Goal: Answer question/provide support: Share knowledge or assist other users

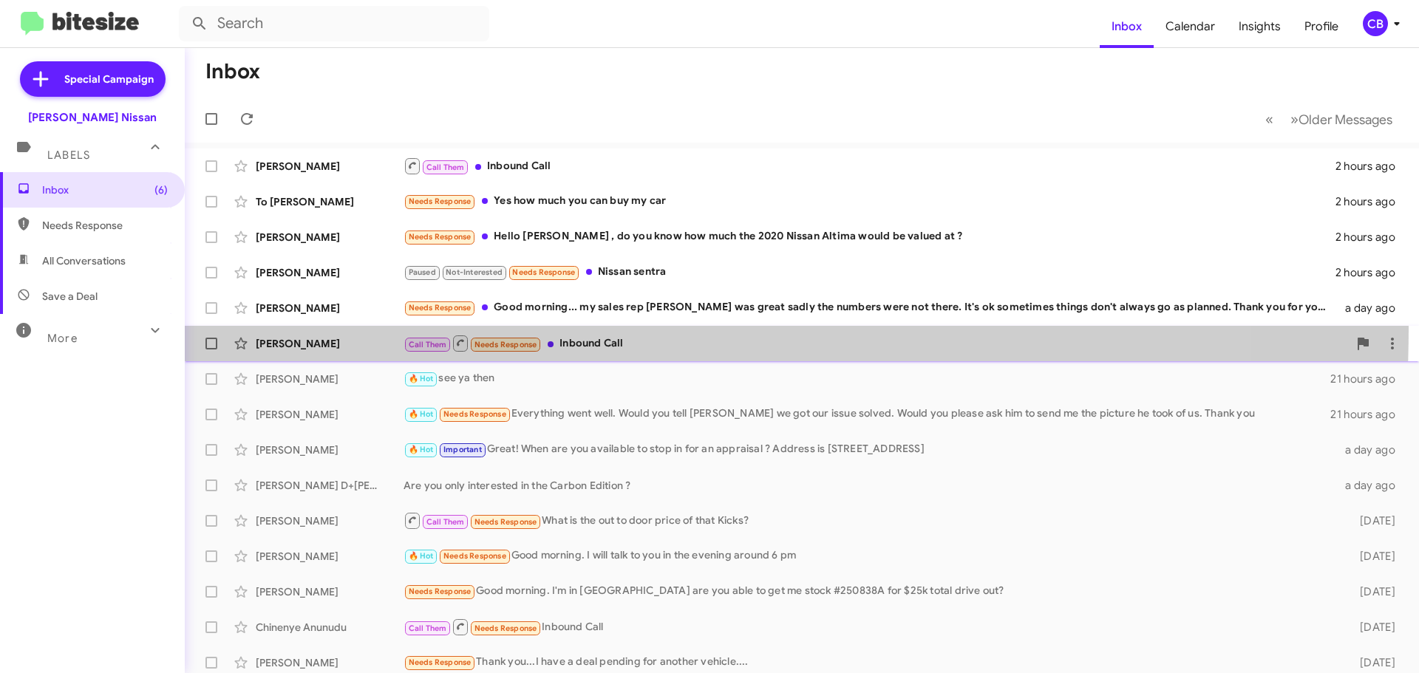
click at [297, 327] on span "[PERSON_NAME] Call Them Needs Response Inbound Call a day ago" at bounding box center [802, 343] width 1235 height 35
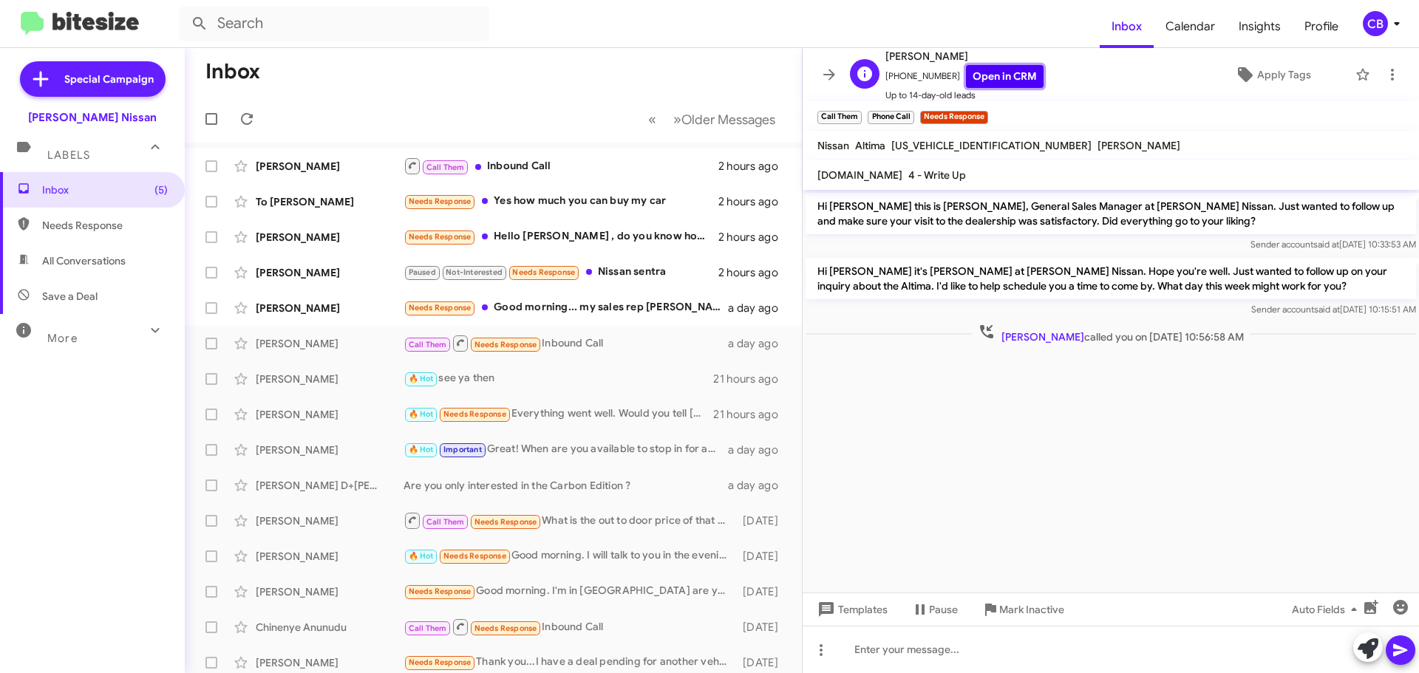
click at [1013, 65] on link "Open in CRM" at bounding box center [1005, 76] width 78 height 23
click at [1280, 68] on span "Apply Tags" at bounding box center [1284, 74] width 54 height 27
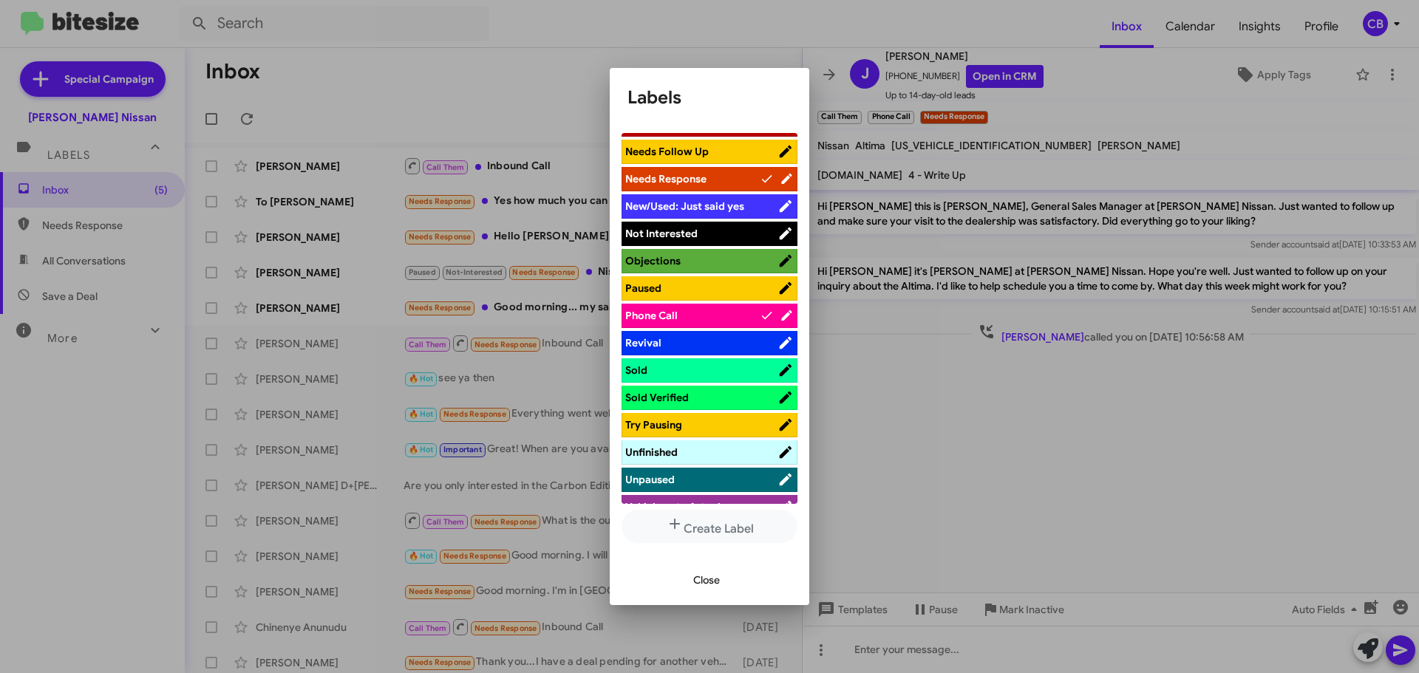
scroll to position [665, 0]
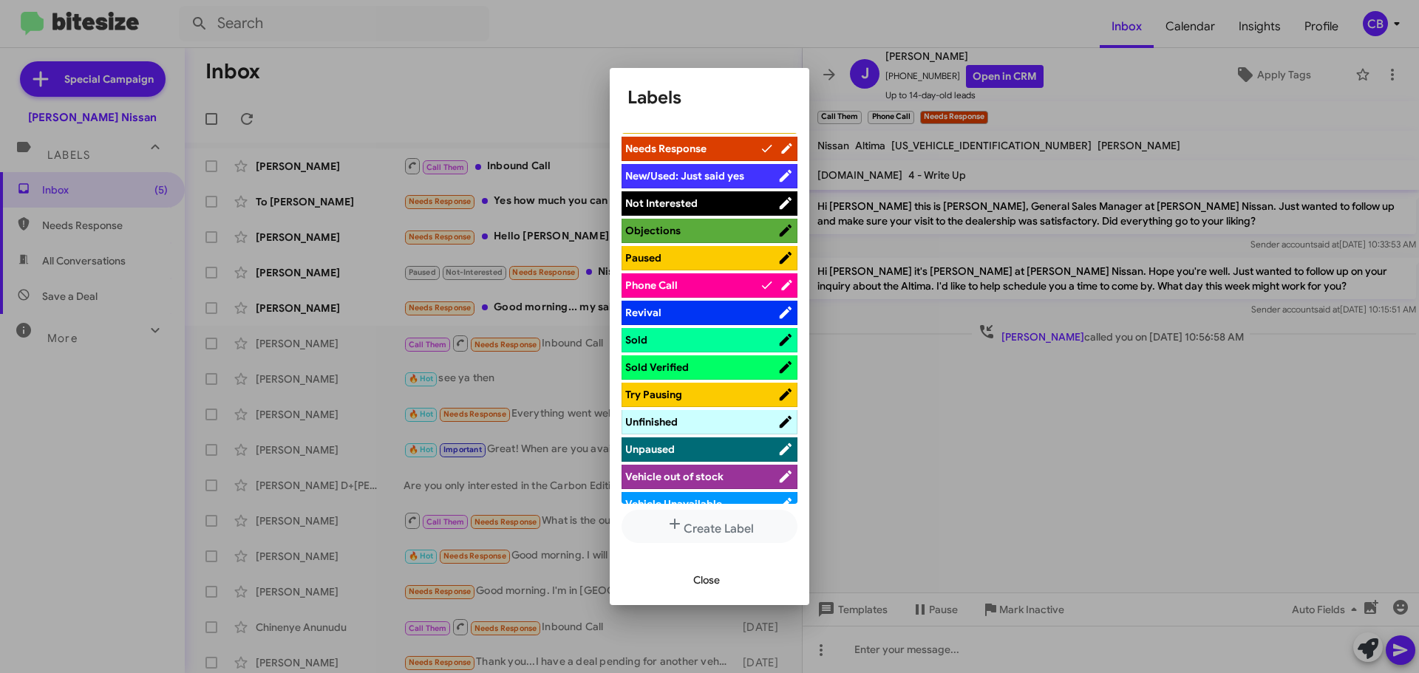
click at [946, 459] on div at bounding box center [709, 336] width 1419 height 673
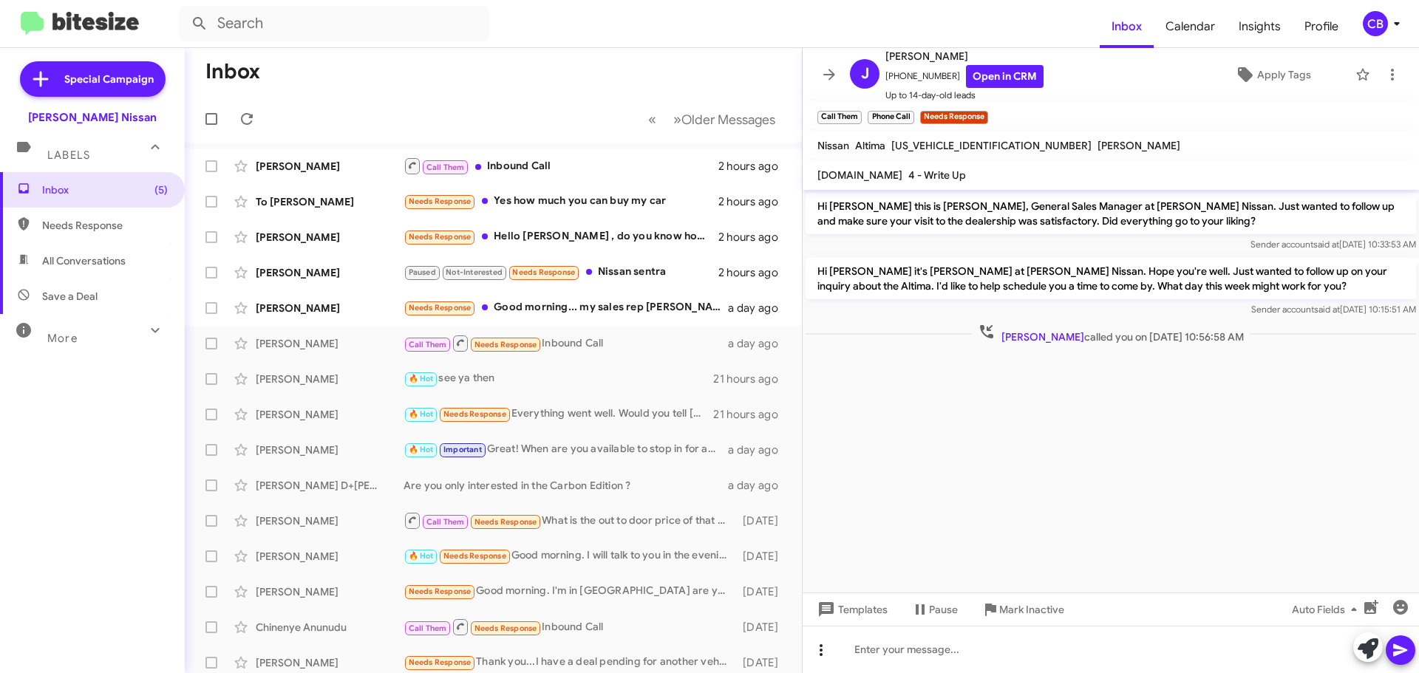
click at [819, 653] on icon at bounding box center [821, 651] width 18 height 18
click at [857, 600] on button "note" at bounding box center [853, 611] width 92 height 35
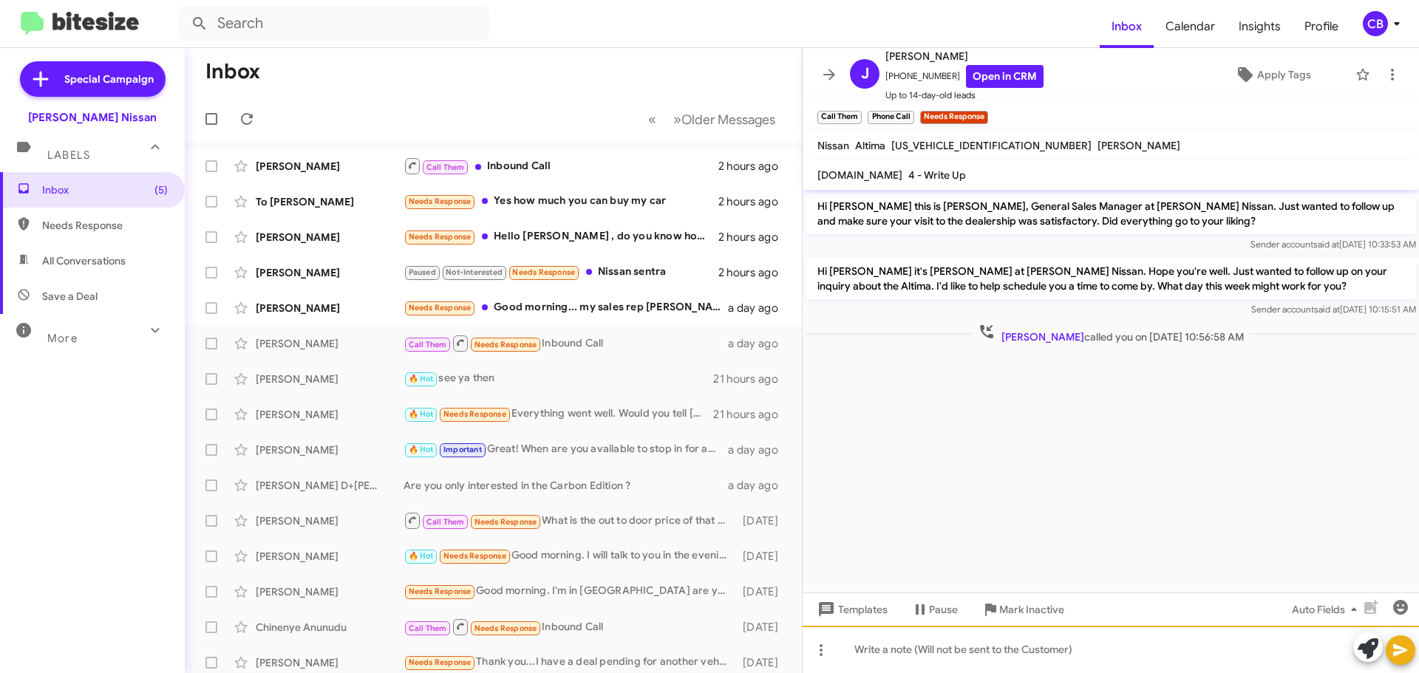
click at [877, 647] on div at bounding box center [1111, 649] width 617 height 47
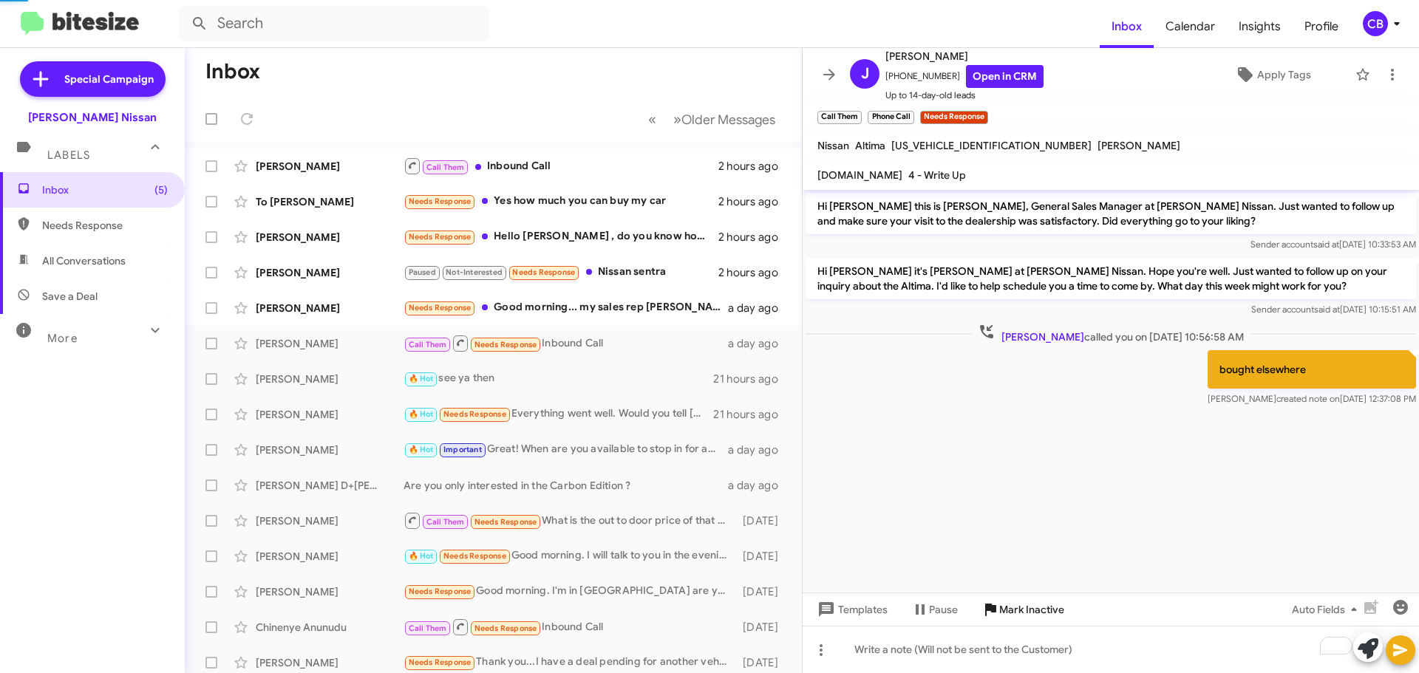
click at [1053, 610] on span "Mark Inactive" at bounding box center [1031, 610] width 65 height 27
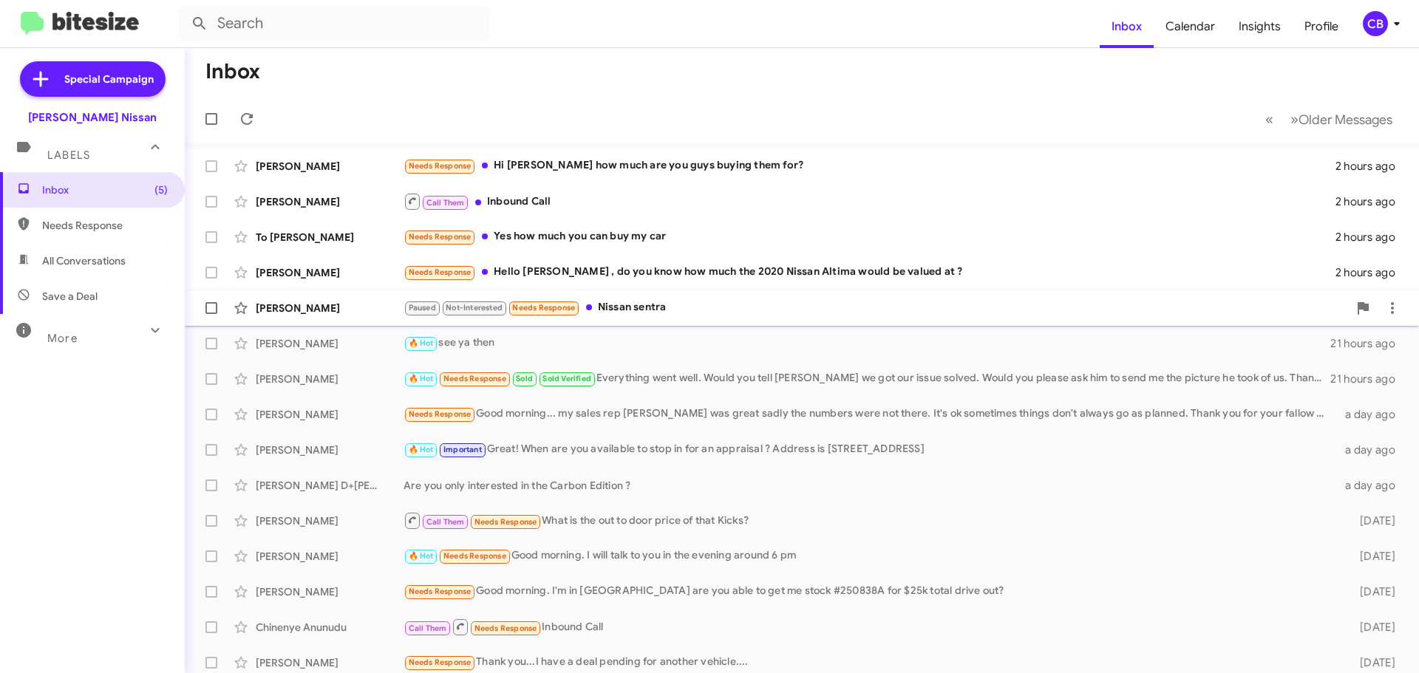
click at [316, 297] on div "[PERSON_NAME] Paused Not-Interested Needs Response Nissan sentra 2 hours ago" at bounding box center [802, 308] width 1211 height 30
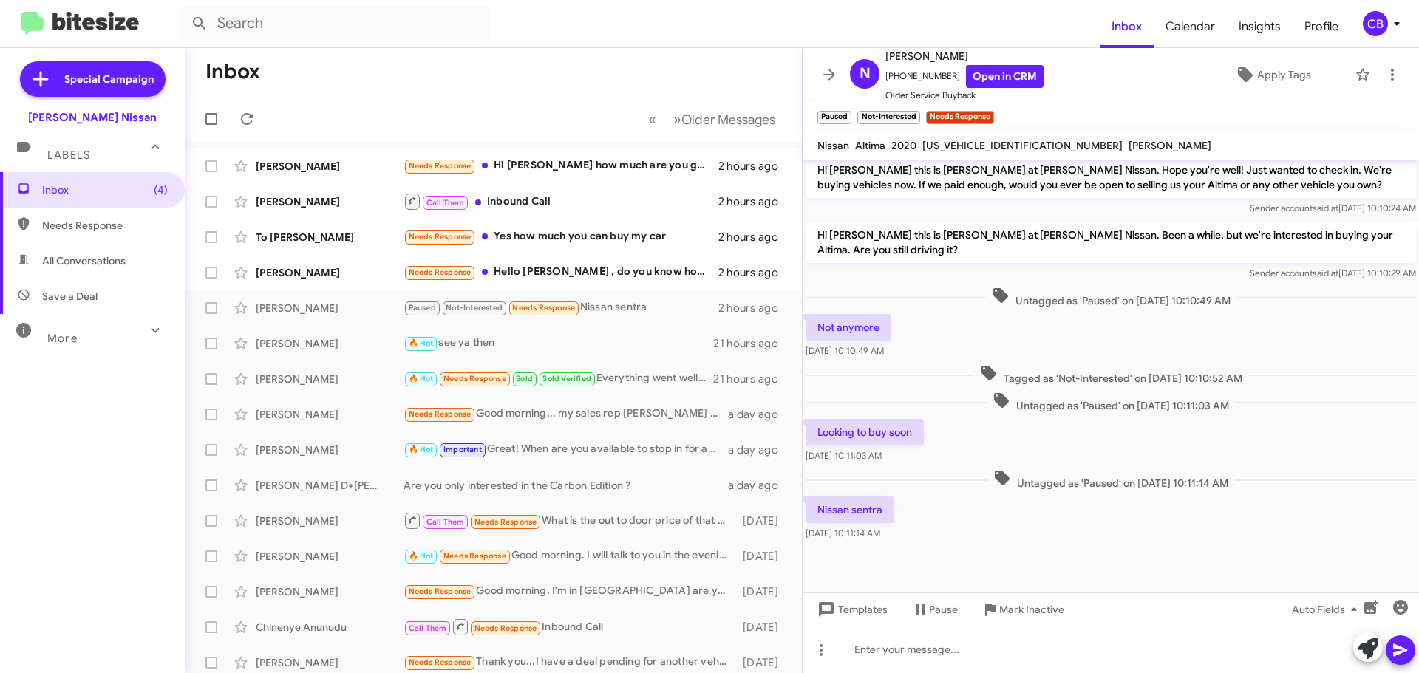
scroll to position [713, 0]
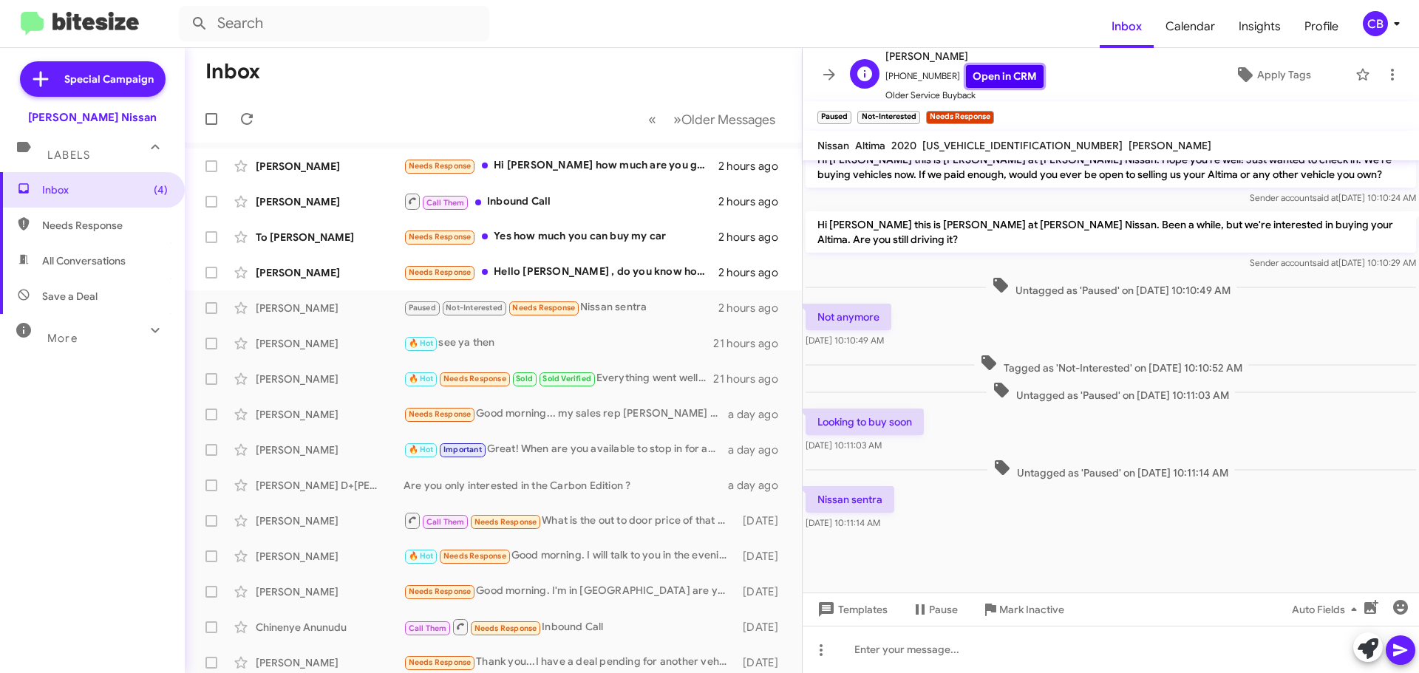
click at [977, 72] on link "Open in CRM" at bounding box center [1005, 76] width 78 height 23
click at [1358, 652] on icon at bounding box center [1368, 649] width 21 height 21
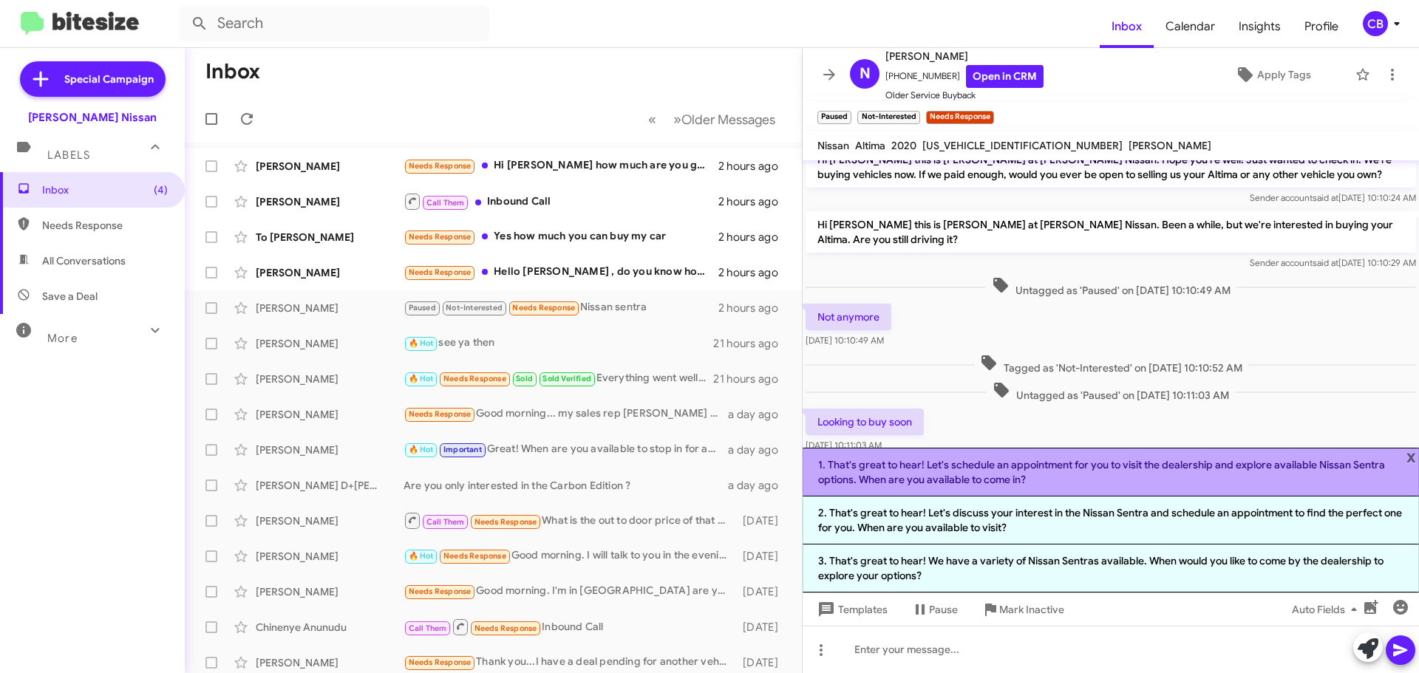
click at [920, 474] on li "1. That's great to hear! Let's schedule an appointment for you to visit the dea…" at bounding box center [1111, 472] width 617 height 49
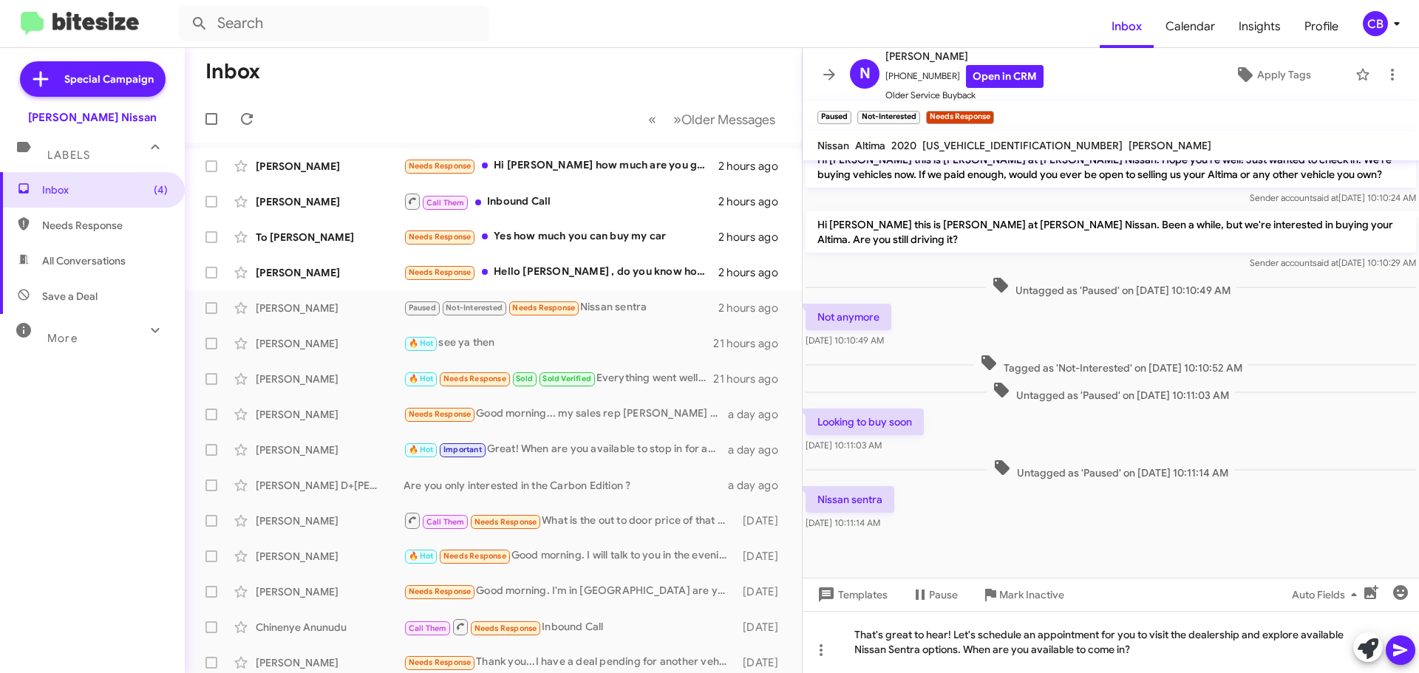
click at [1409, 653] on icon at bounding box center [1401, 651] width 18 height 18
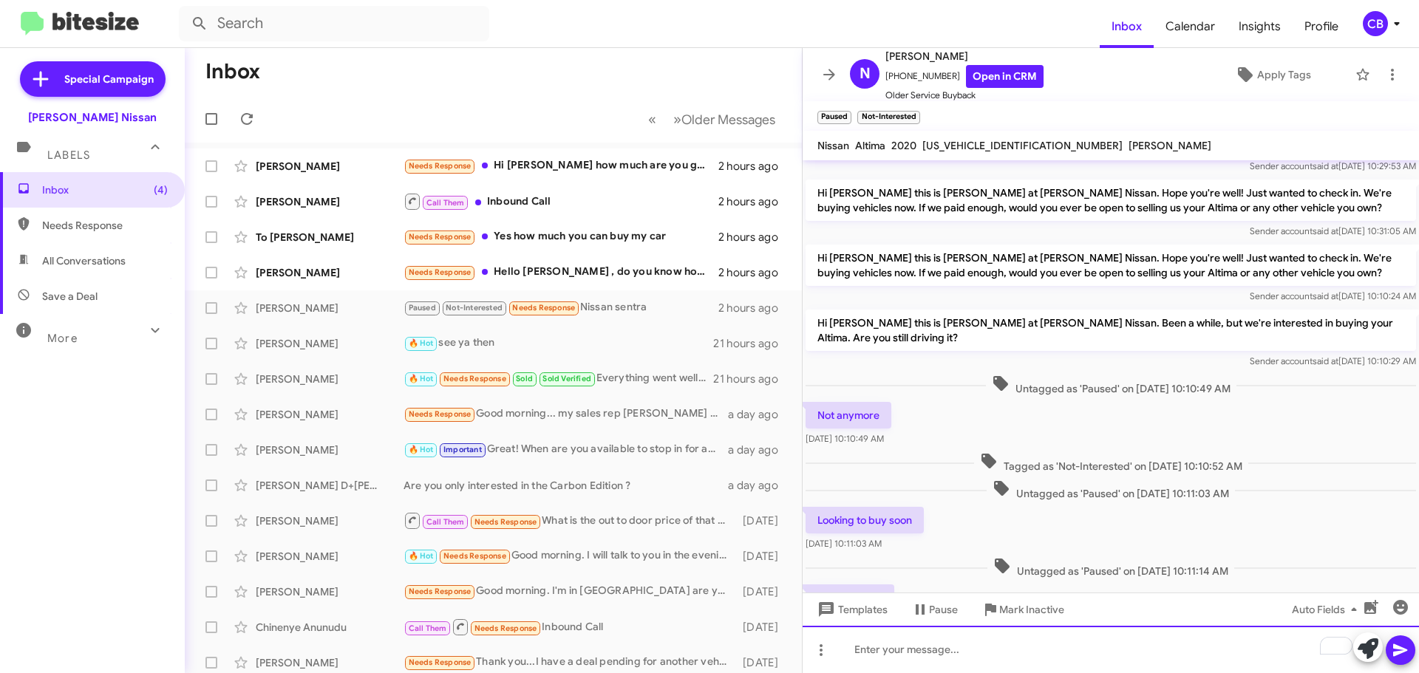
scroll to position [949, 0]
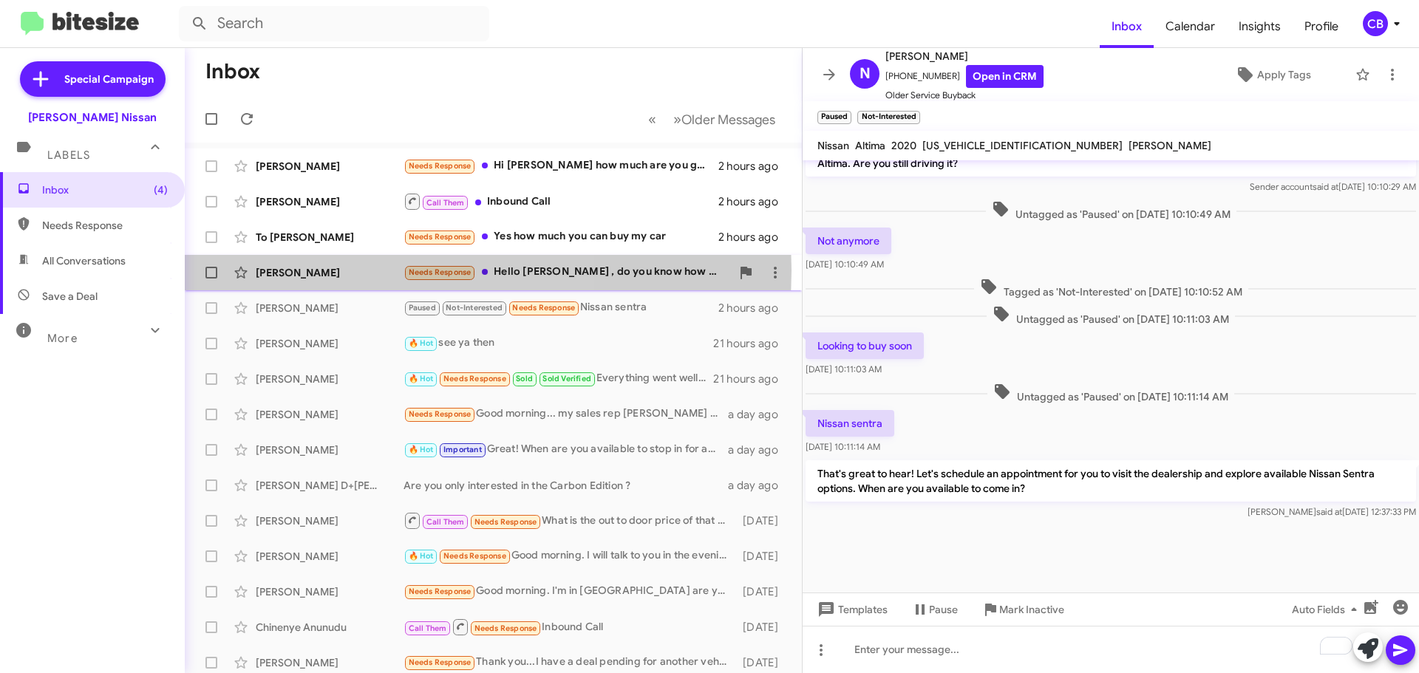
click at [317, 270] on div "[PERSON_NAME]" at bounding box center [330, 272] width 148 height 15
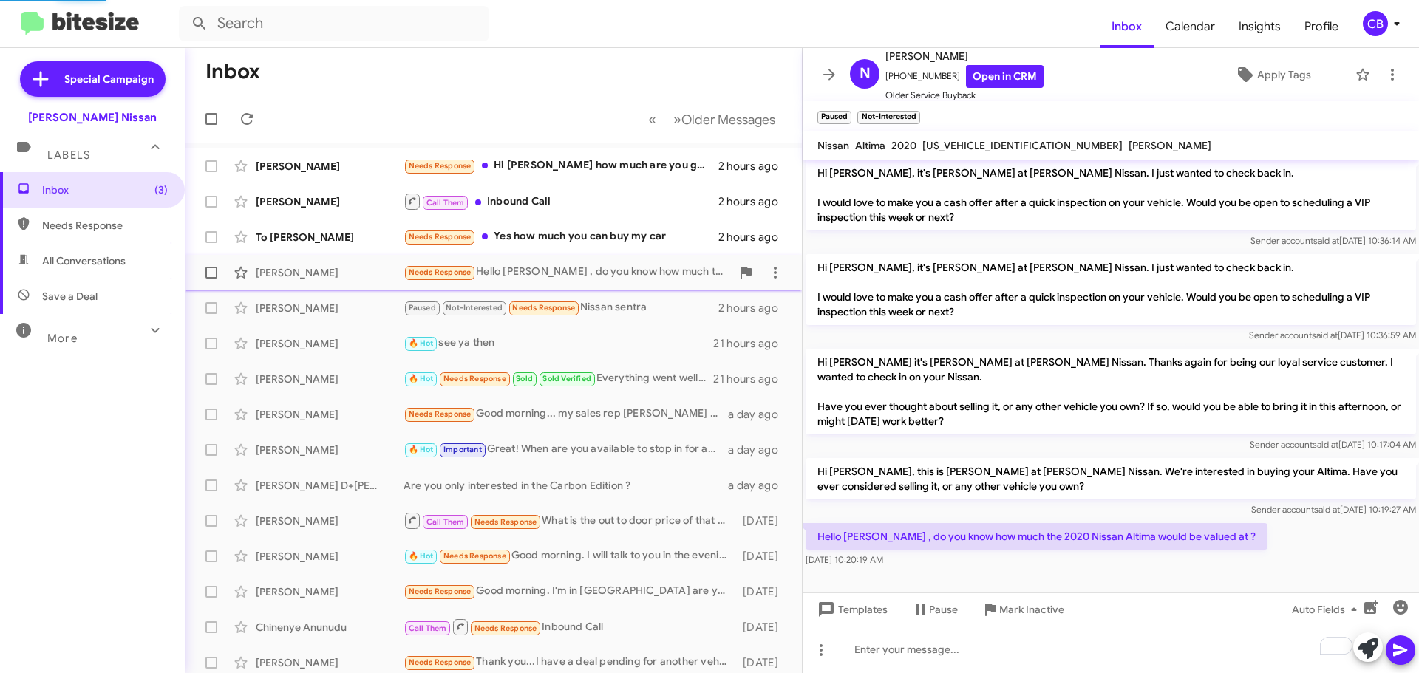
scroll to position [69, 0]
click at [991, 72] on link "Open in CRM" at bounding box center [1005, 76] width 78 height 23
click at [1371, 654] on icon at bounding box center [1368, 649] width 21 height 21
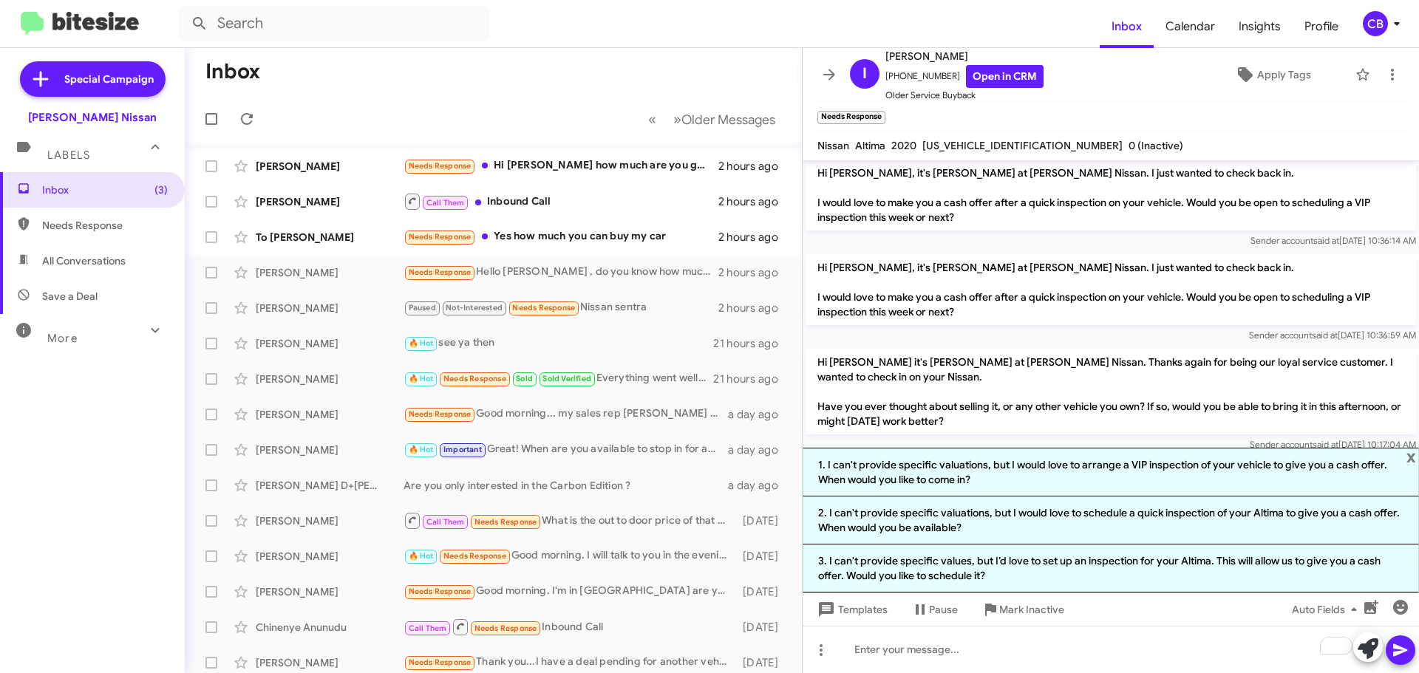
scroll to position [214, 0]
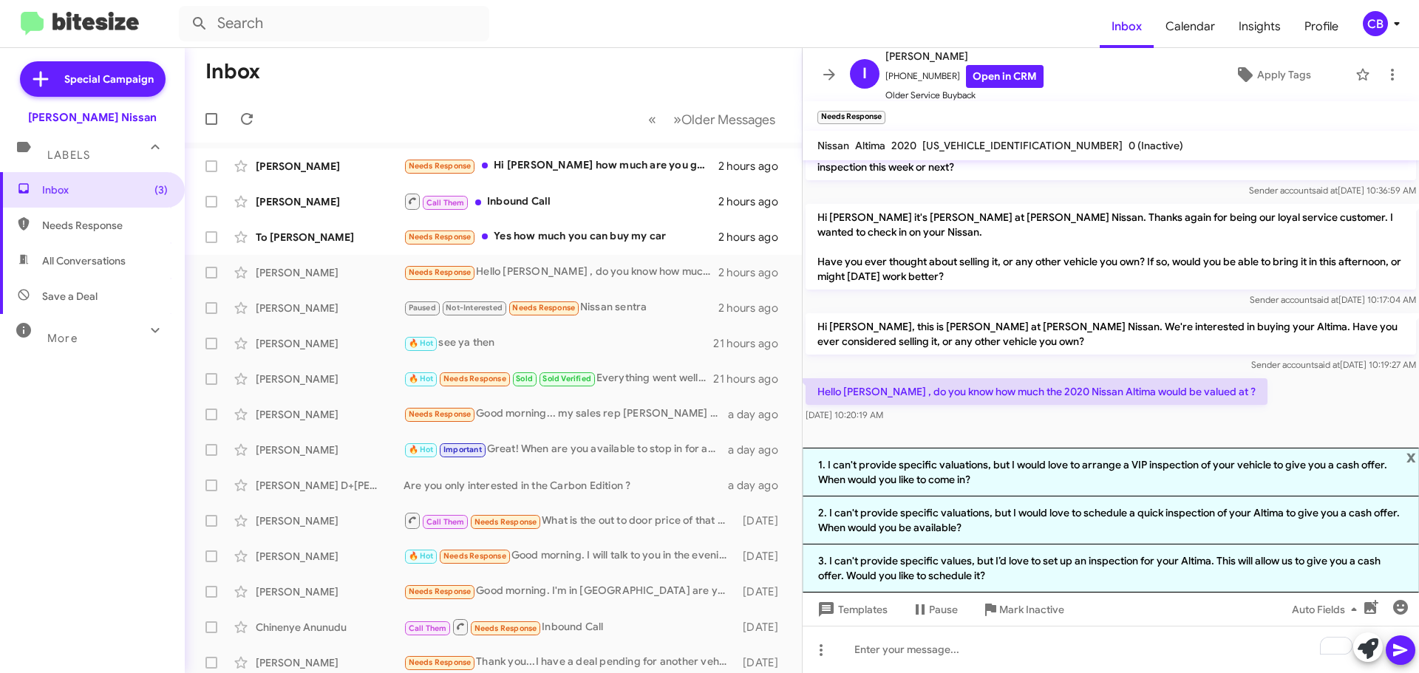
drag, startPoint x: 813, startPoint y: 321, endPoint x: 1257, endPoint y: 394, distance: 449.6
click at [1257, 394] on div "Hi [PERSON_NAME] this is [PERSON_NAME], Manager at [PERSON_NAME] Nissan. I saw …" at bounding box center [1111, 186] width 617 height 479
copy div "Hi [PERSON_NAME], this is [PERSON_NAME] at [PERSON_NAME] Nissan. We're interest…"
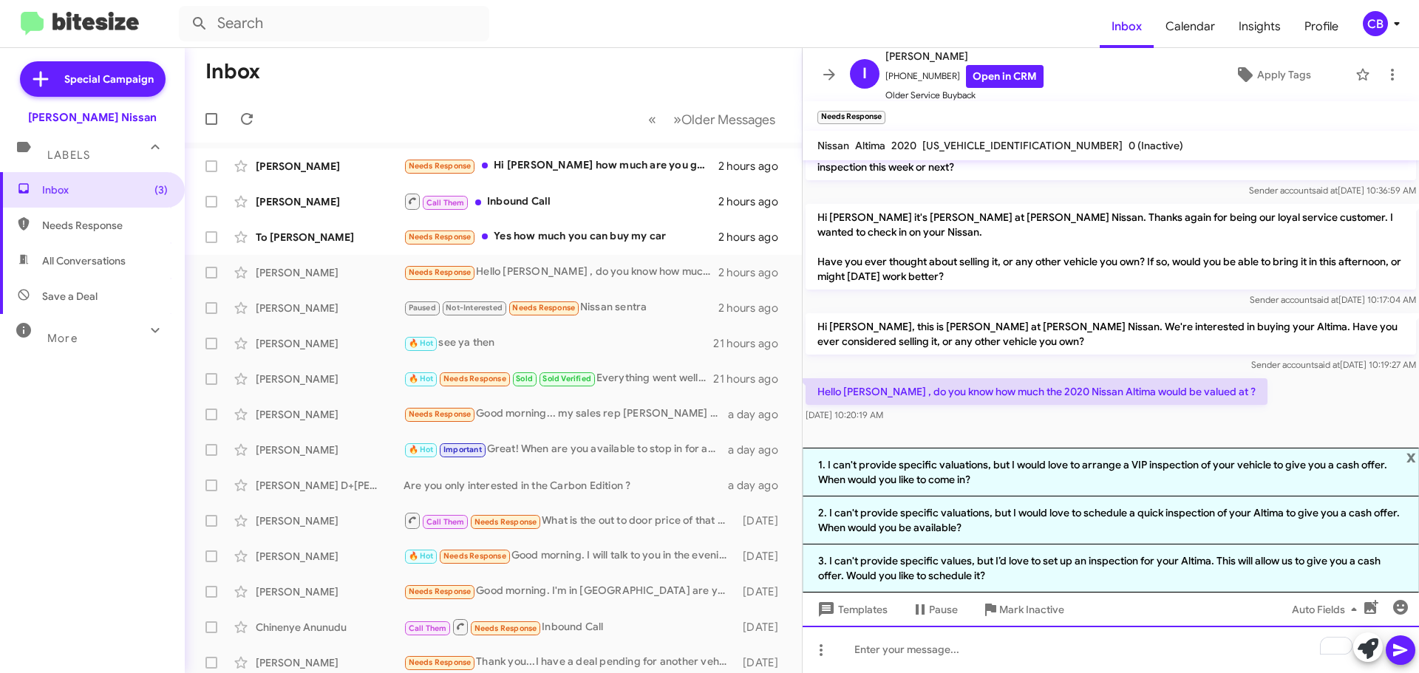
click at [1007, 645] on div "To enrich screen reader interactions, please activate Accessibility in Grammarl…" at bounding box center [1111, 649] width 617 height 47
paste div "To enrich screen reader interactions, please activate Accessibility in Grammarl…"
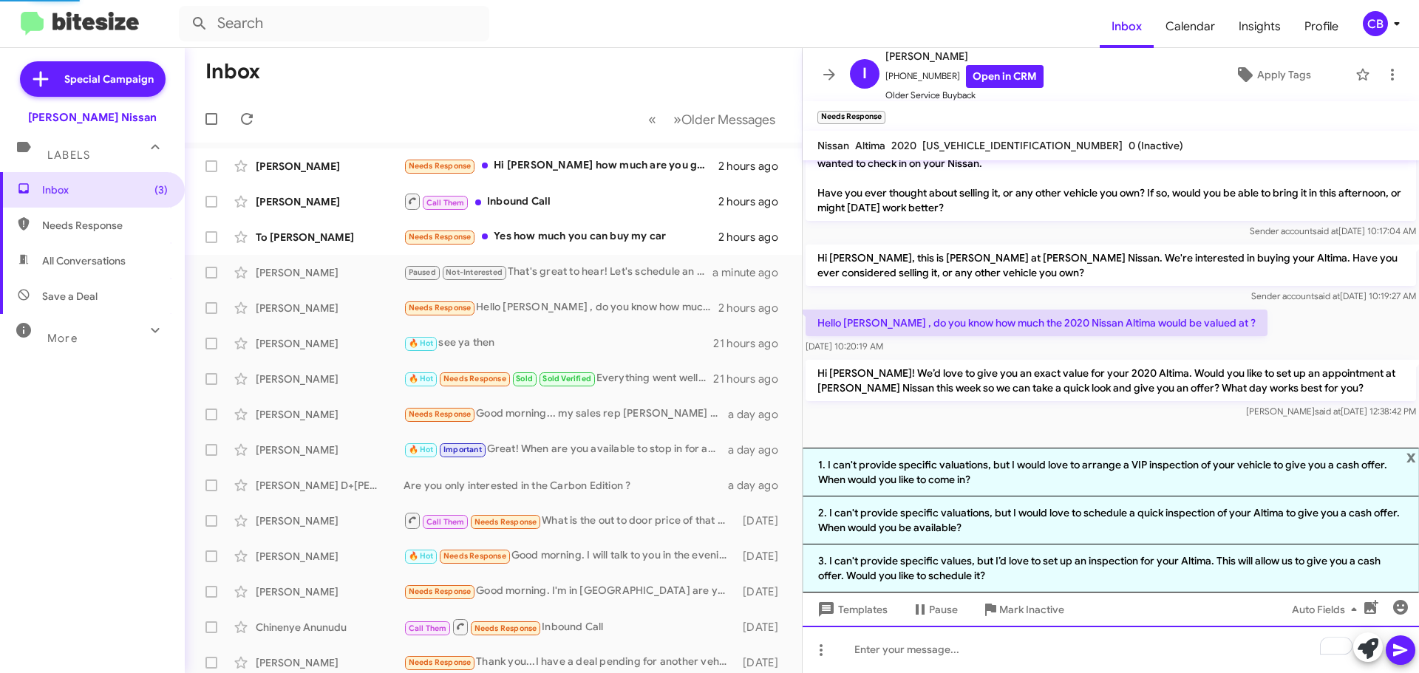
scroll to position [253, 0]
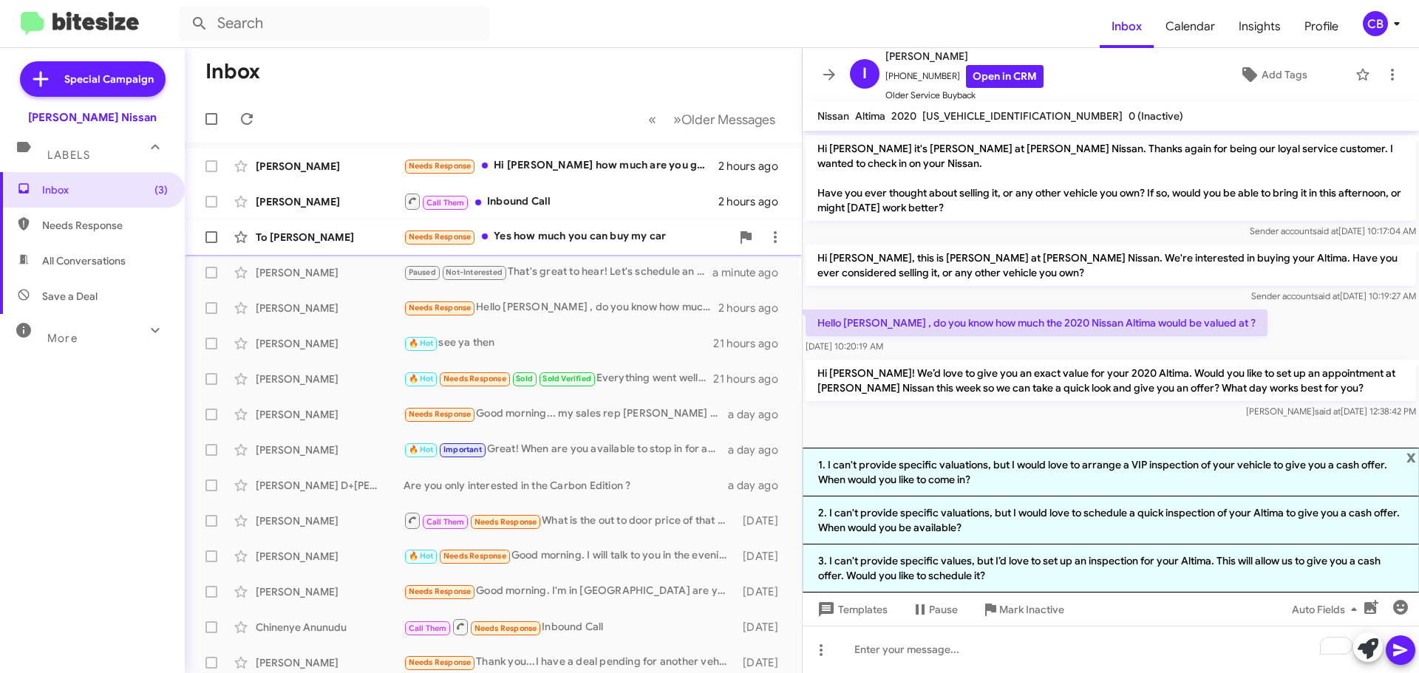
click at [303, 234] on div "To [PERSON_NAME]" at bounding box center [330, 237] width 148 height 15
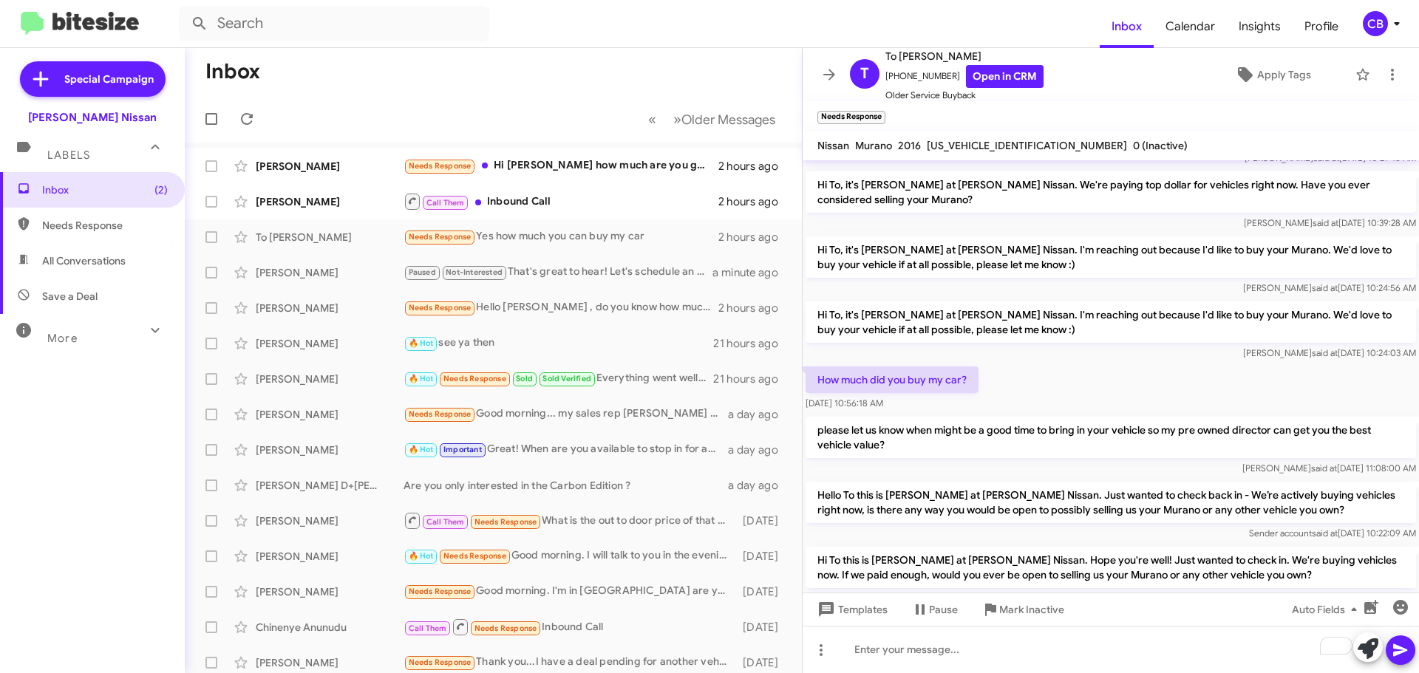
scroll to position [353, 0]
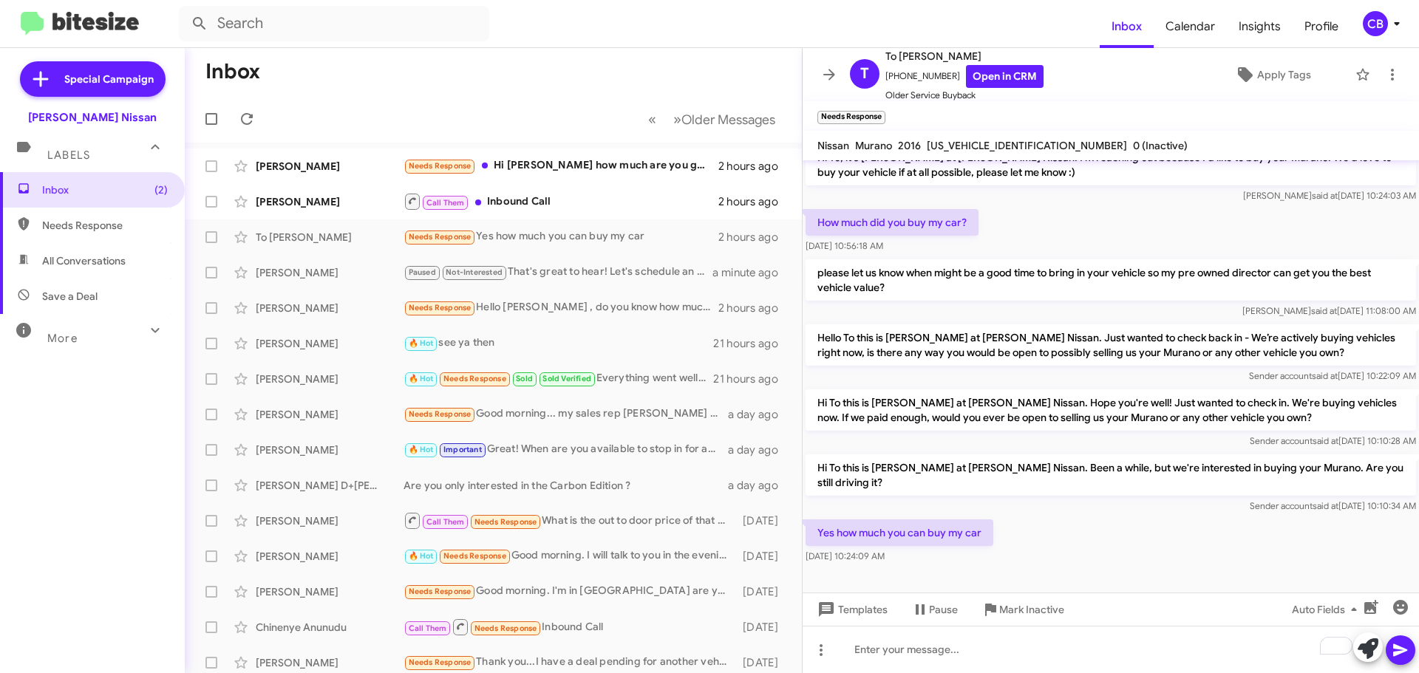
drag, startPoint x: 995, startPoint y: 513, endPoint x: 816, endPoint y: 432, distance: 196.2
click at [795, 450] on div "Inbox « Previous » Next Older Messages [PERSON_NAME] Needs Response Hi [PERSON_…" at bounding box center [802, 360] width 1235 height 625
click at [935, 455] on p "Hi To this is [PERSON_NAME] at [PERSON_NAME] Nissan. Been a while, but we're in…" at bounding box center [1111, 475] width 611 height 41
click at [997, 517] on div "Yes how much you can buy my car [DATE] 10:24:09 AM" at bounding box center [1111, 542] width 617 height 50
drag, startPoint x: 982, startPoint y: 522, endPoint x: 809, endPoint y: 450, distance: 187.9
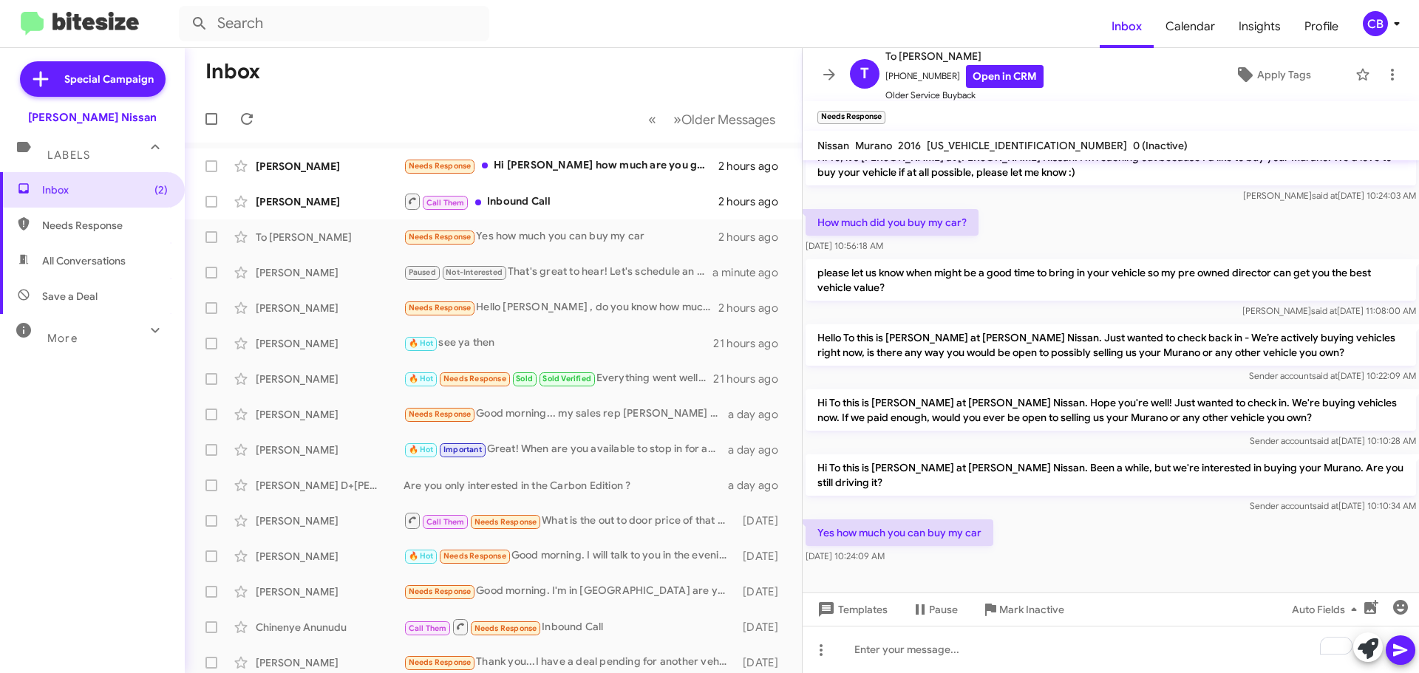
click at [809, 450] on div "Hi To this is [PERSON_NAME], Manager at [PERSON_NAME][GEOGRAPHIC_DATA]. Thanks …" at bounding box center [1111, 187] width 617 height 760
copy div "Hi To this is [PERSON_NAME] at [PERSON_NAME] Nissan. Been a while, but we're in…"
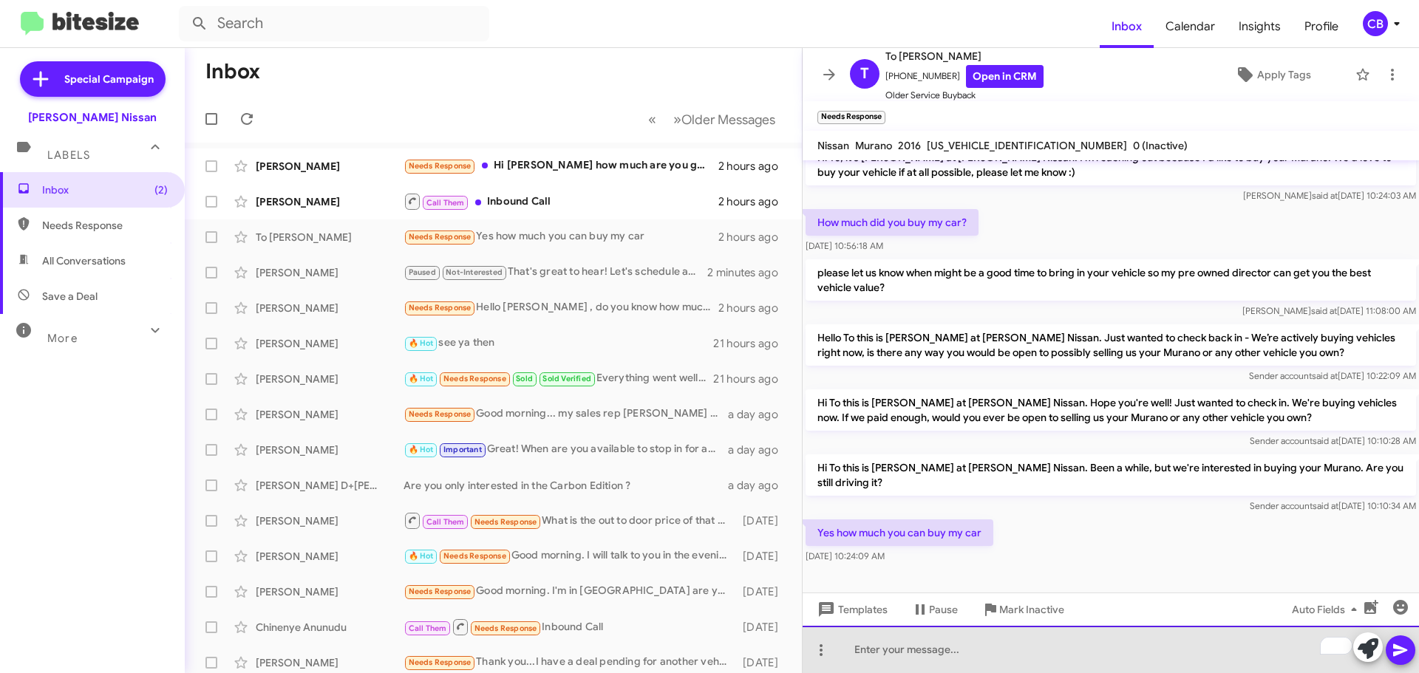
drag, startPoint x: 869, startPoint y: 644, endPoint x: 824, endPoint y: 631, distance: 47.0
click at [869, 644] on div "To enrich screen reader interactions, please activate Accessibility in Grammarl…" at bounding box center [1111, 649] width 617 height 47
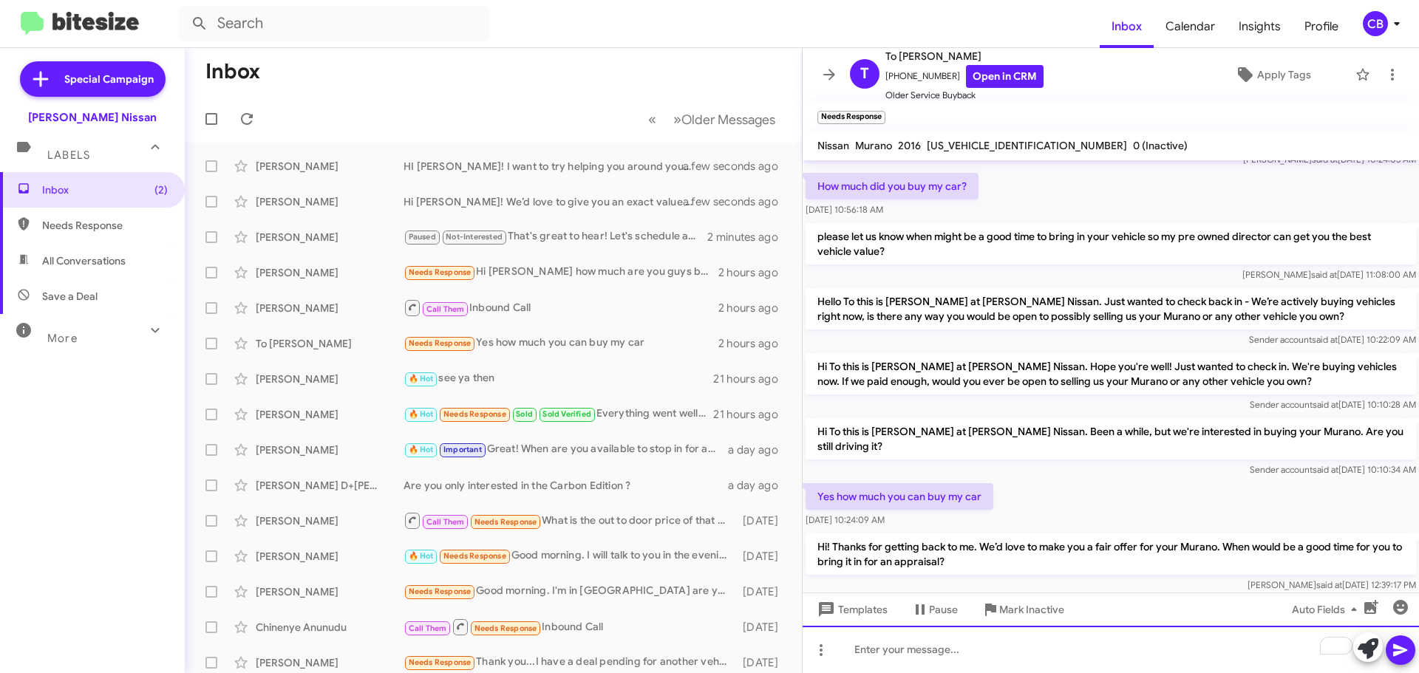
scroll to position [422, 0]
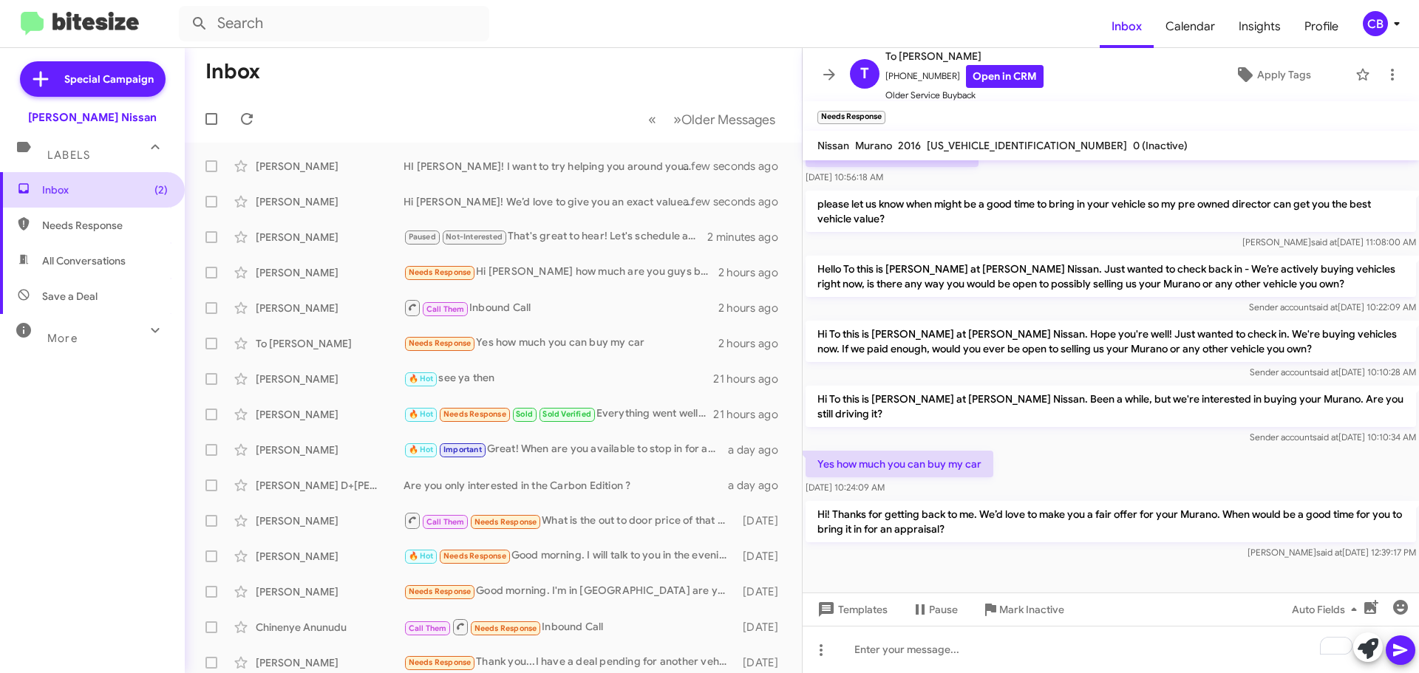
drag, startPoint x: 94, startPoint y: 206, endPoint x: 92, endPoint y: 194, distance: 12.0
click at [93, 206] on span "Inbox (2)" at bounding box center [92, 189] width 185 height 35
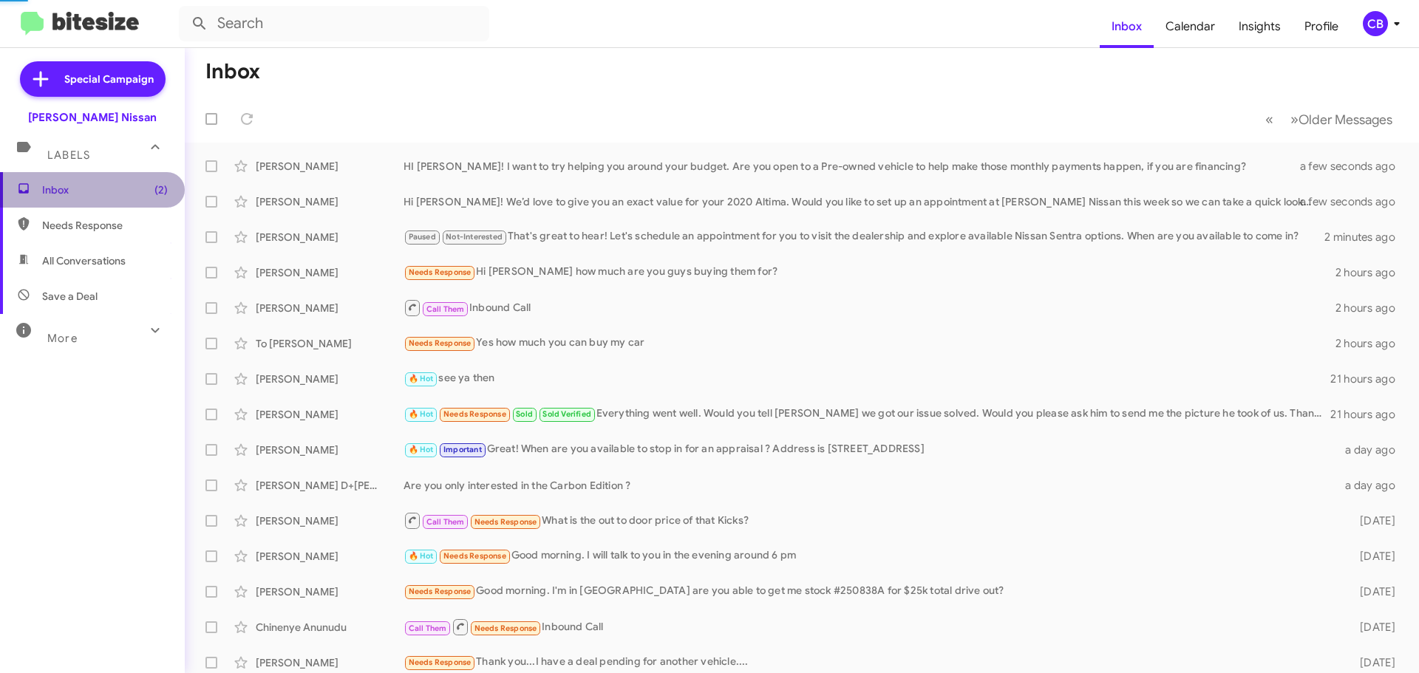
click at [92, 189] on span "Inbox (2)" at bounding box center [105, 190] width 126 height 15
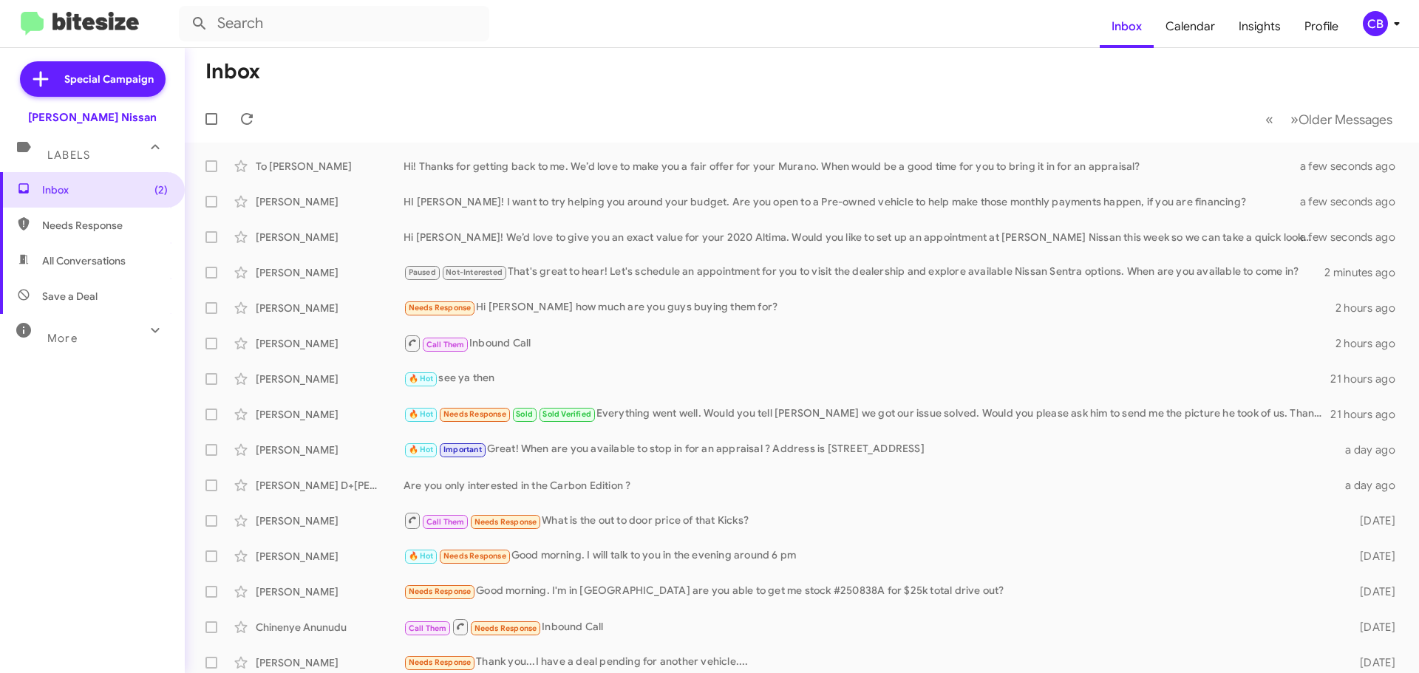
click at [83, 294] on span "Save a Deal" at bounding box center [69, 296] width 55 height 15
type input "in:not-interested"
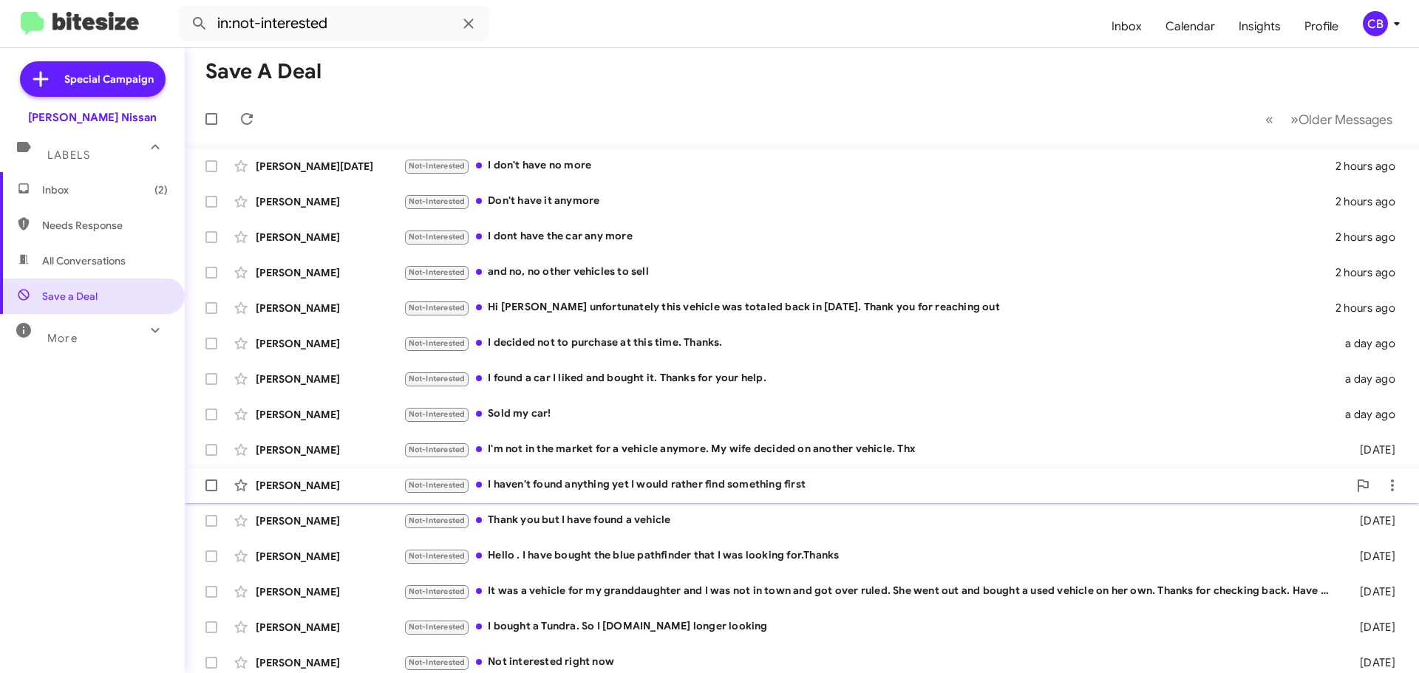
click at [296, 487] on div "[PERSON_NAME]" at bounding box center [330, 485] width 148 height 15
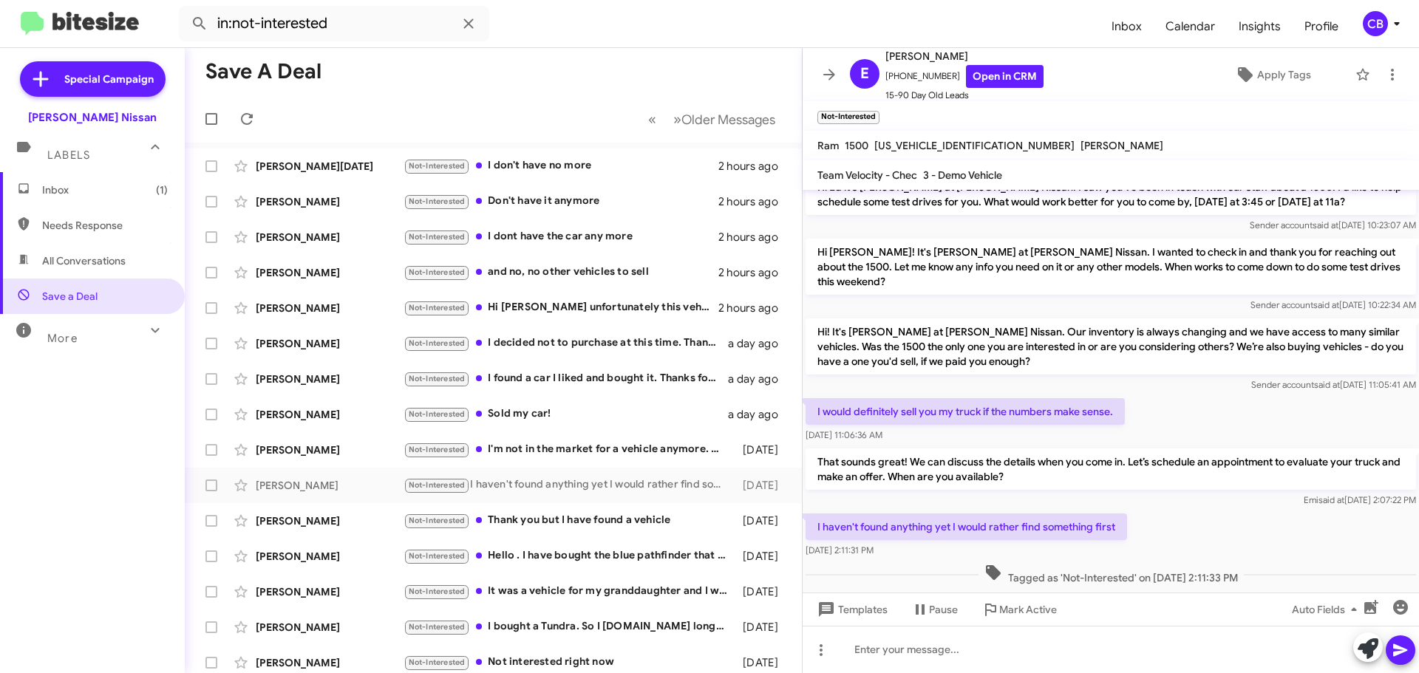
scroll to position [95, 0]
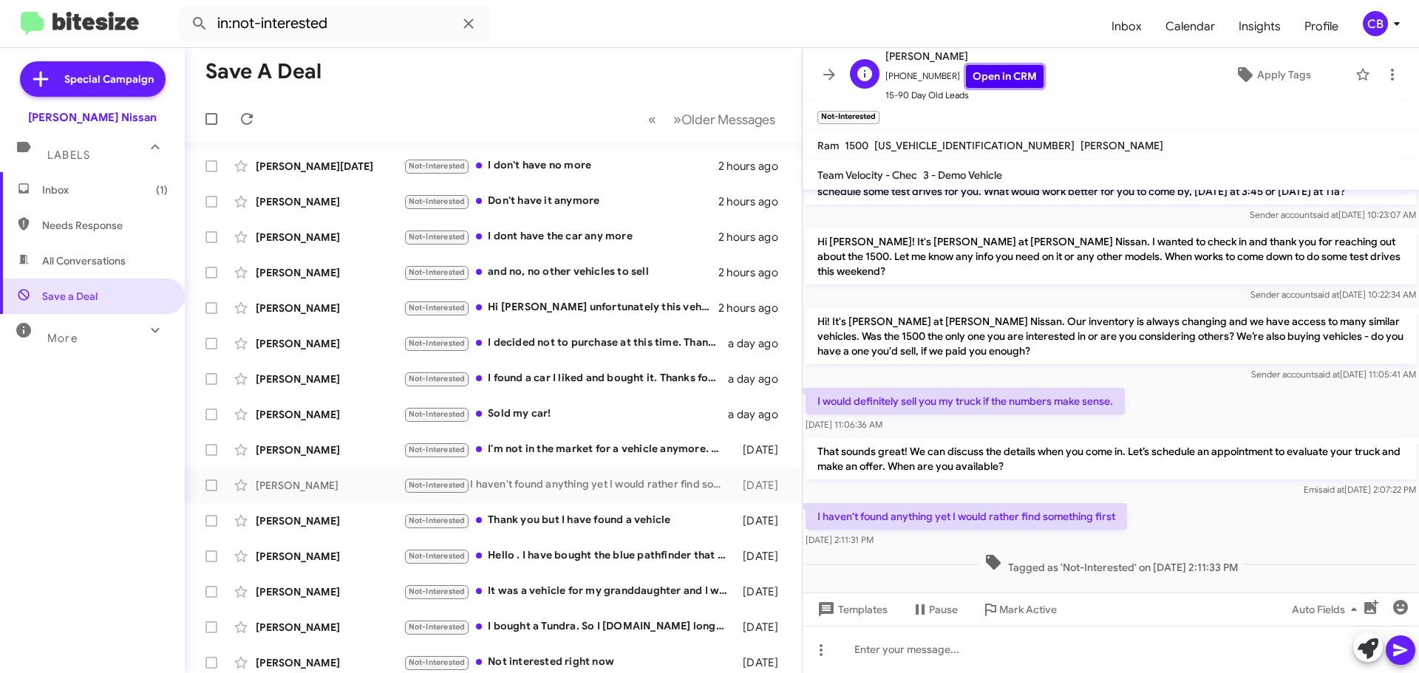
click at [980, 75] on link "Open in CRM" at bounding box center [1005, 76] width 78 height 23
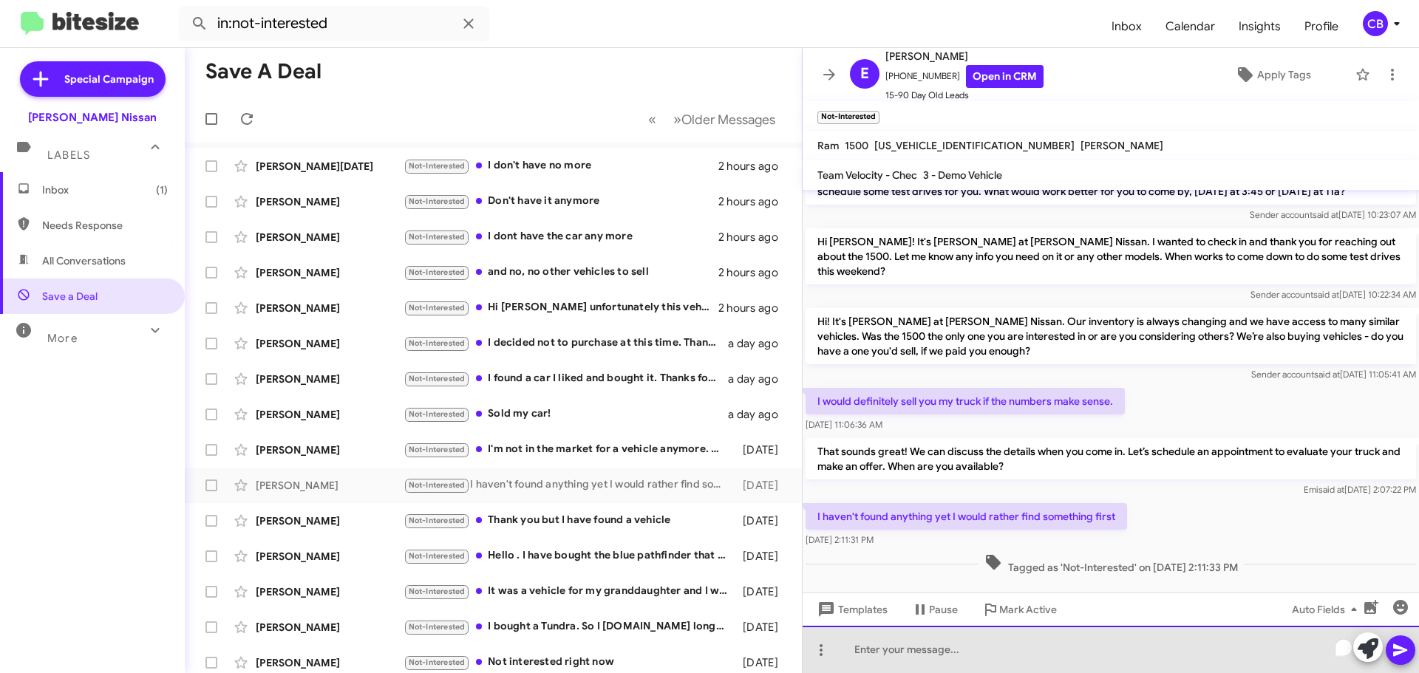
click at [897, 651] on div "To enrich screen reader interactions, please activate Accessibility in Grammarl…" at bounding box center [1111, 649] width 617 height 47
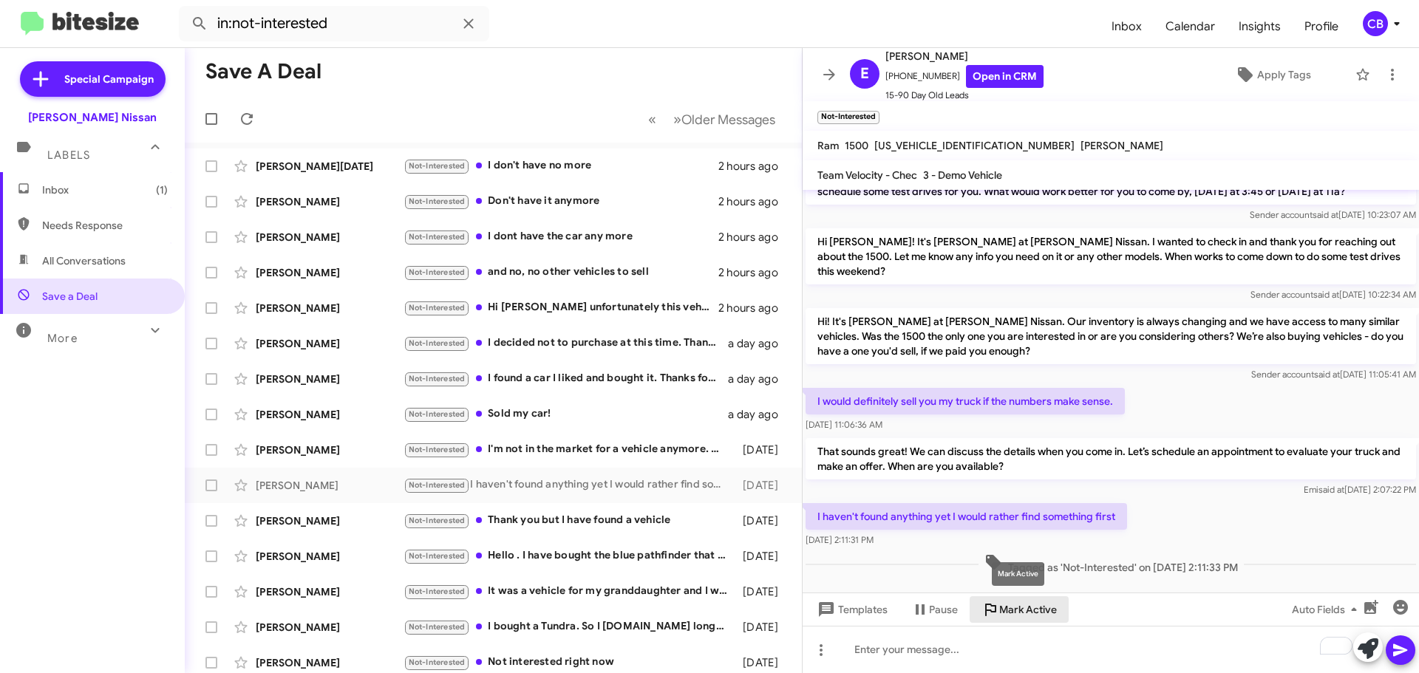
click at [1027, 610] on span "Mark Active" at bounding box center [1028, 610] width 58 height 27
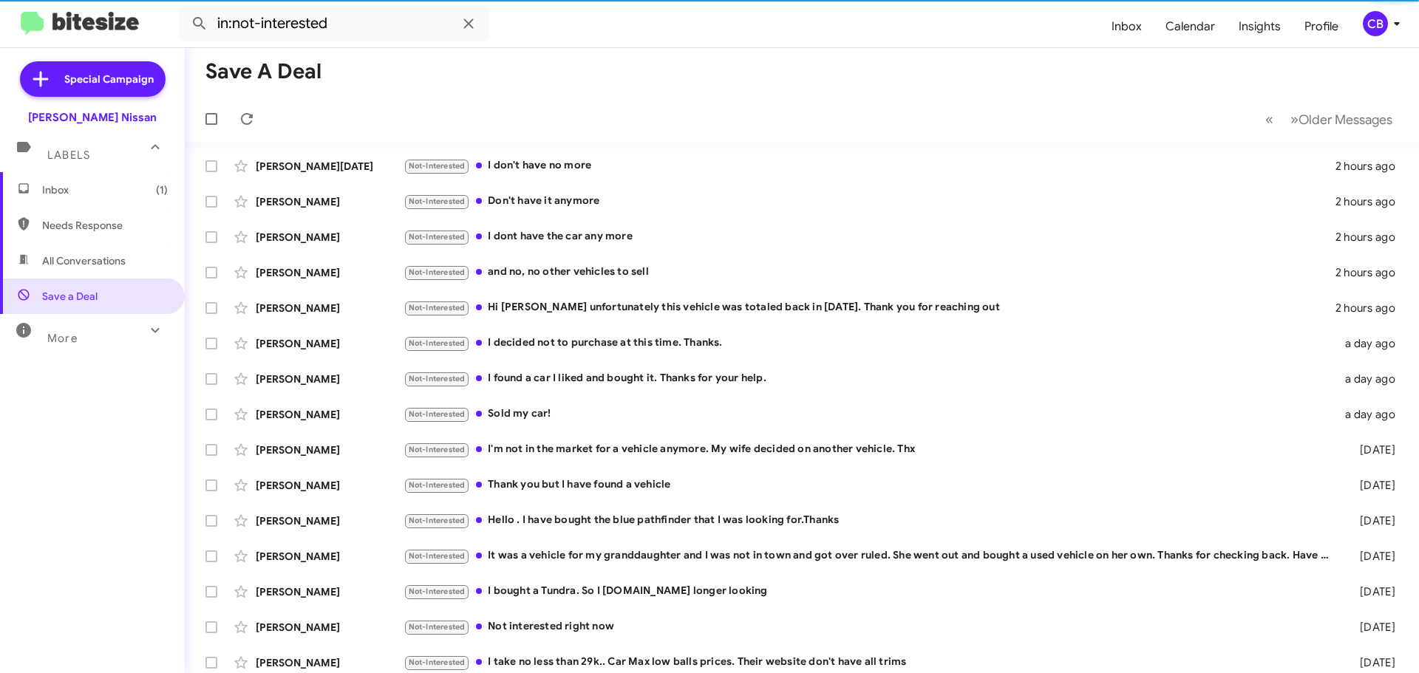
drag, startPoint x: 313, startPoint y: 478, endPoint x: 335, endPoint y: 103, distance: 375.5
click at [334, 103] on div "Save a Deal « Previous » Next Older Messages [PERSON_NAME][DATE] Not-Interested…" at bounding box center [802, 360] width 1235 height 625
click at [335, 103] on mat-toolbar-row "« Previous » Next Older Messages" at bounding box center [802, 118] width 1235 height 47
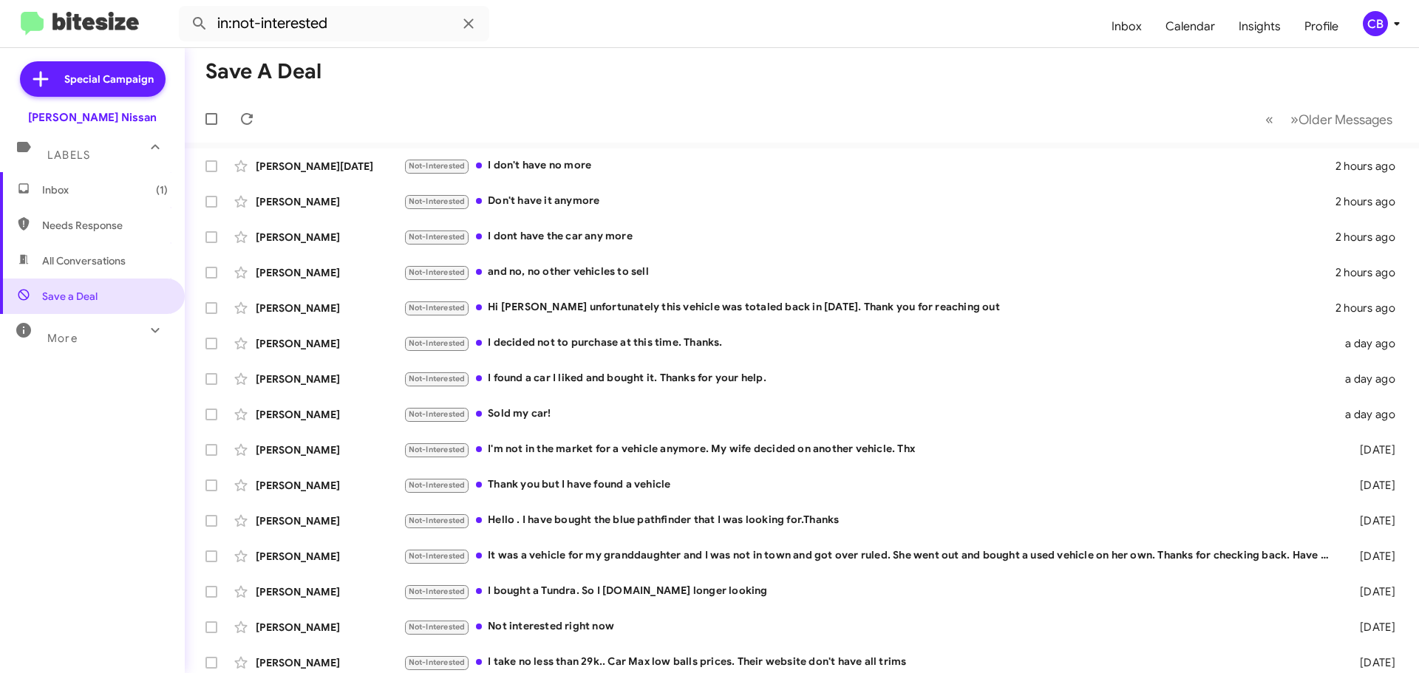
click at [75, 183] on span "Inbox (1)" at bounding box center [105, 190] width 126 height 15
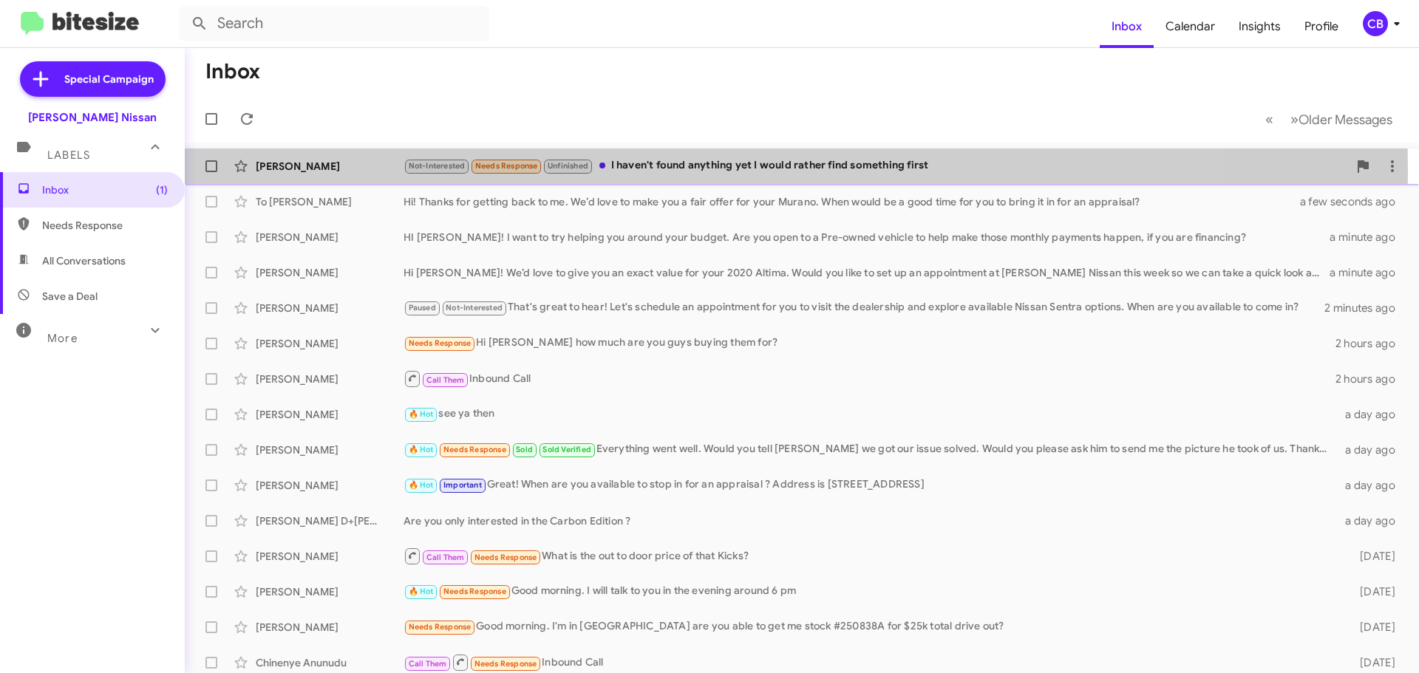
click at [284, 171] on div "[PERSON_NAME]" at bounding box center [330, 166] width 148 height 15
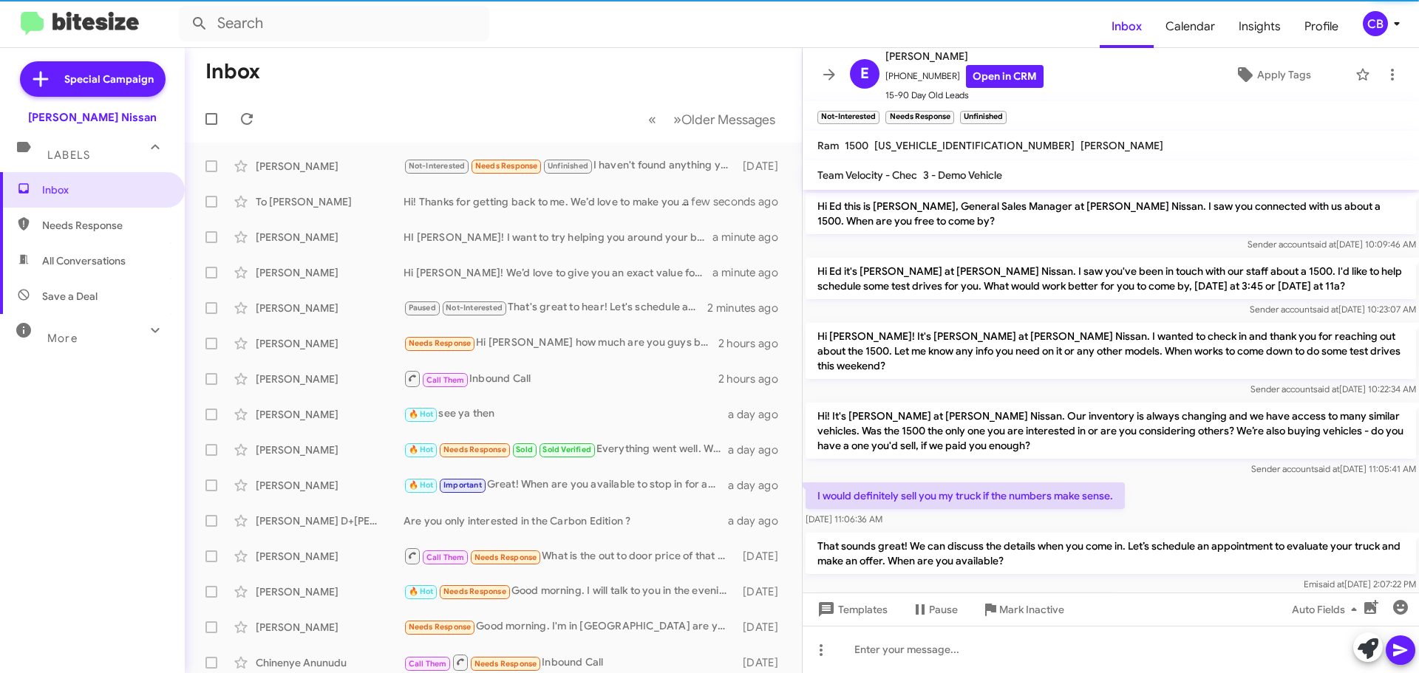
scroll to position [96, 0]
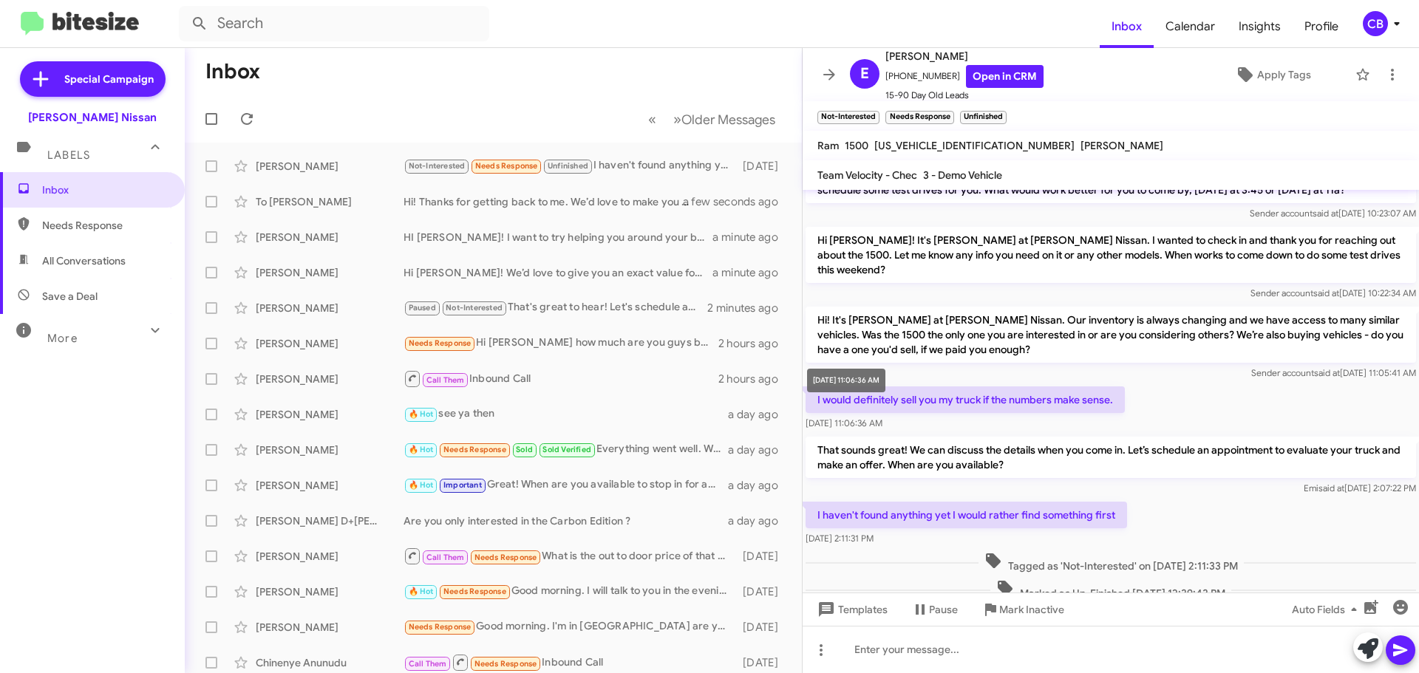
drag, startPoint x: 1113, startPoint y: 498, endPoint x: 824, endPoint y: 376, distance: 314.0
click at [824, 376] on body "Inbox Calendar Insights Profile CB Special Campaign [PERSON_NAME] Nissan Labels…" at bounding box center [709, 336] width 1419 height 673
drag, startPoint x: 811, startPoint y: 300, endPoint x: 1173, endPoint y: 496, distance: 411.8
click at [1173, 496] on div "Hi Ed this is [PERSON_NAME], General Sales Manager at [PERSON_NAME] Nissan. I s…" at bounding box center [1111, 349] width 617 height 510
copy div "Hi! It's [PERSON_NAME] at [PERSON_NAME] Nissan. Our inventory is always changin…"
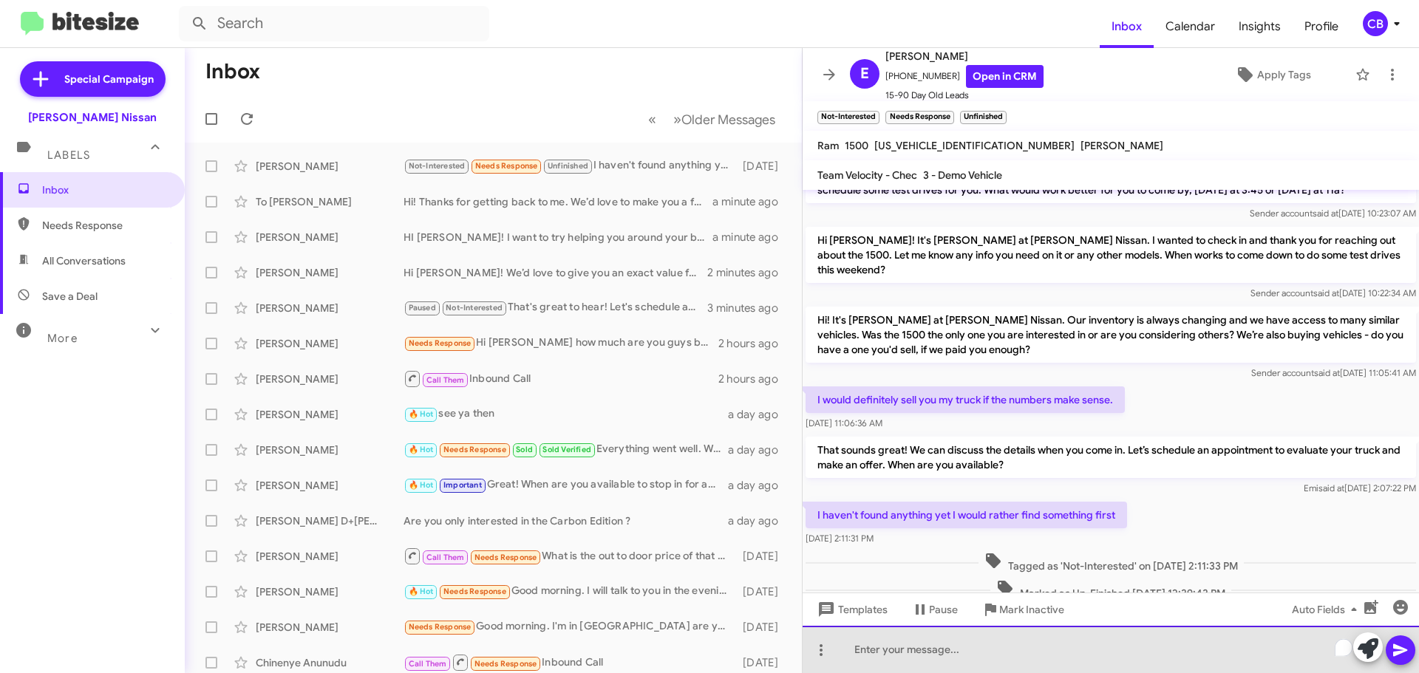
click at [845, 654] on div "To enrich screen reader interactions, please activate Accessibility in Grammarl…" at bounding box center [1111, 649] width 617 height 47
paste div "To enrich screen reader interactions, please activate Accessibility in Grammarl…"
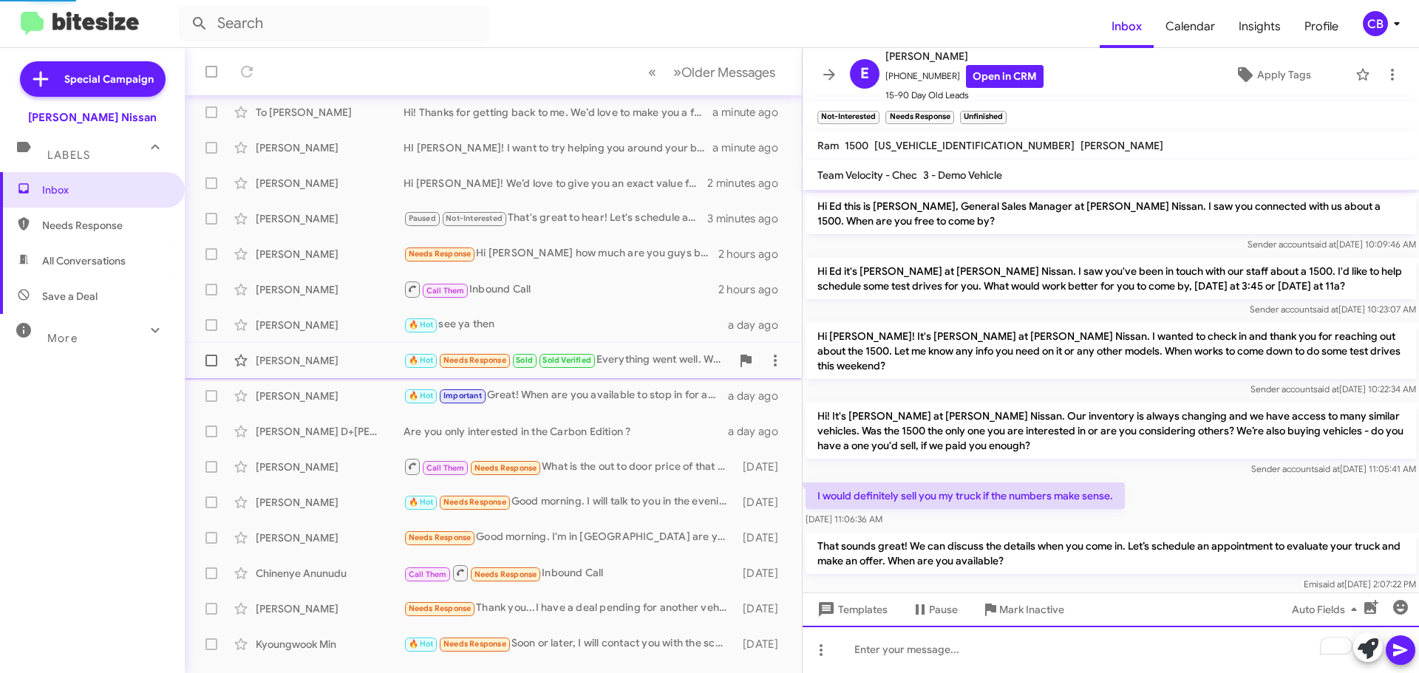
scroll to position [185, 0]
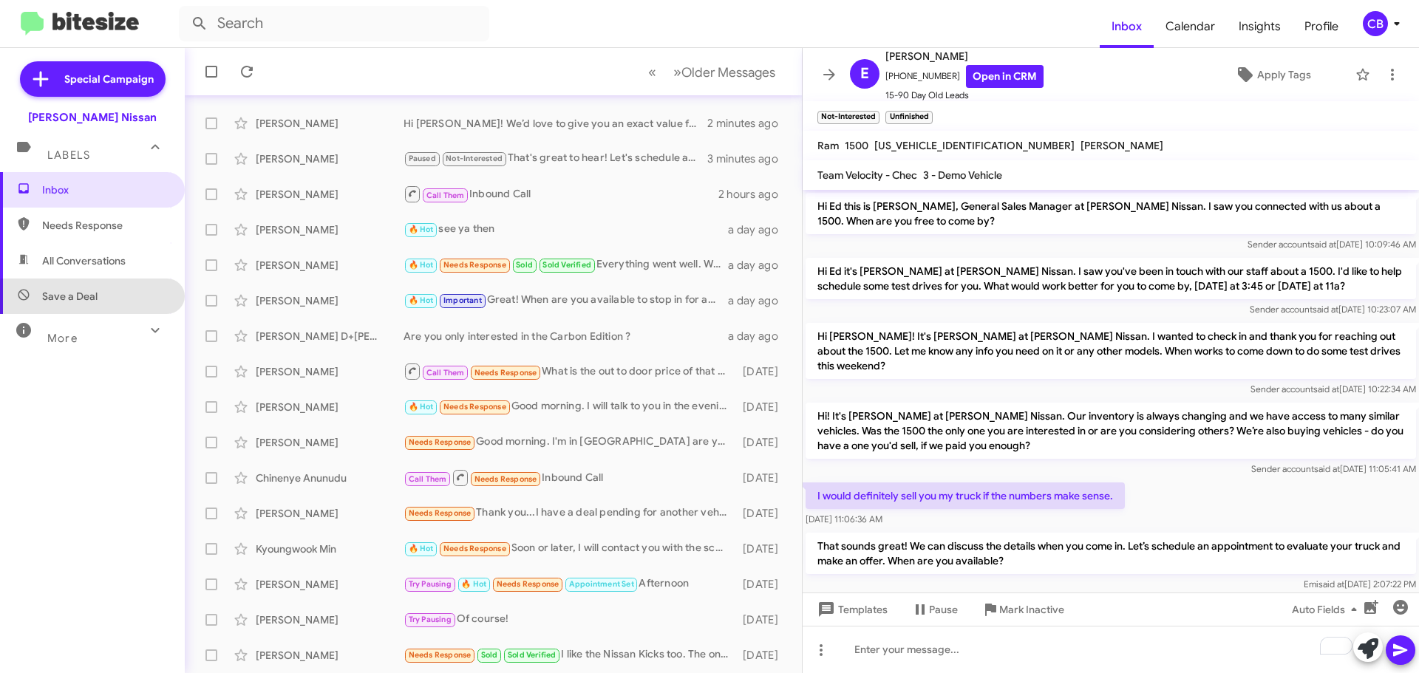
click at [101, 304] on span "Save a Deal" at bounding box center [92, 296] width 185 height 35
type input "in:not-interested"
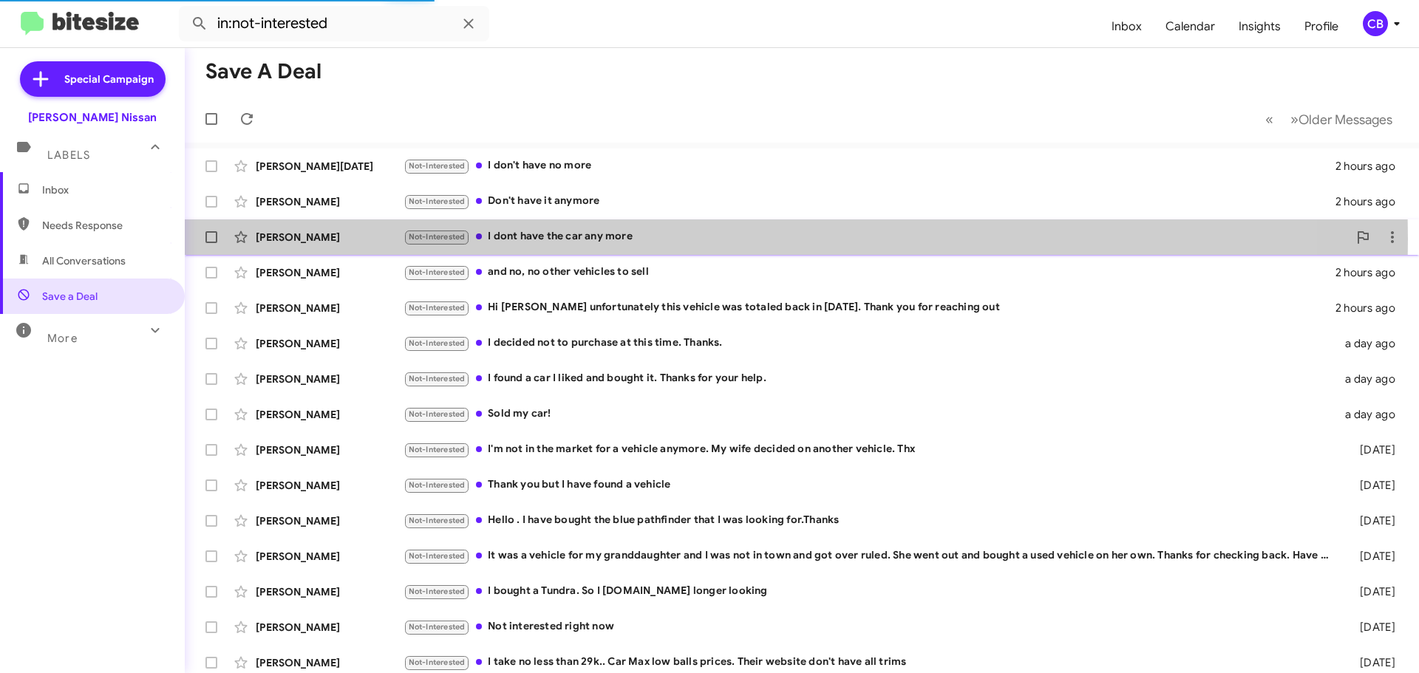
click at [330, 239] on div "[PERSON_NAME]" at bounding box center [330, 237] width 148 height 15
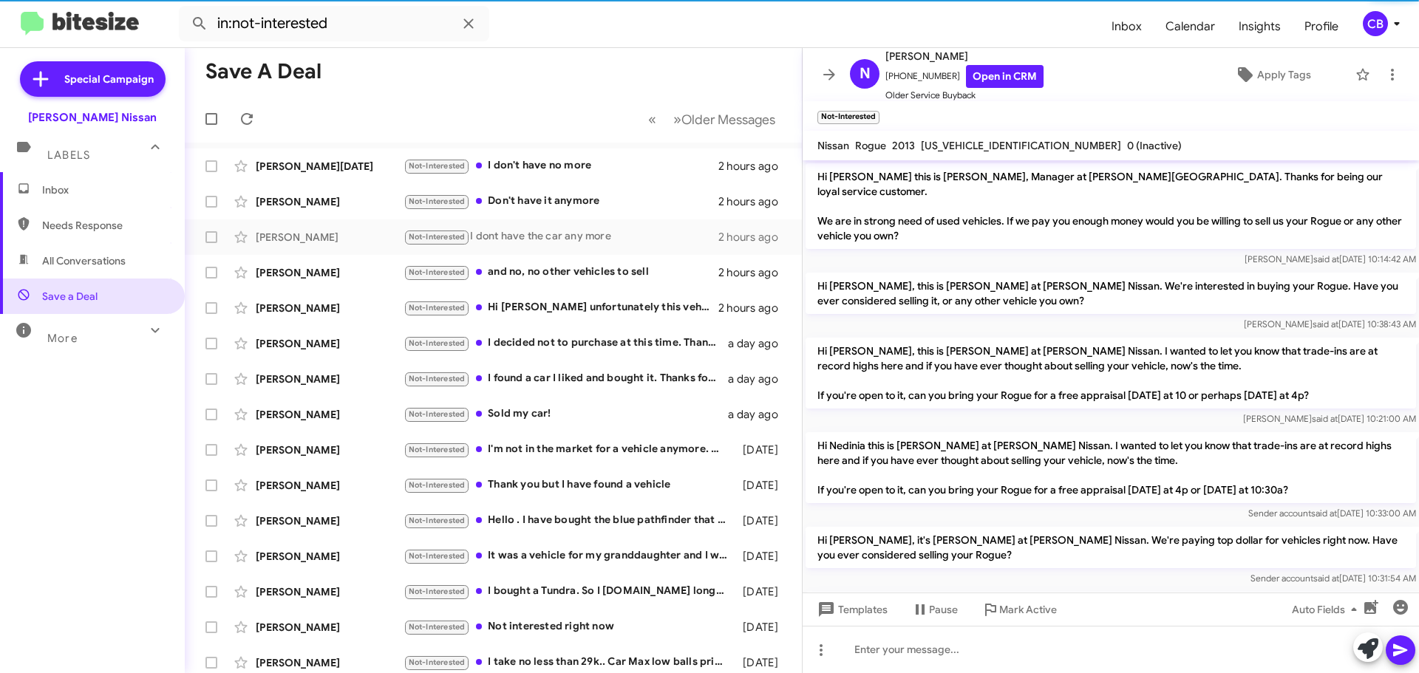
scroll to position [488, 0]
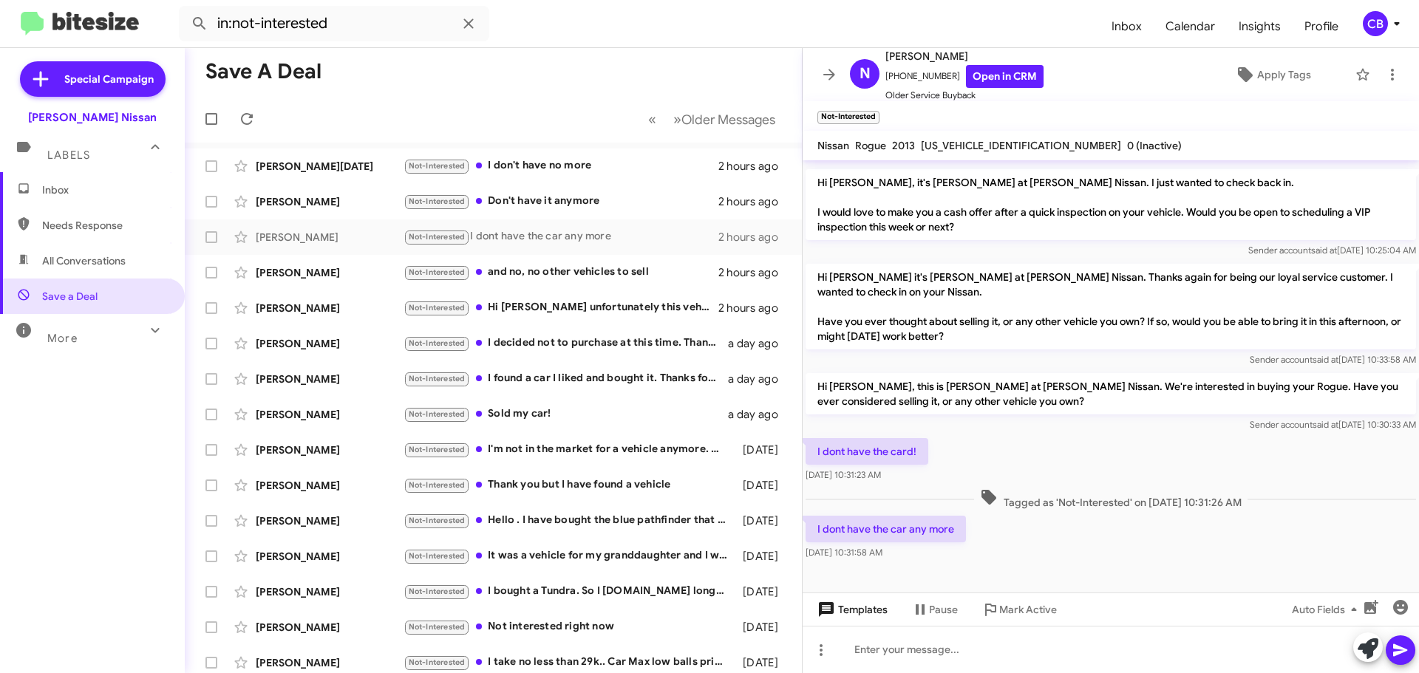
click at [848, 614] on span "Templates" at bounding box center [851, 610] width 73 height 27
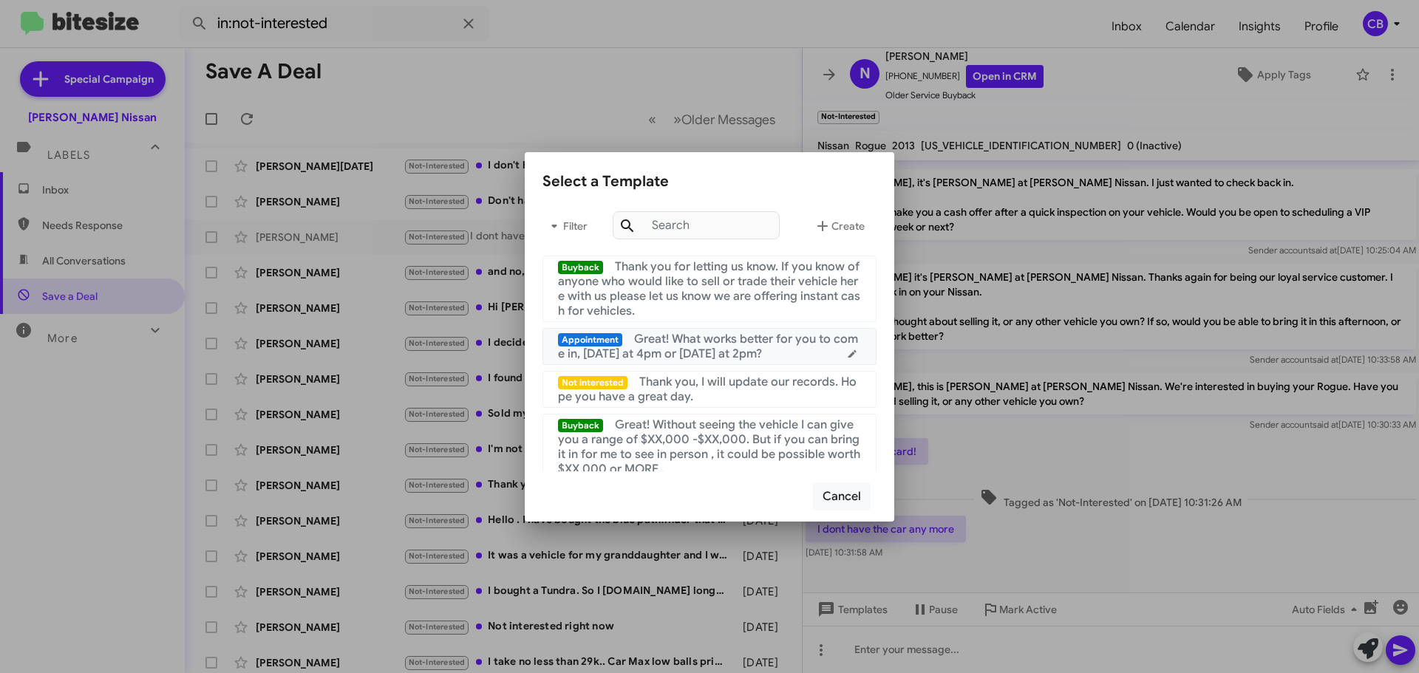
click at [747, 364] on mat-list-item "Appointment Great! What works better for you to come in, [DATE] at 4pm or [DATE…" at bounding box center [710, 346] width 334 height 37
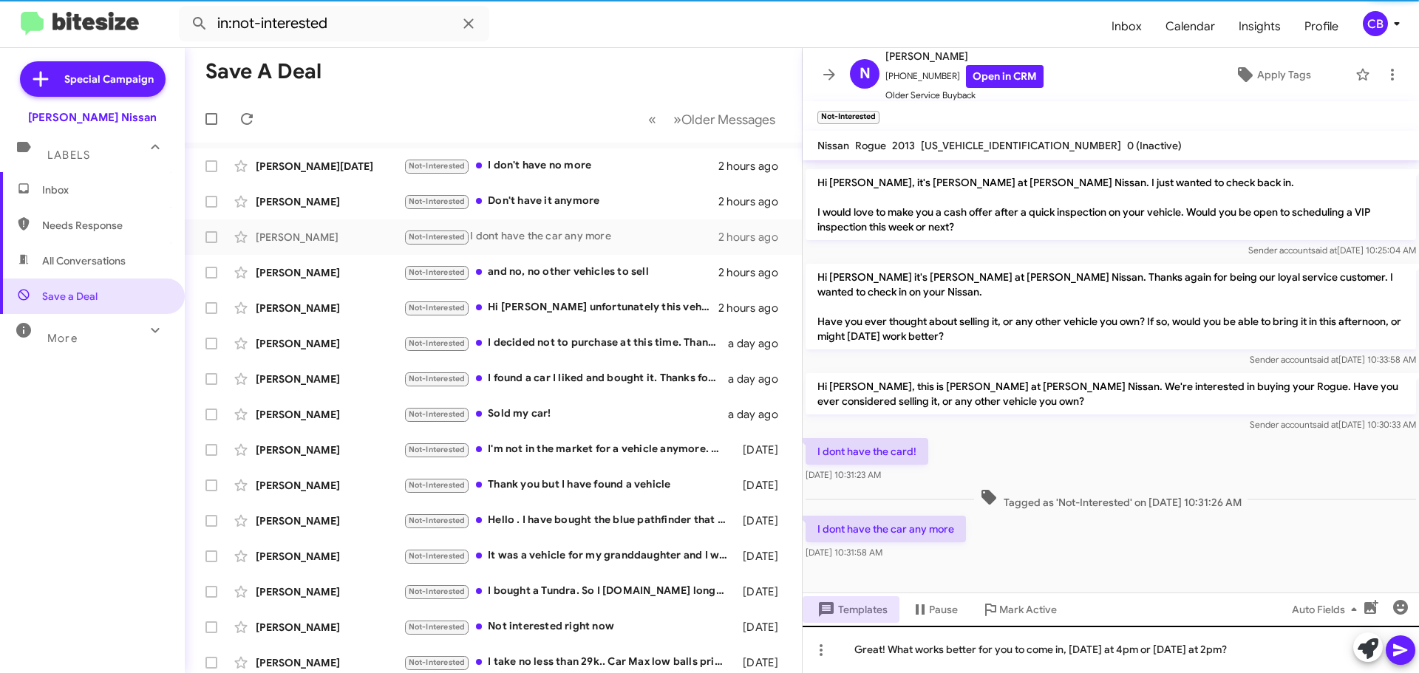
drag, startPoint x: 747, startPoint y: 364, endPoint x: 934, endPoint y: 673, distance: 361.0
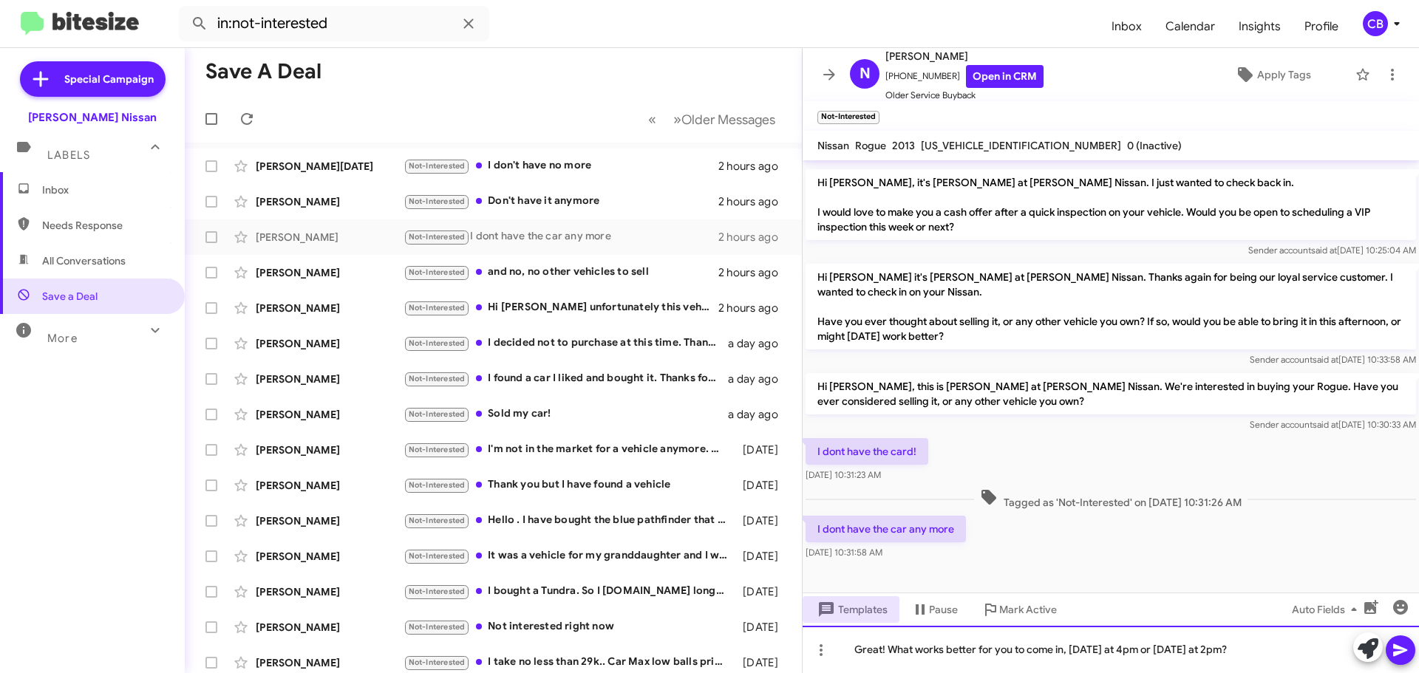
click at [931, 635] on div "Great! What works better for you to come in, [DATE] at 4pm or [DATE] at 2pm?" at bounding box center [1111, 649] width 617 height 47
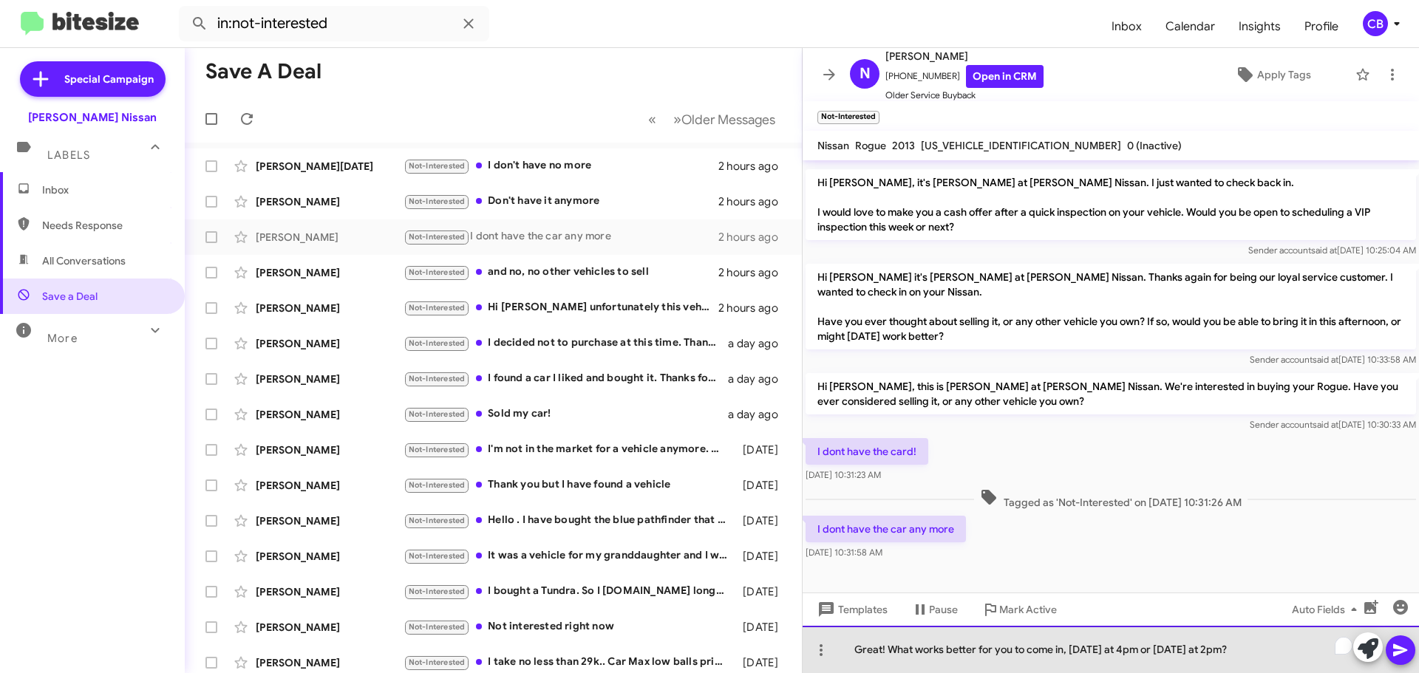
click at [933, 648] on div "Great! What works better for you to come in, [DATE] at 4pm or [DATE] at 2pm?" at bounding box center [1111, 649] width 617 height 47
click at [934, 648] on div "Great! What works better for you to come in, [DATE] at 4pm or [DATE] at 2pm?" at bounding box center [1111, 649] width 617 height 47
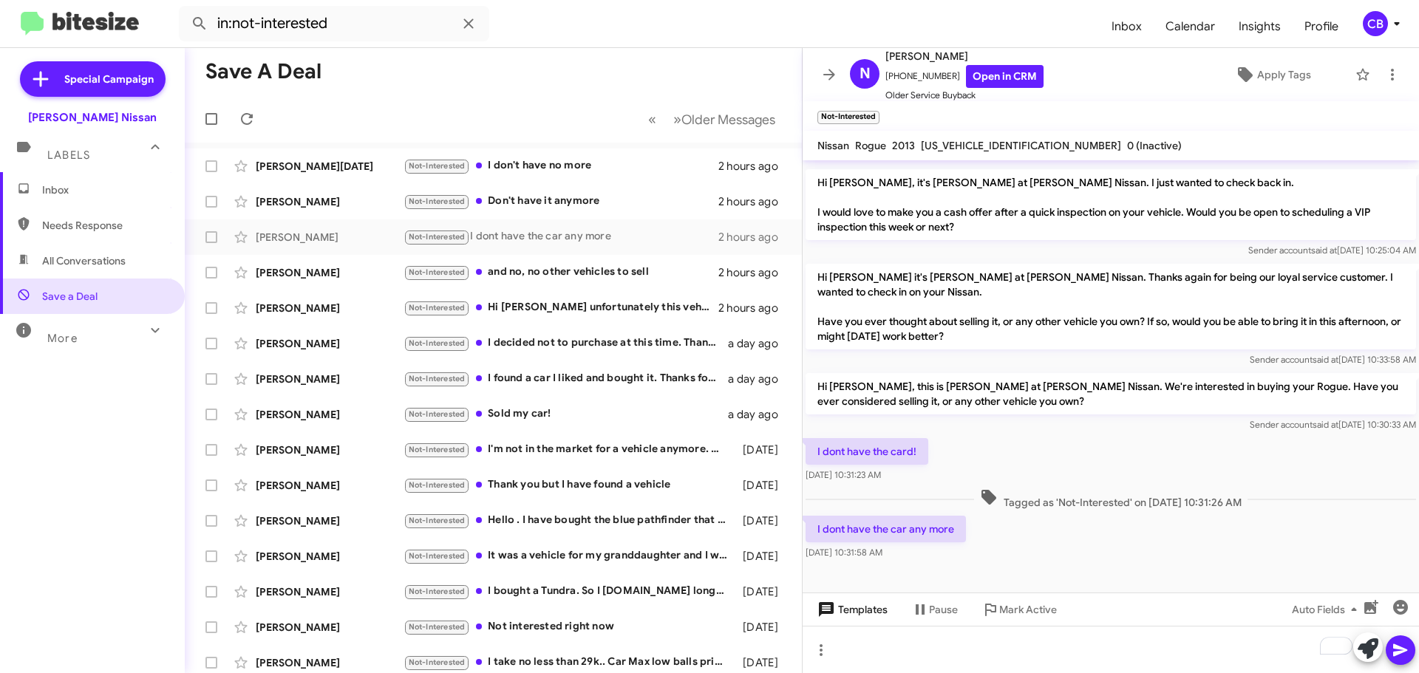
click at [841, 604] on span "Templates" at bounding box center [851, 610] width 73 height 27
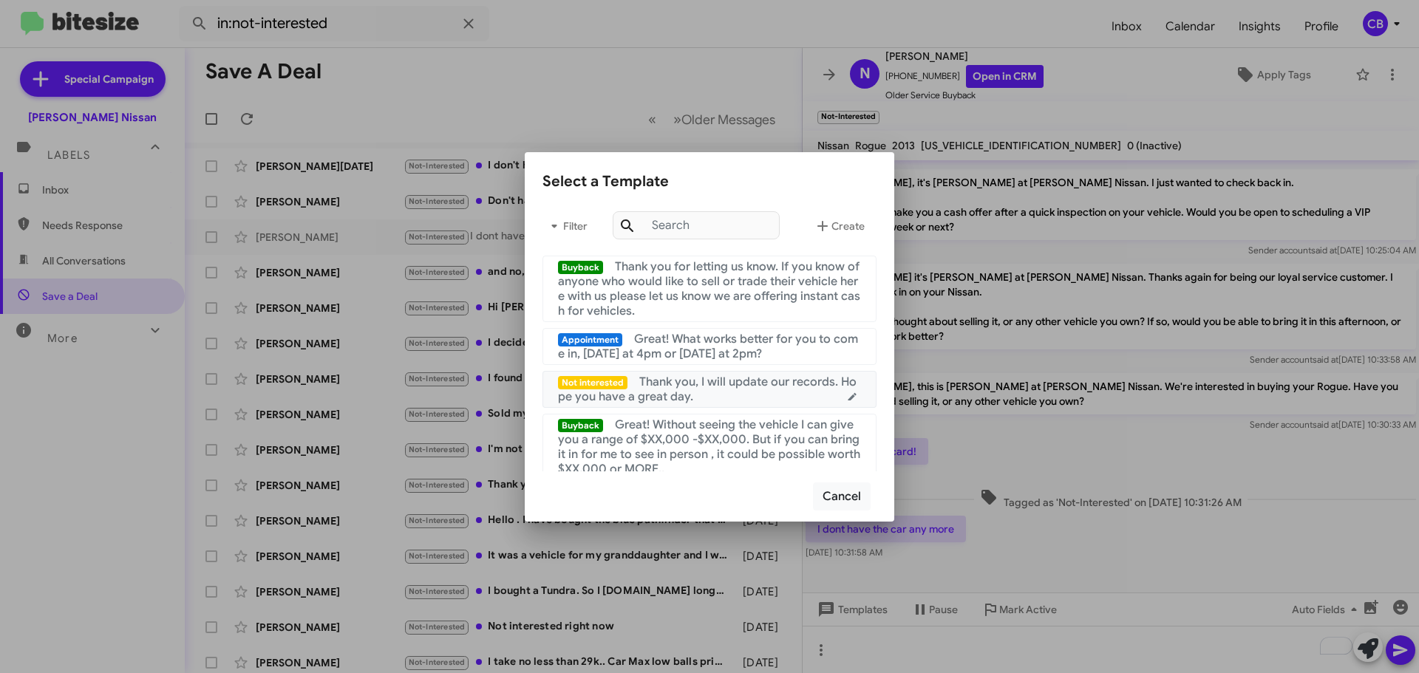
click at [740, 398] on div "Not interested Thank you, I will update our records. Hope you have a great day." at bounding box center [709, 390] width 303 height 30
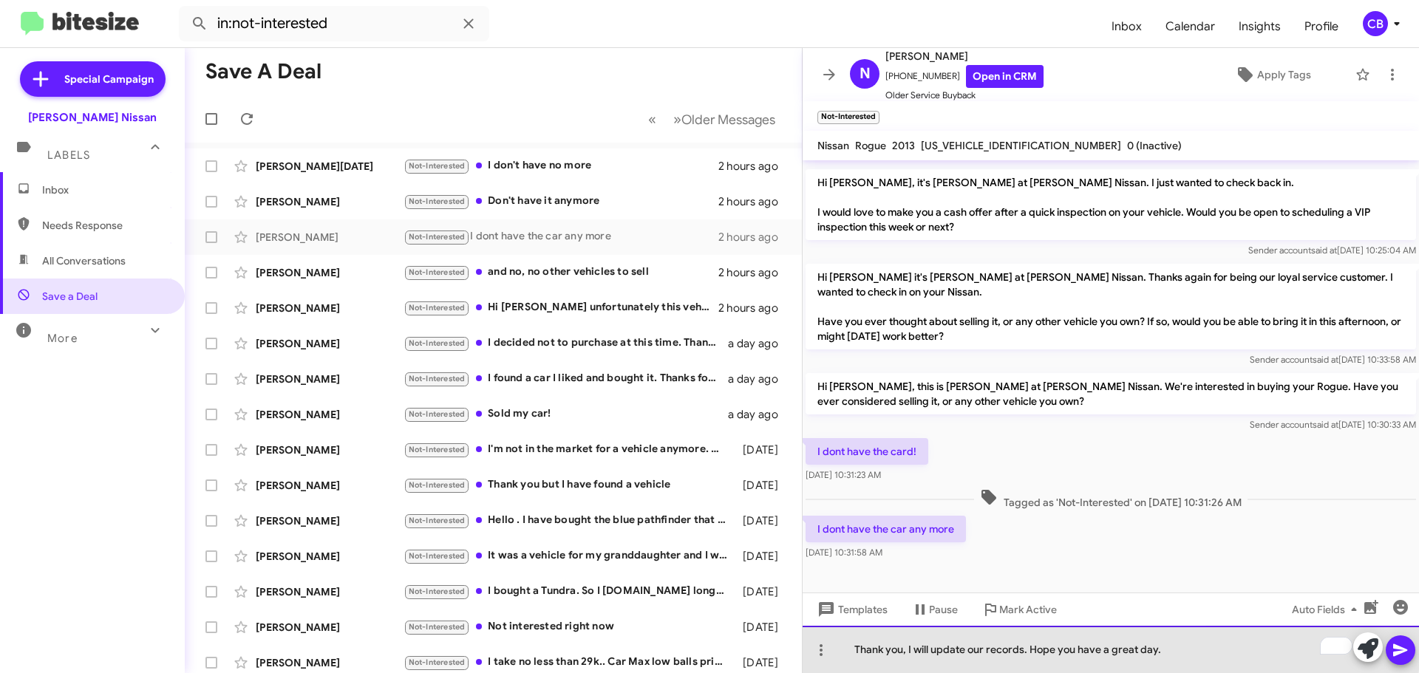
click at [1031, 648] on div "Thank you, I will update our records. Hope you have a great day." at bounding box center [1111, 649] width 617 height 47
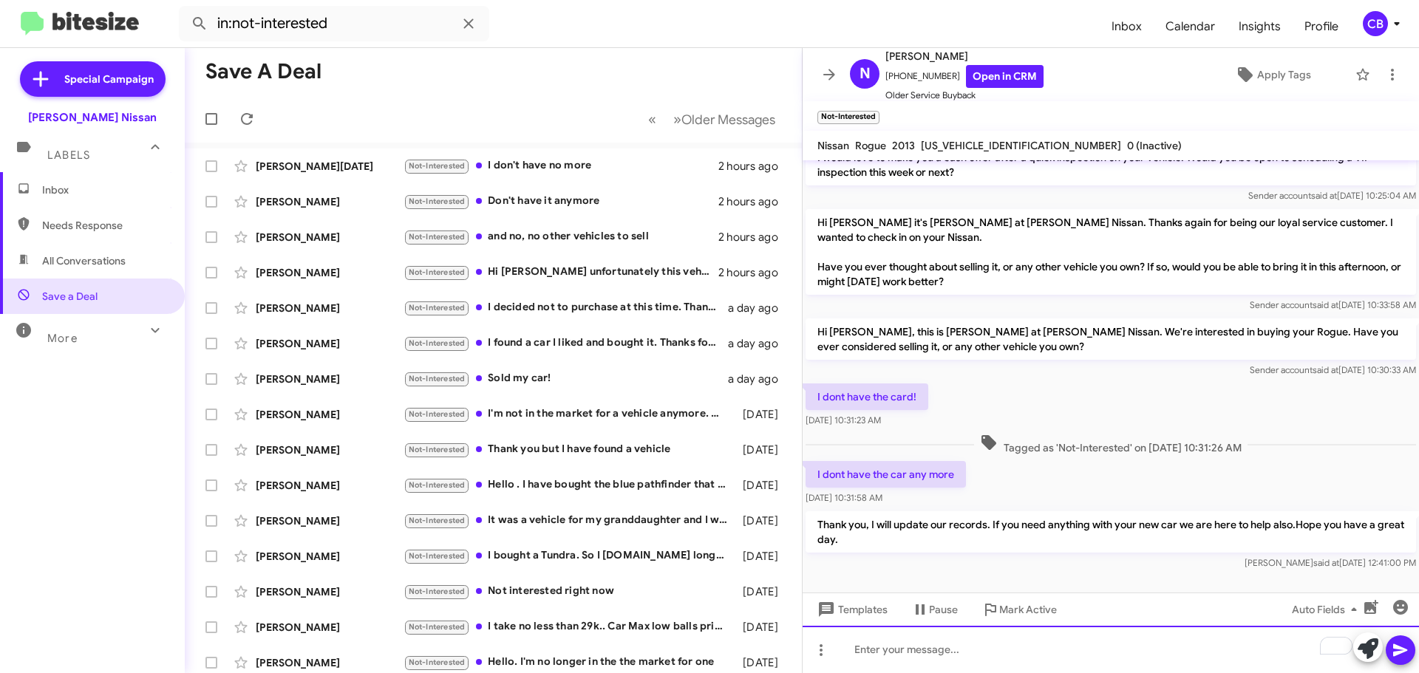
scroll to position [557, 0]
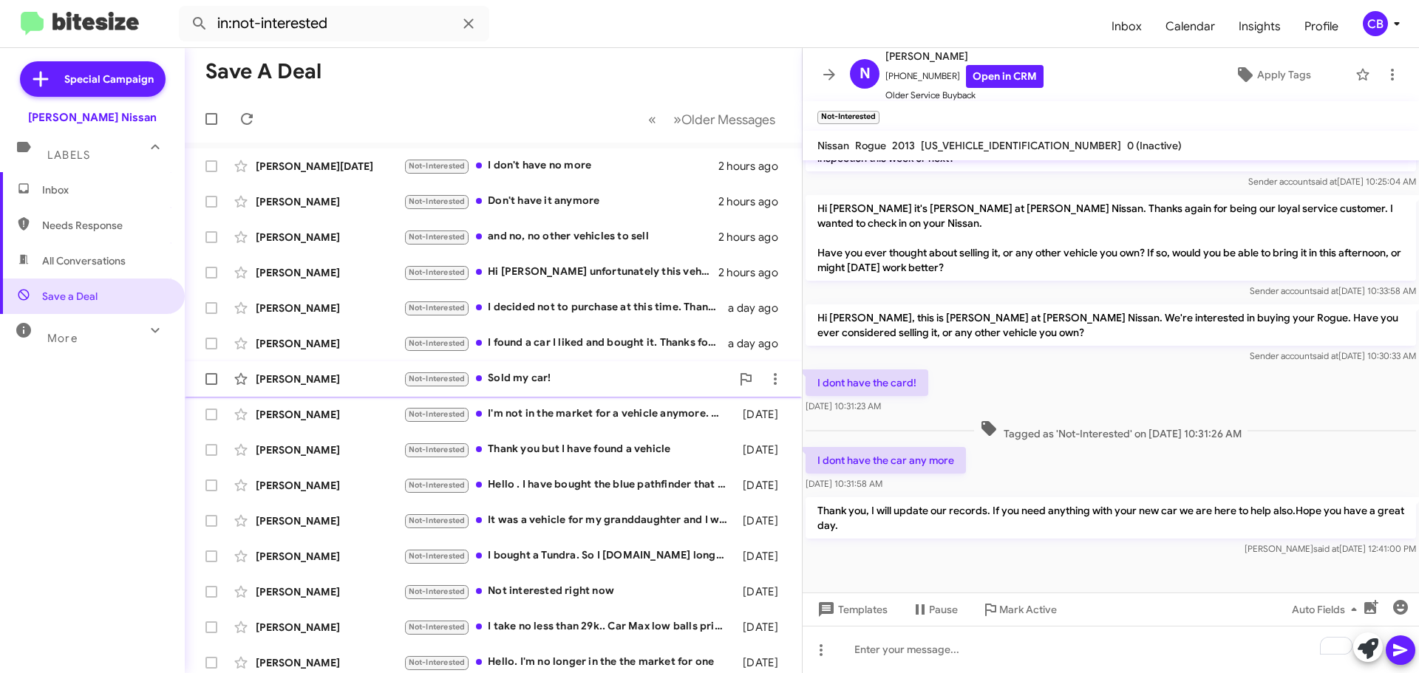
click at [328, 376] on div "[PERSON_NAME]" at bounding box center [330, 379] width 148 height 15
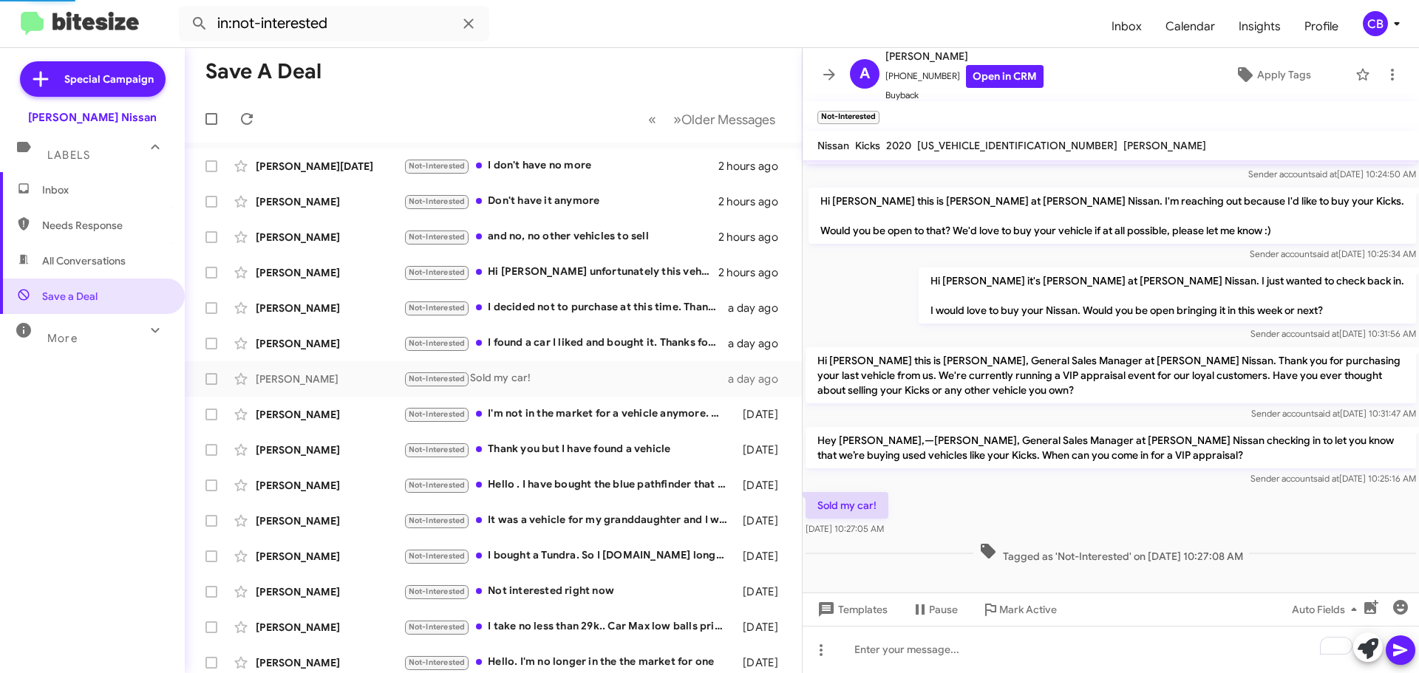
scroll to position [70, 0]
click at [843, 611] on span "Templates" at bounding box center [851, 610] width 73 height 27
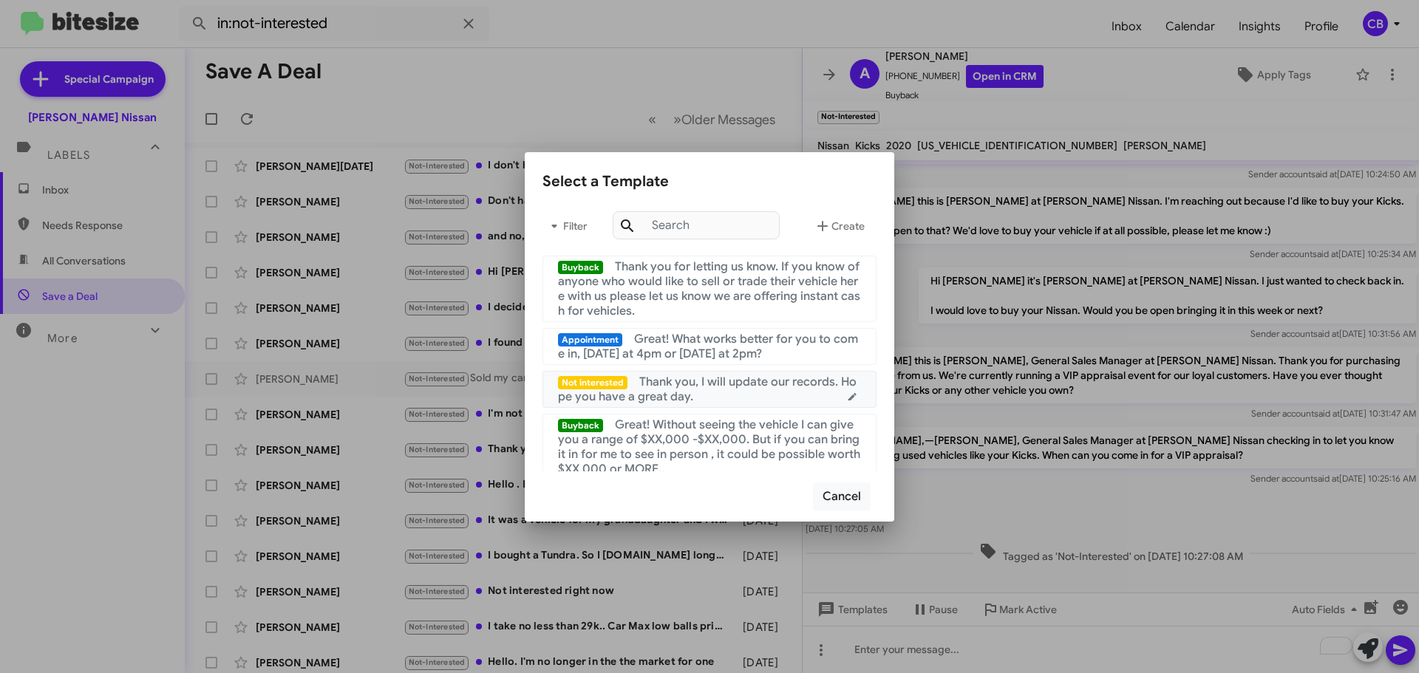
click at [790, 396] on div "Not interested Thank you, I will update our records. Hope you have a great day." at bounding box center [709, 390] width 303 height 30
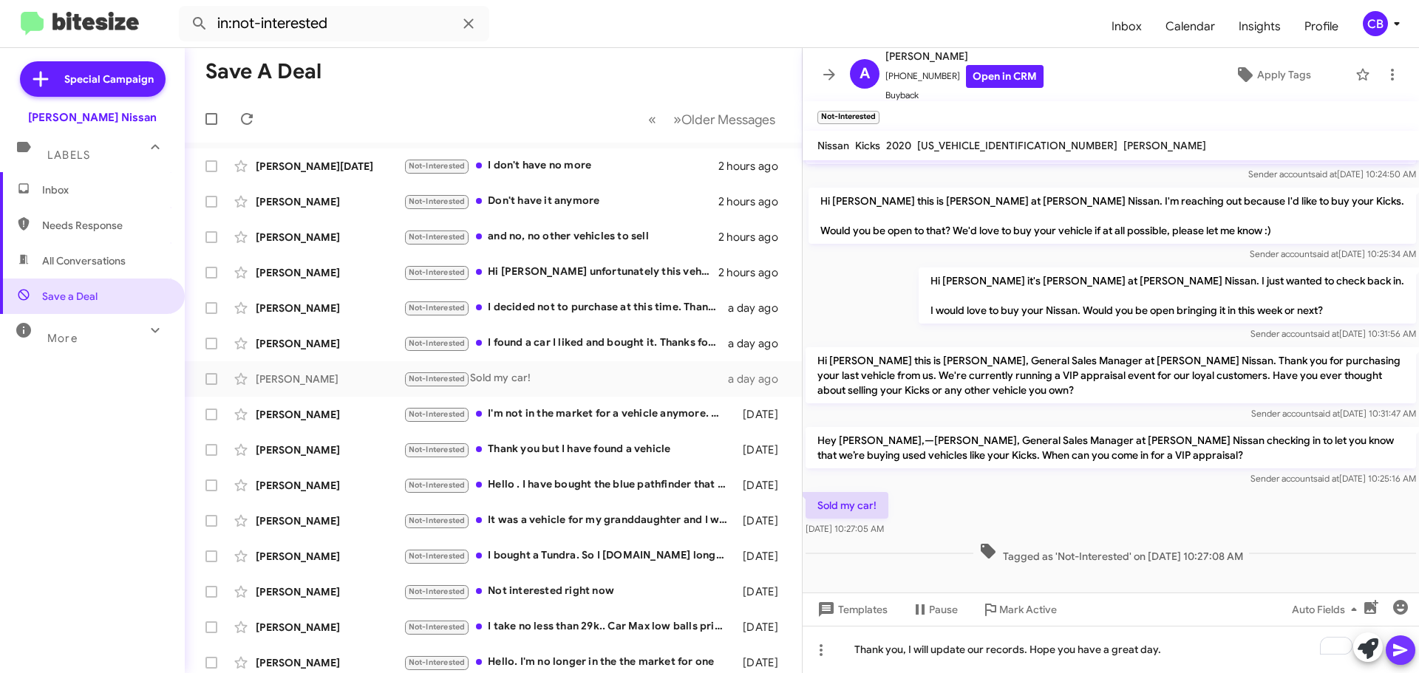
click at [1402, 649] on icon at bounding box center [1400, 651] width 14 height 13
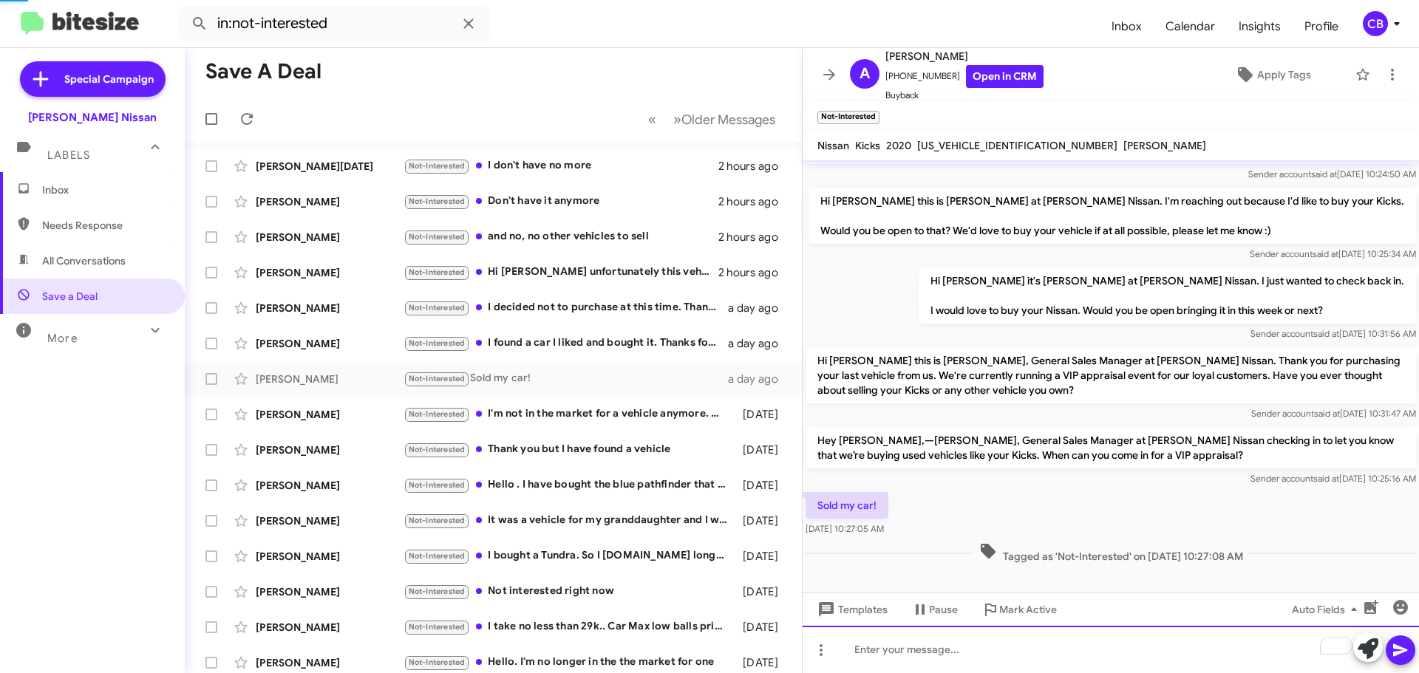
scroll to position [124, 0]
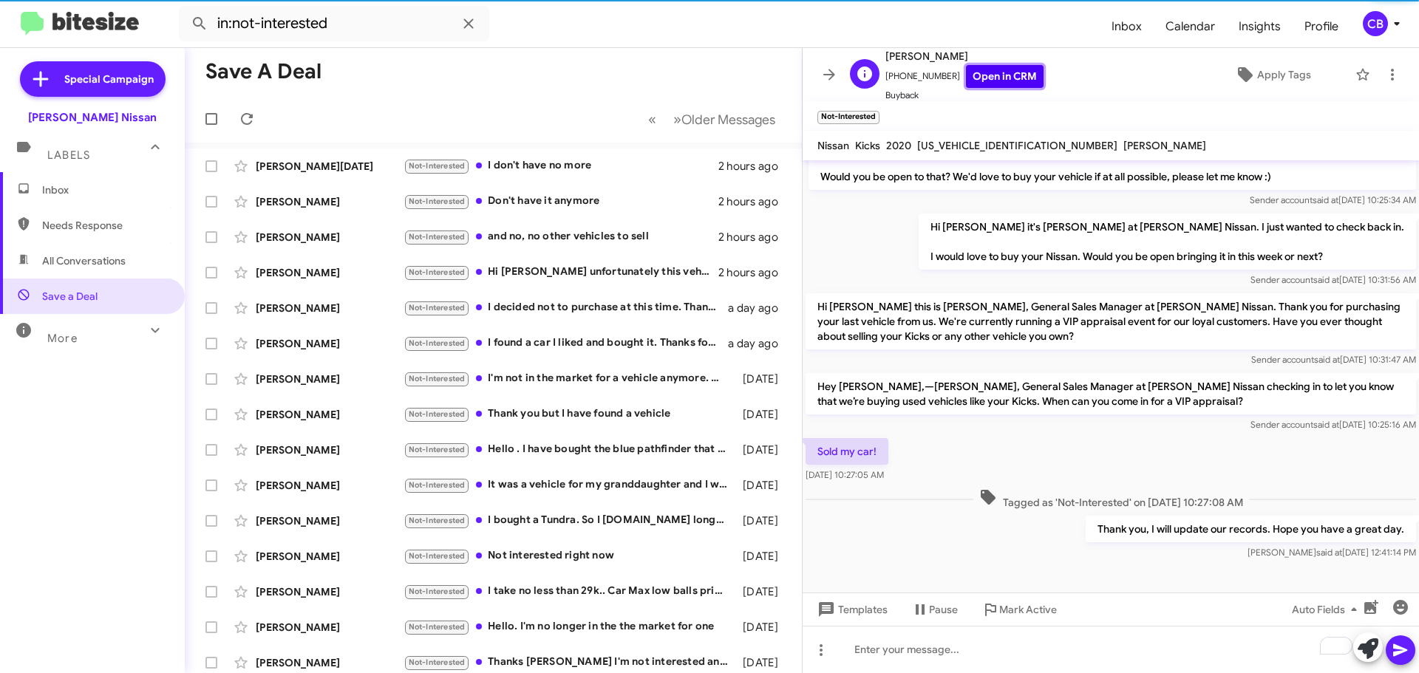
click at [970, 78] on link "Open in CRM" at bounding box center [1005, 76] width 78 height 23
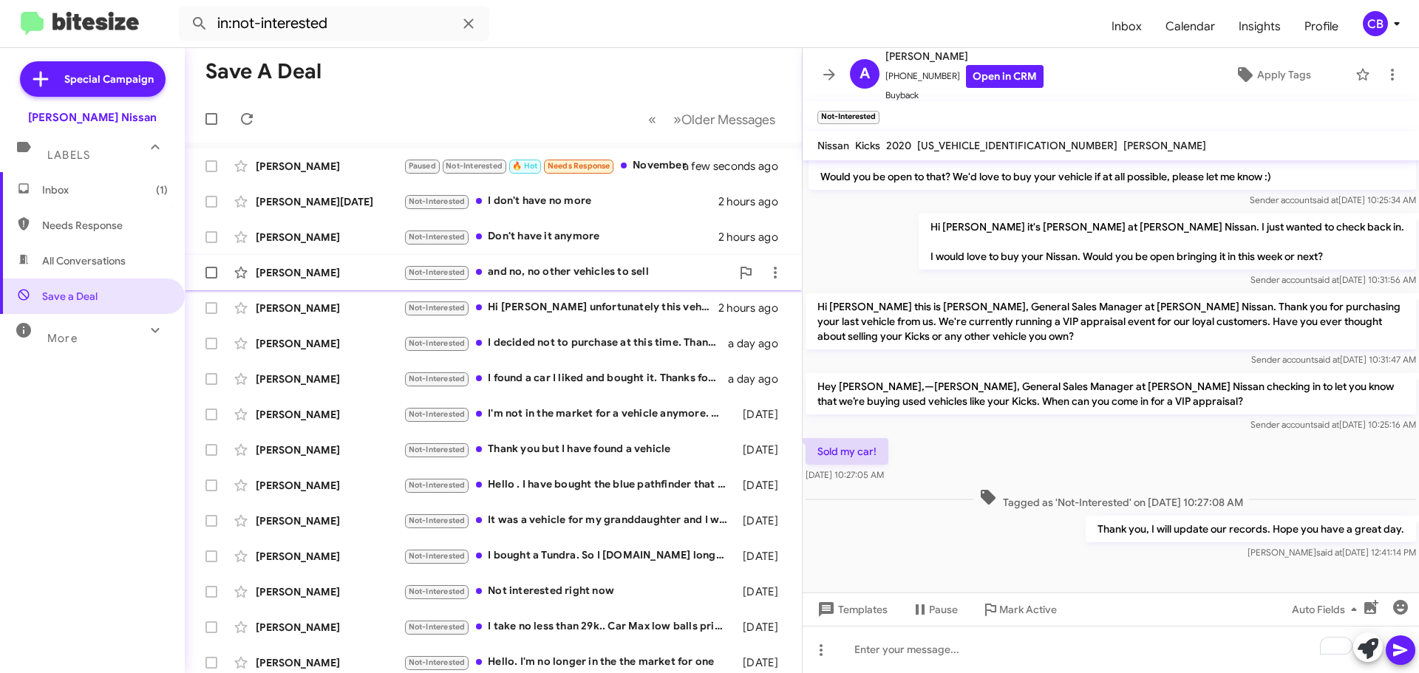
click at [325, 281] on div "[PERSON_NAME] Not-Interested and no, no other vehicles to sell 2 hours ago" at bounding box center [494, 273] width 594 height 30
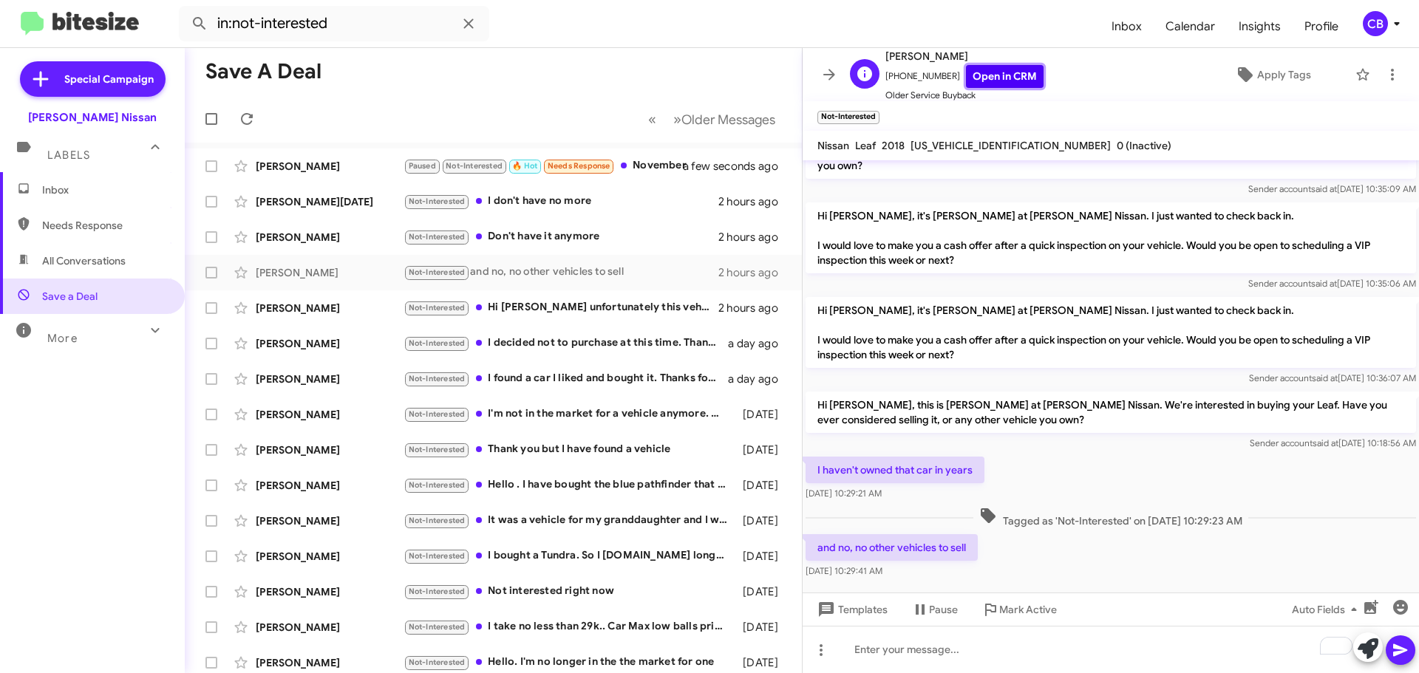
click at [1001, 73] on link "Open in CRM" at bounding box center [1005, 76] width 78 height 23
click at [860, 618] on span "Templates" at bounding box center [851, 610] width 73 height 27
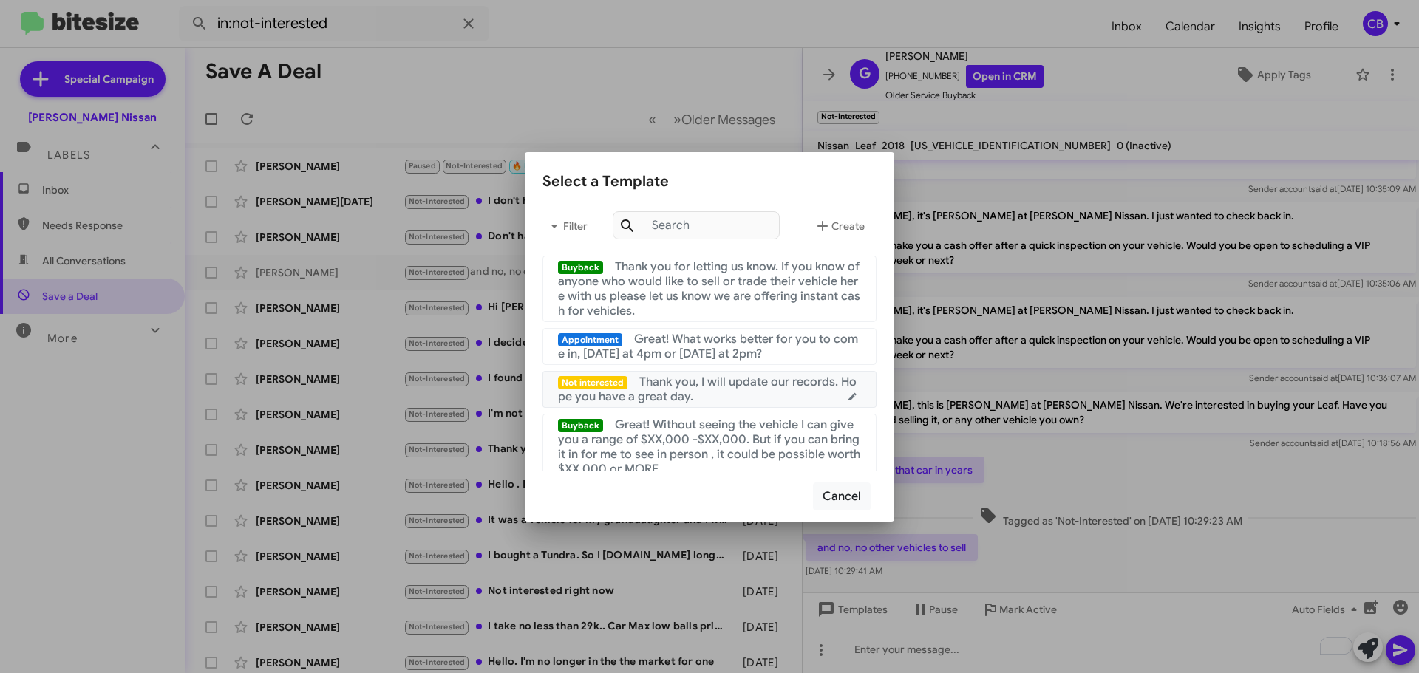
drag, startPoint x: 710, startPoint y: 389, endPoint x: 798, endPoint y: 435, distance: 99.9
click at [710, 389] on span "Thank you, I will update our records. Hope you have a great day." at bounding box center [707, 390] width 299 height 30
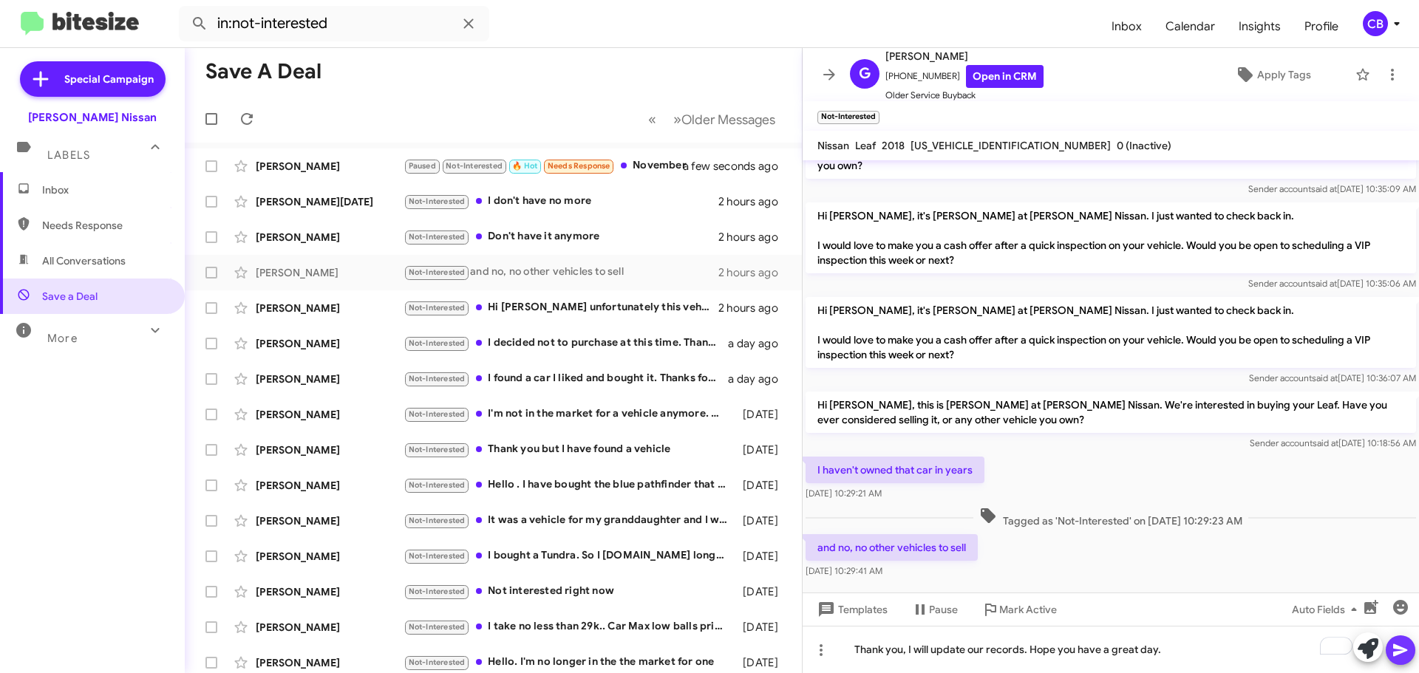
click at [1393, 651] on icon at bounding box center [1401, 651] width 18 height 18
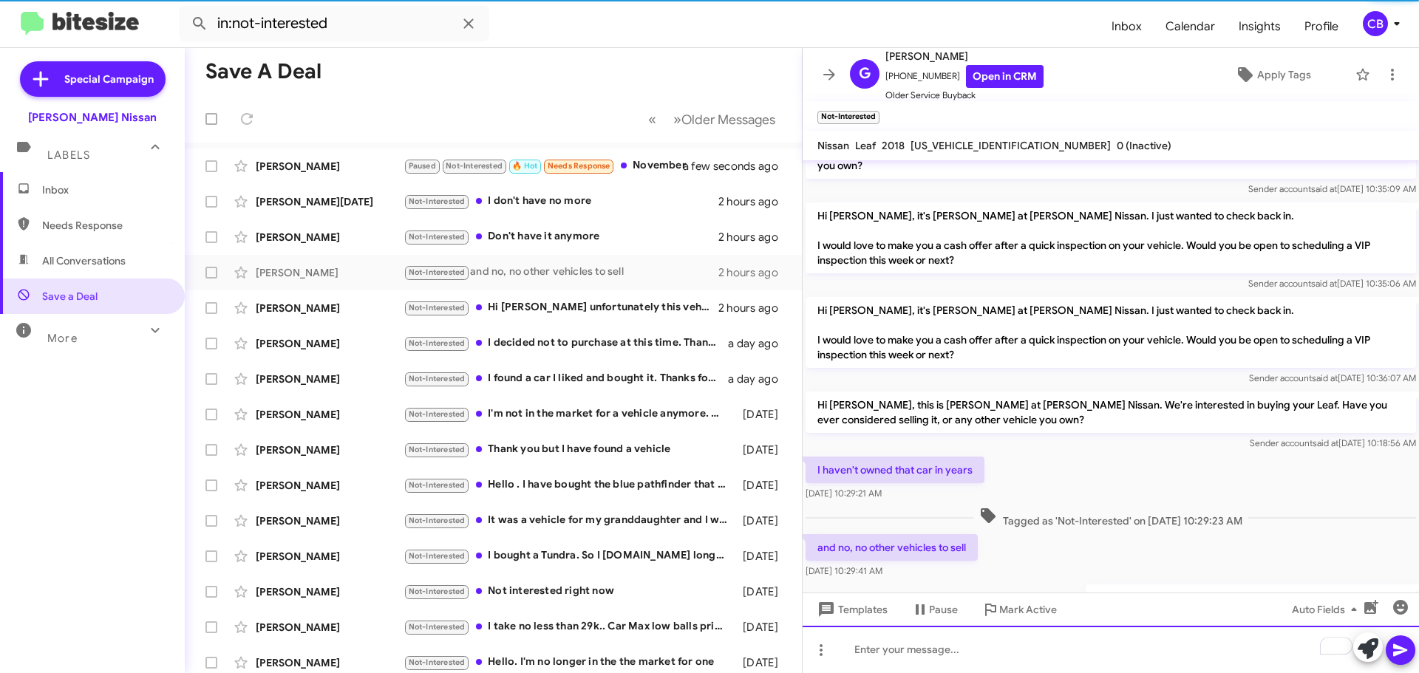
scroll to position [124, 0]
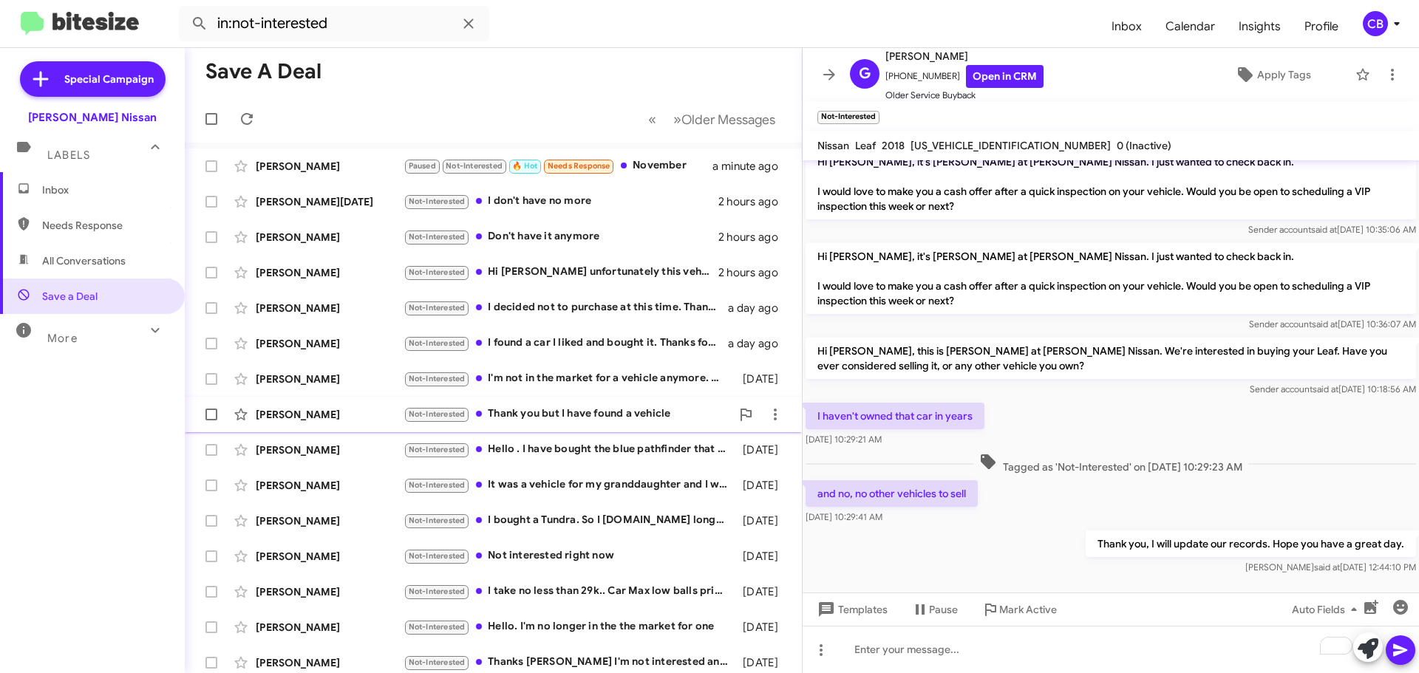
click at [330, 429] on div "[PERSON_NAME] Not-Interested Thank you but I have found a vehicle [DATE]" at bounding box center [494, 415] width 594 height 30
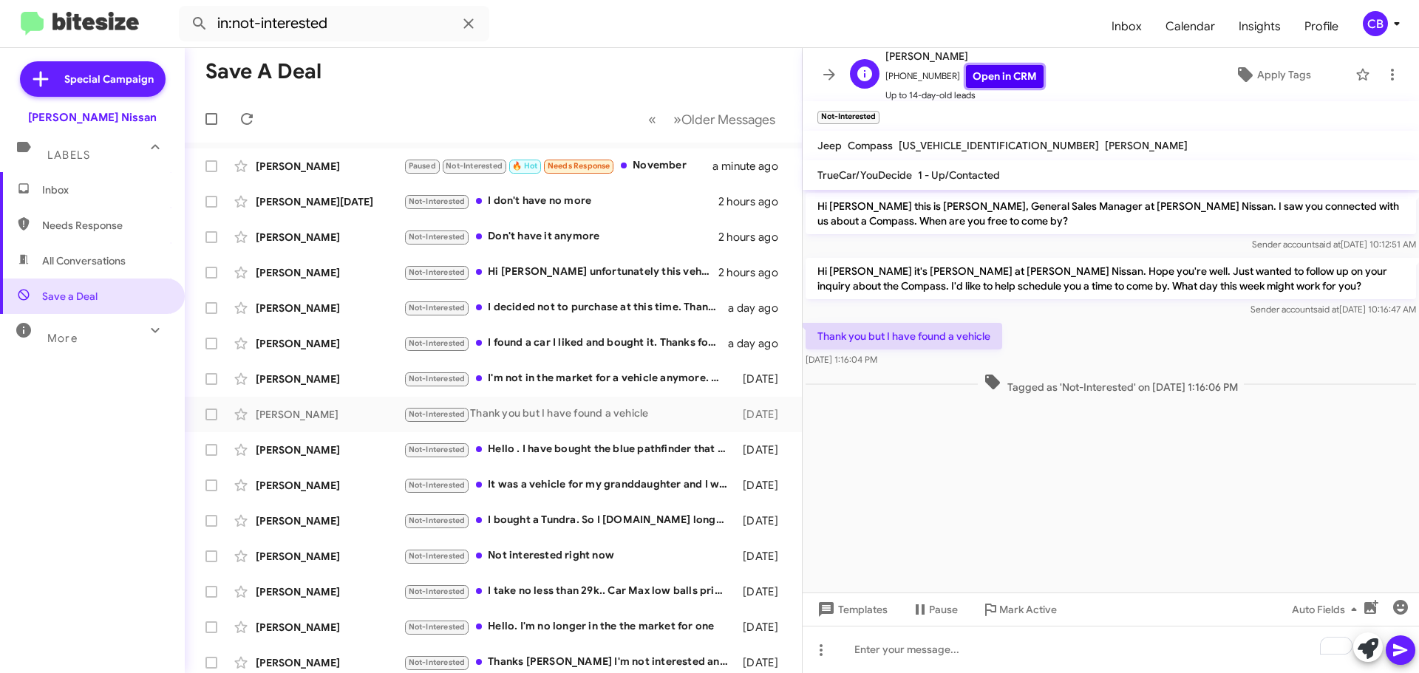
click at [974, 77] on link "Open in CRM" at bounding box center [1005, 76] width 78 height 23
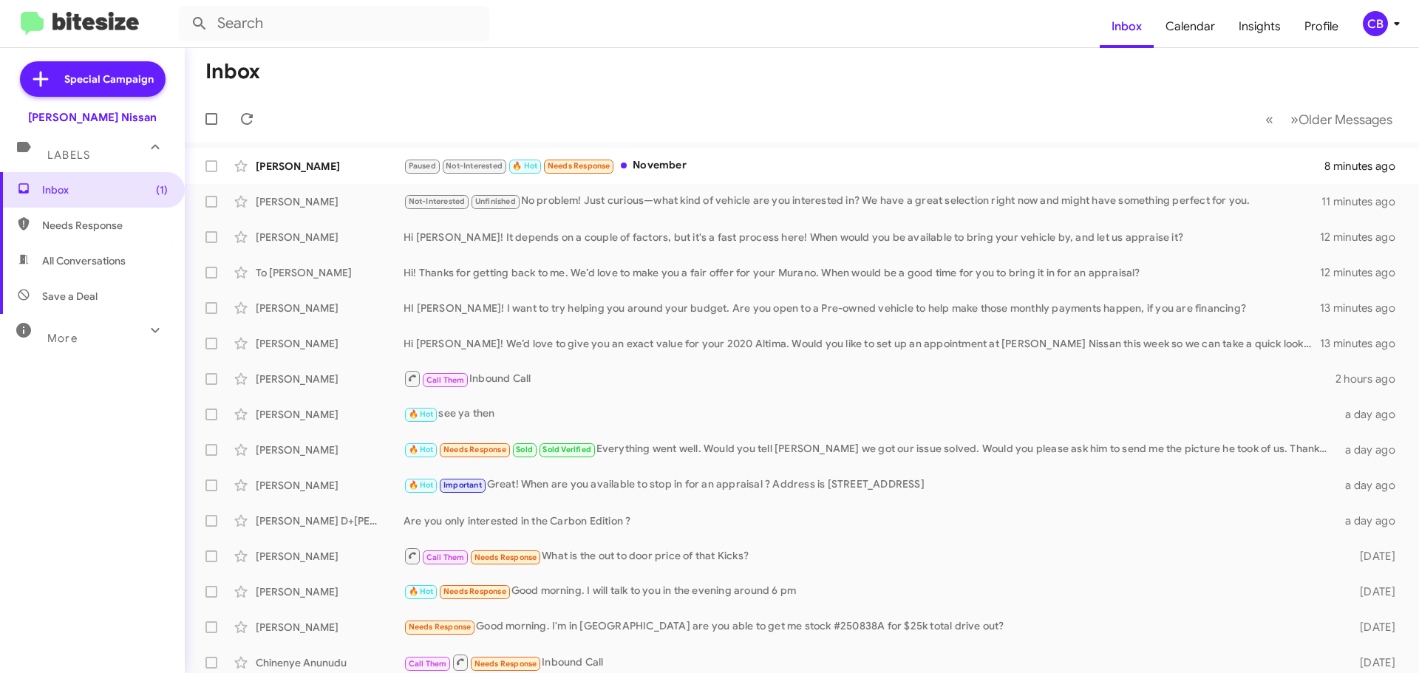
click at [67, 284] on span "Save a Deal" at bounding box center [92, 296] width 185 height 35
type input "in:not-interested"
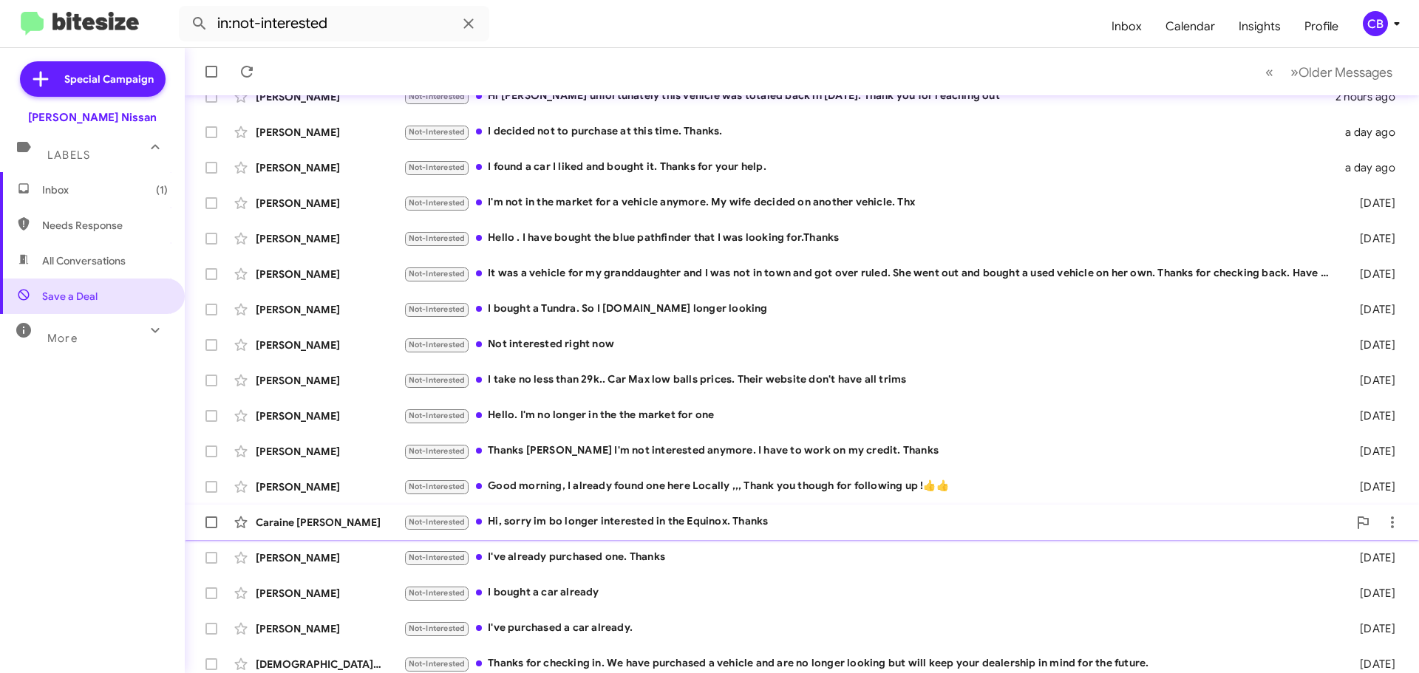
scroll to position [185, 0]
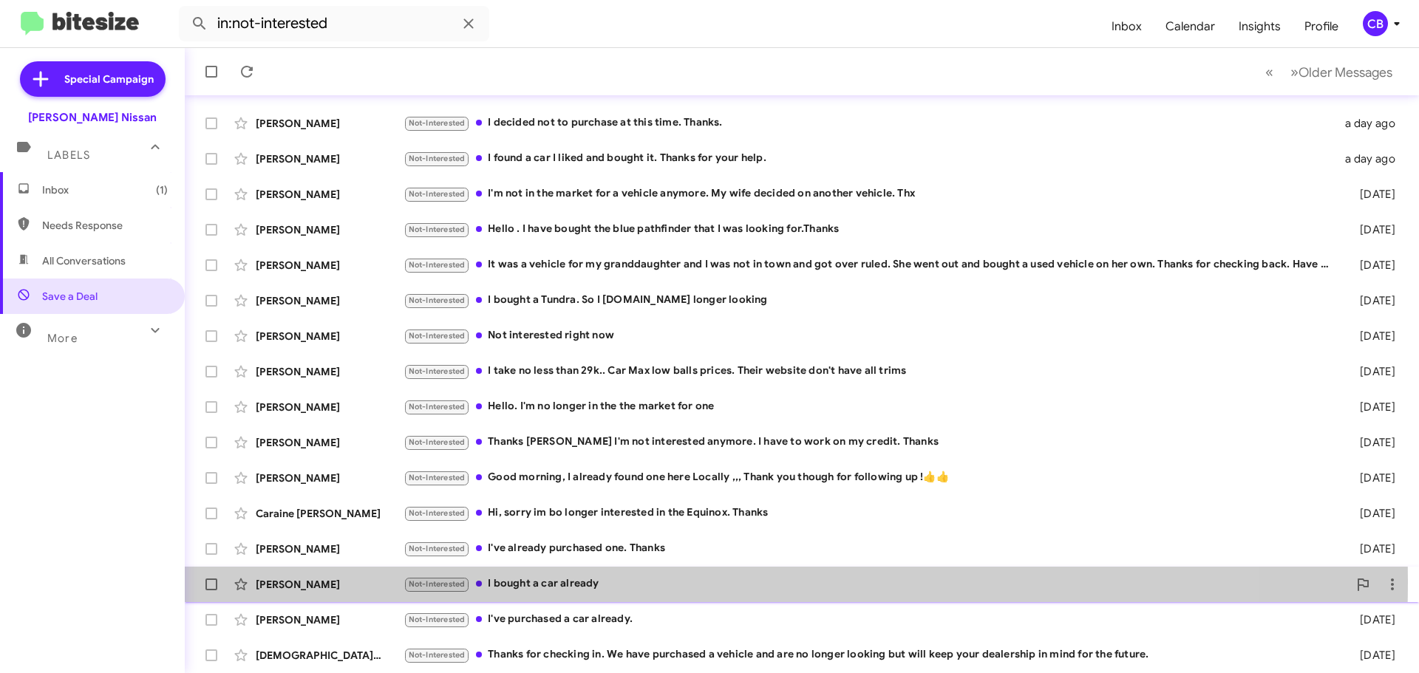
click at [301, 580] on div "[PERSON_NAME]" at bounding box center [330, 584] width 148 height 15
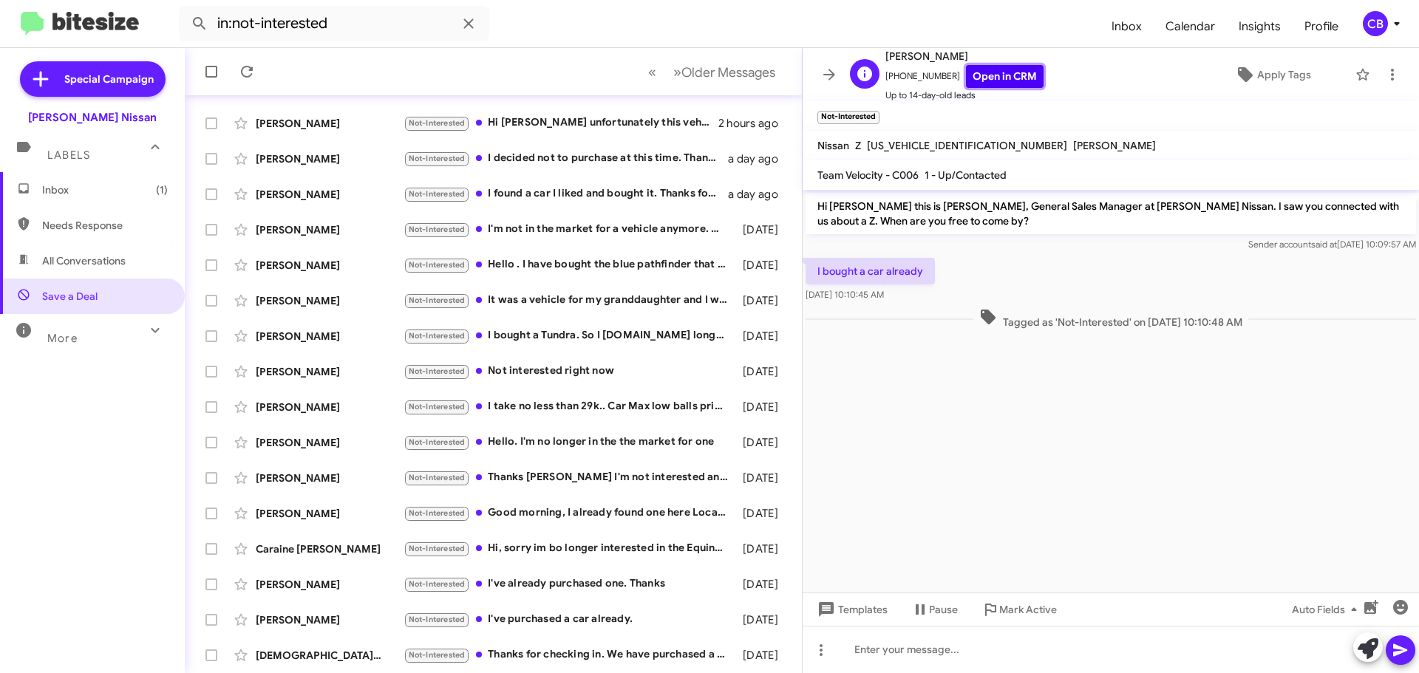
click at [1000, 79] on link "Open in CRM" at bounding box center [1005, 76] width 78 height 23
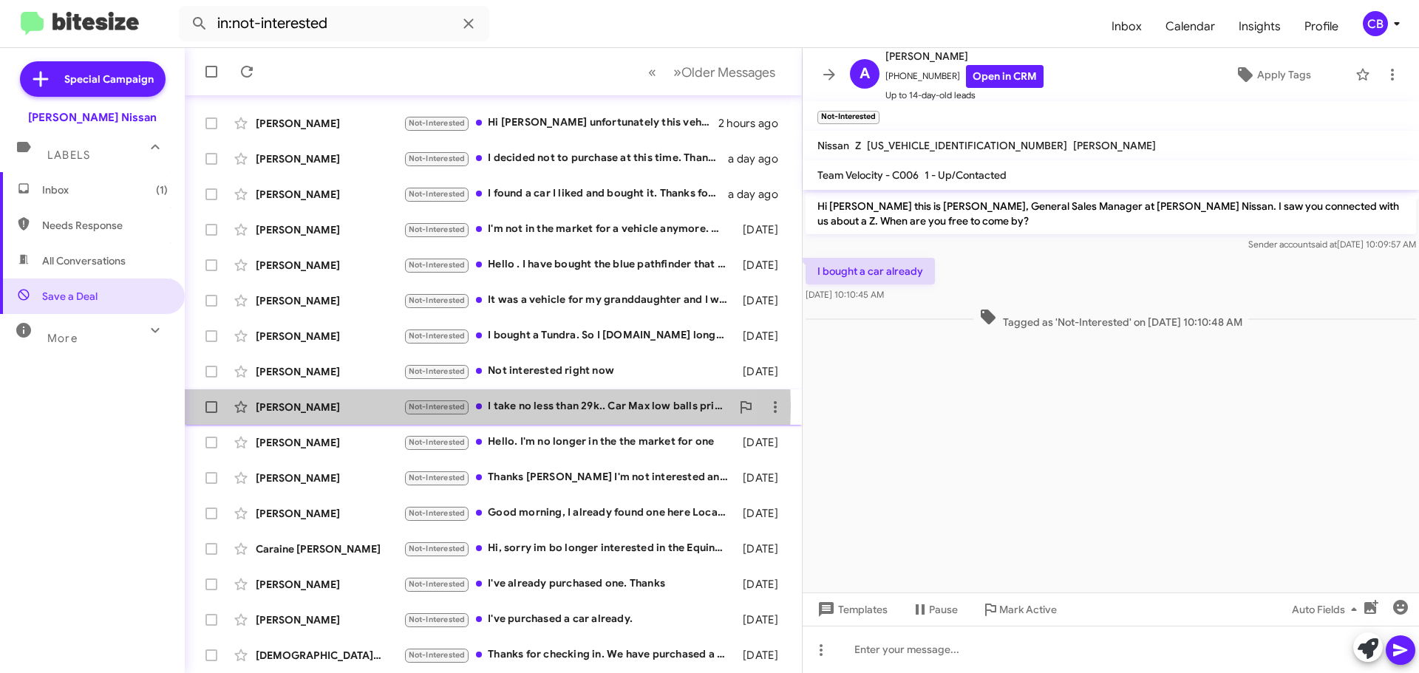
click at [305, 407] on div "[PERSON_NAME]" at bounding box center [330, 407] width 148 height 15
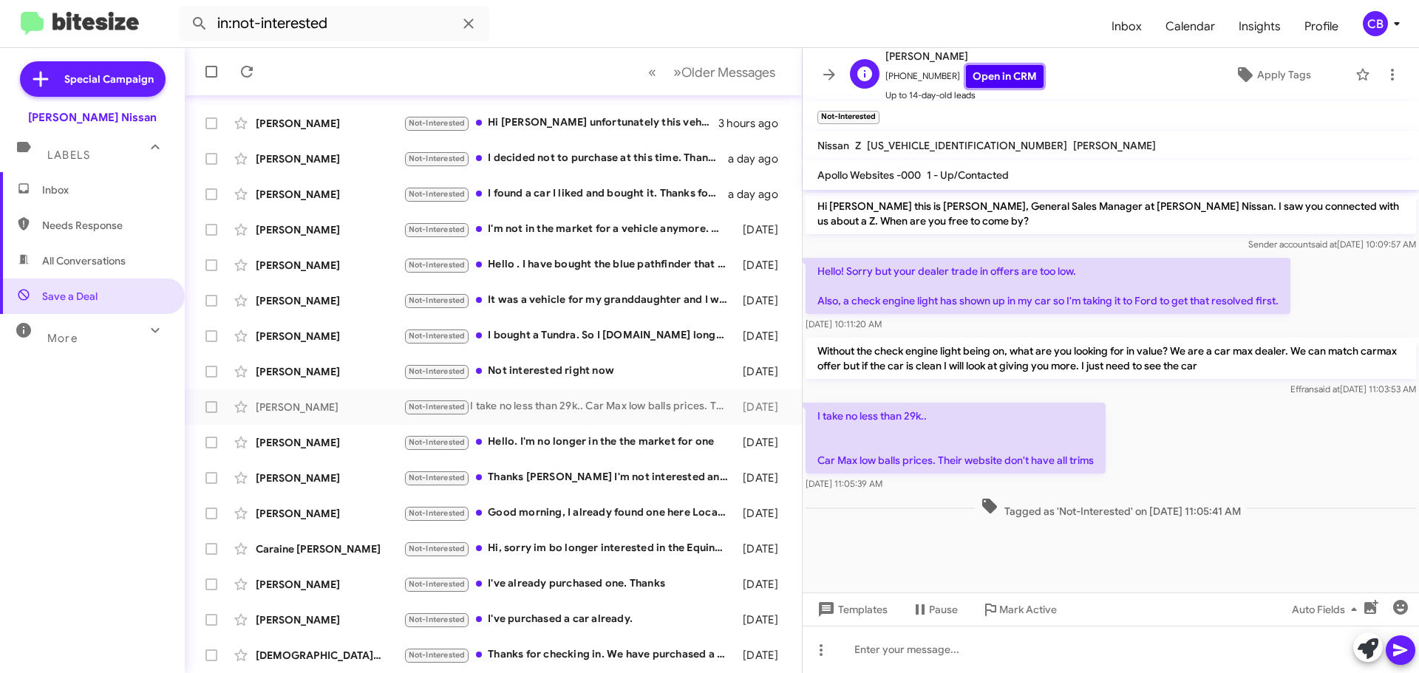
click at [999, 80] on link "Open in CRM" at bounding box center [1005, 76] width 78 height 23
